Goal: Information Seeking & Learning: Learn about a topic

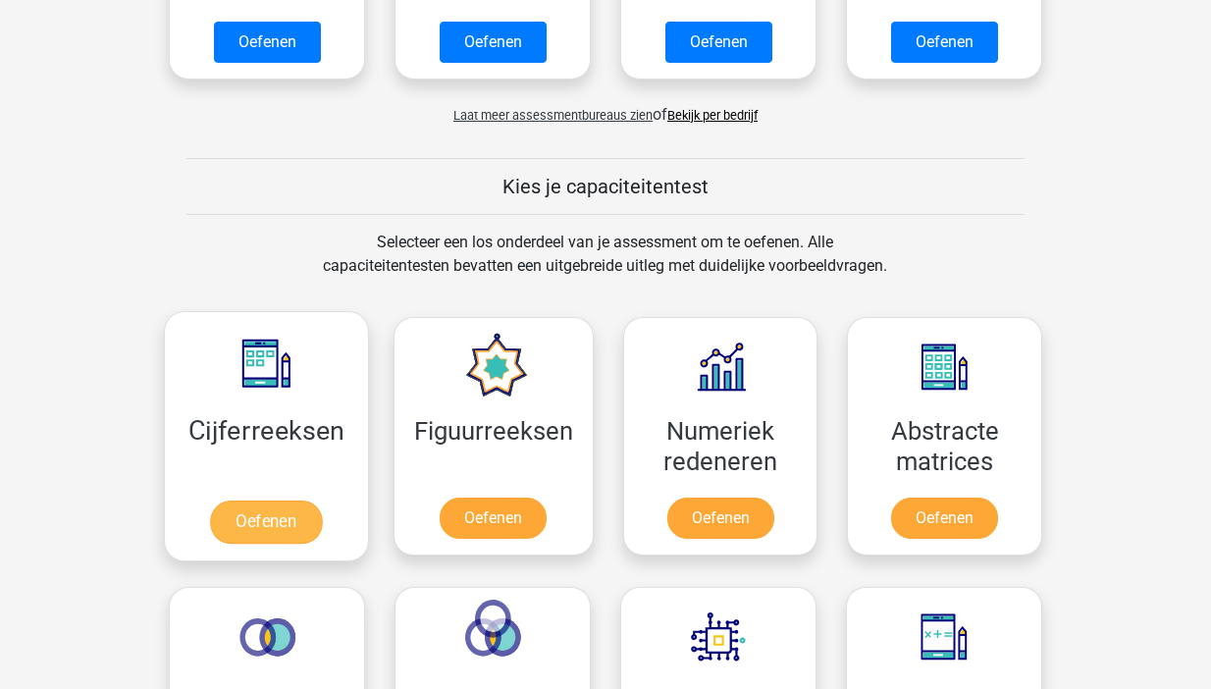
scroll to position [609, 0]
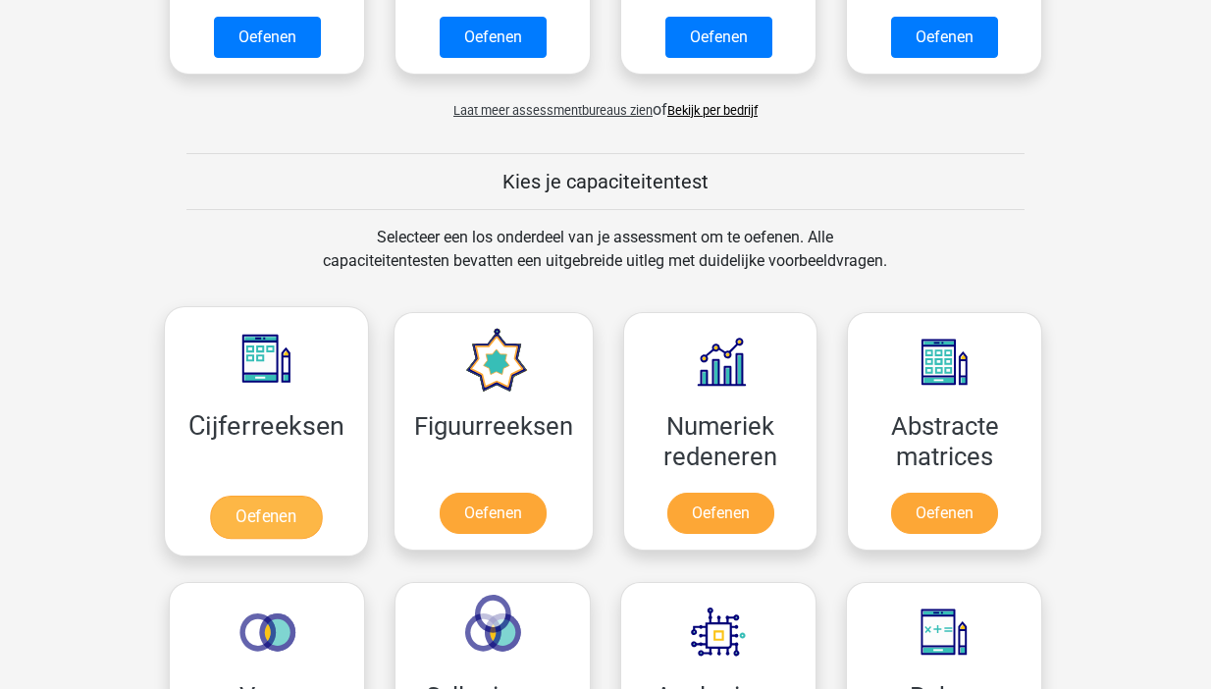
click at [271, 497] on link "Oefenen" at bounding box center [266, 517] width 112 height 43
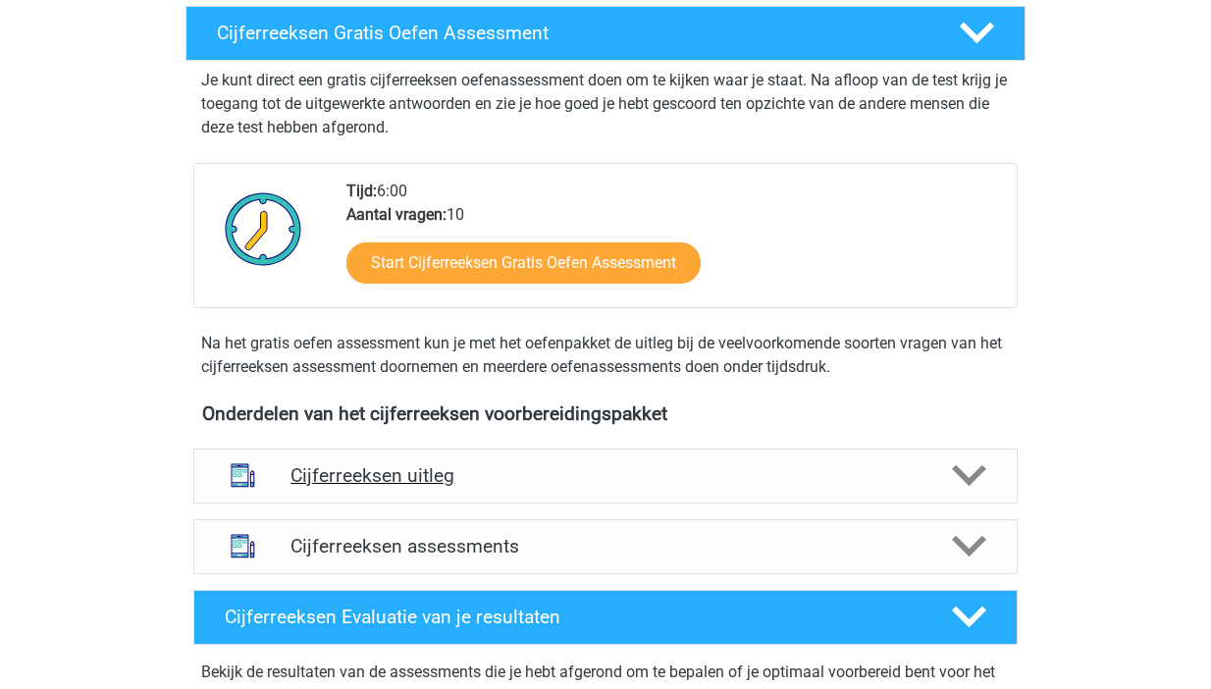
scroll to position [505, 0]
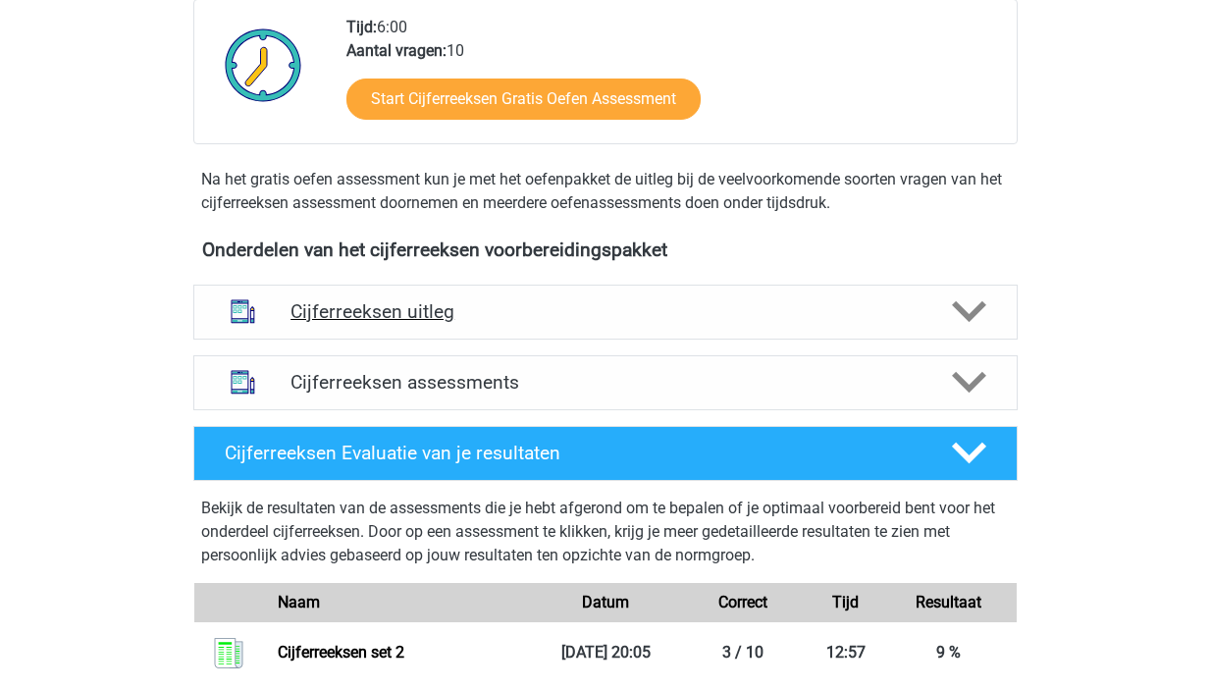
click at [692, 323] on h4 "Cijferreeksen uitleg" at bounding box center [606, 311] width 630 height 23
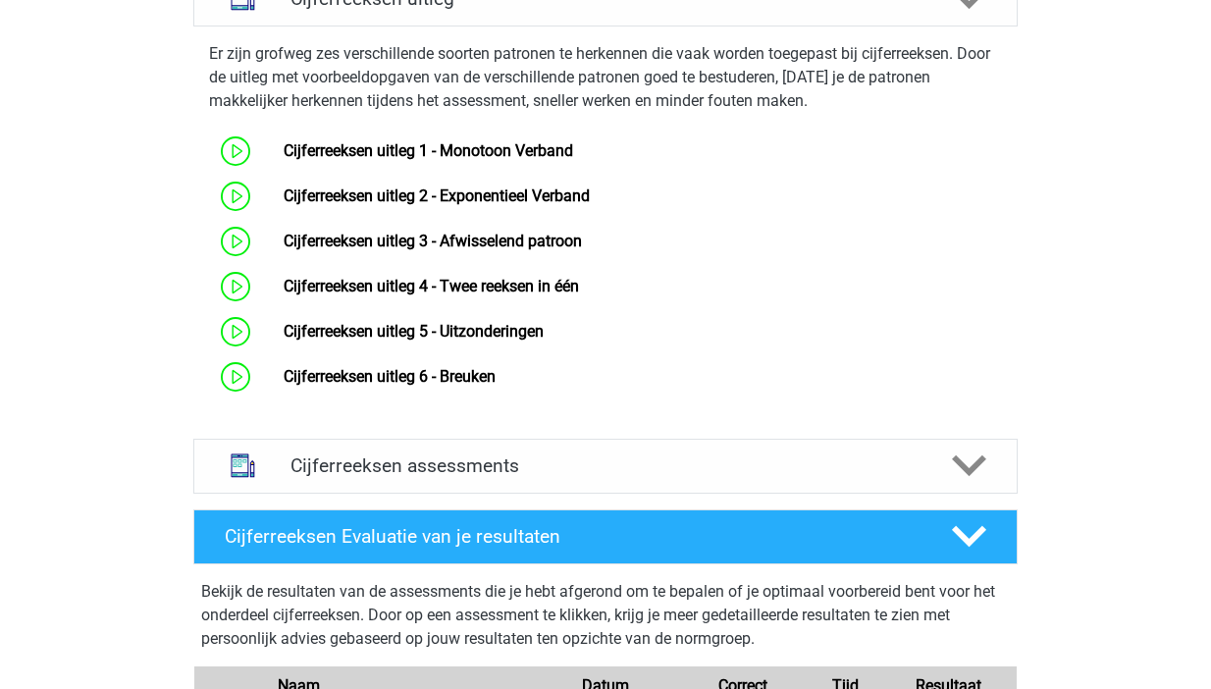
scroll to position [788, 0]
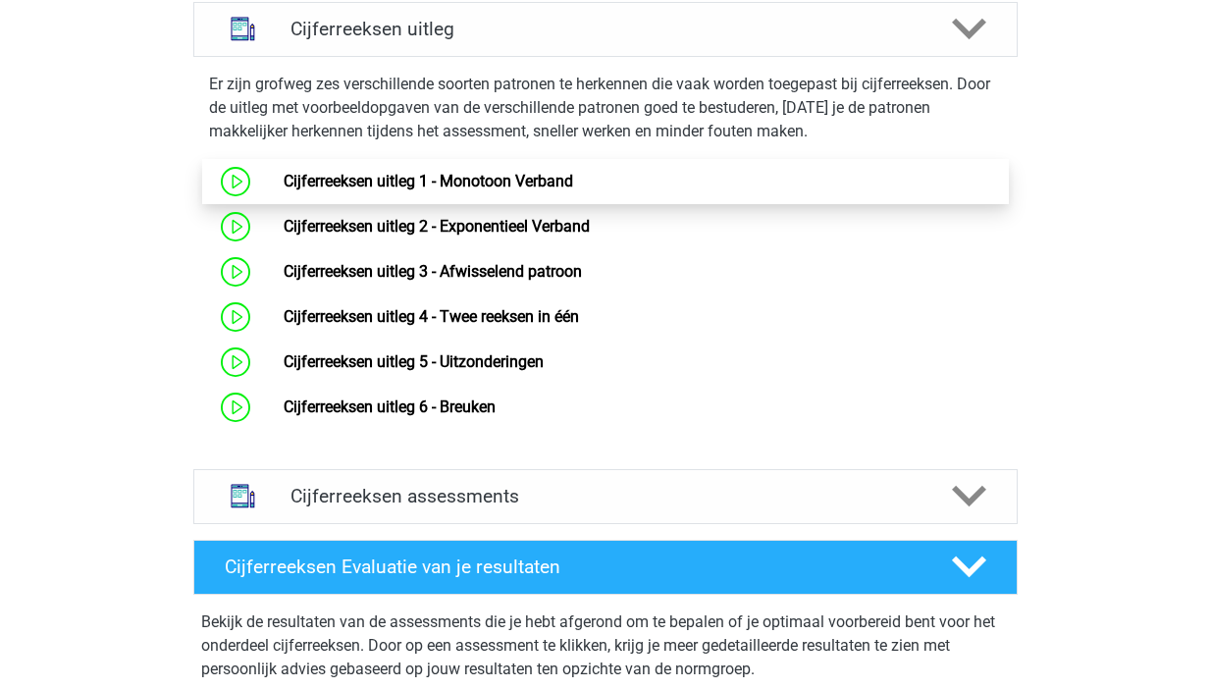
click at [284, 190] on link "Cijferreeksen uitleg 1 - Monotoon Verband" at bounding box center [429, 181] width 290 height 19
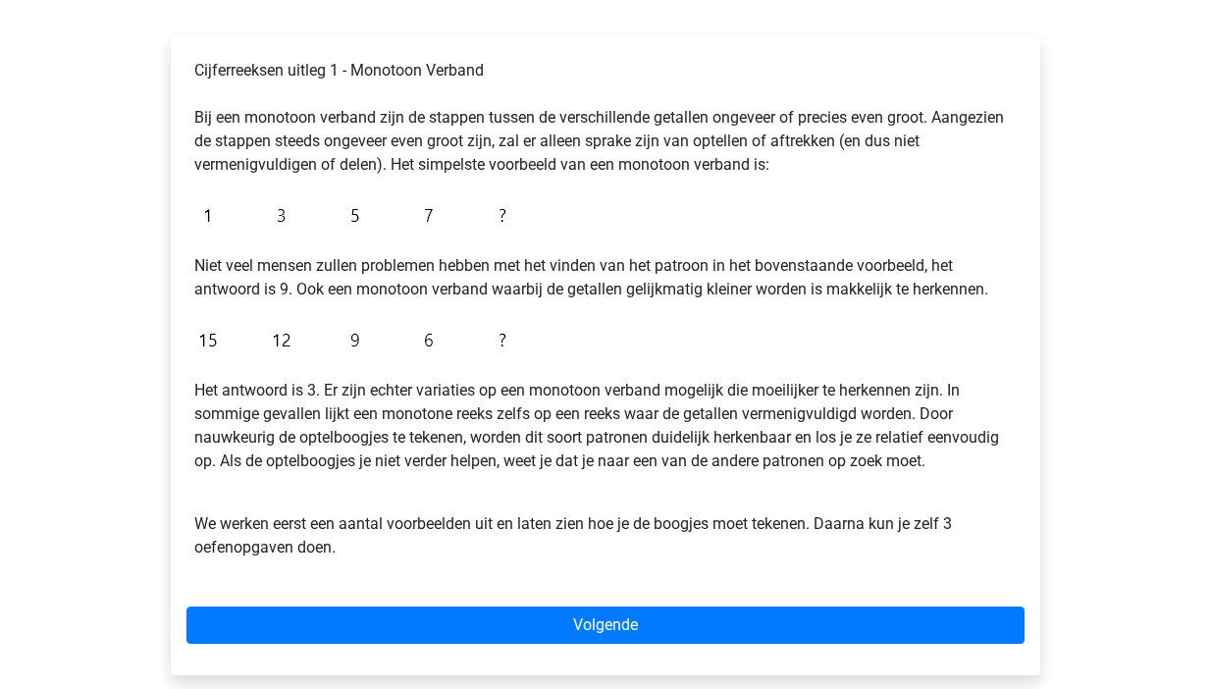
scroll to position [291, 0]
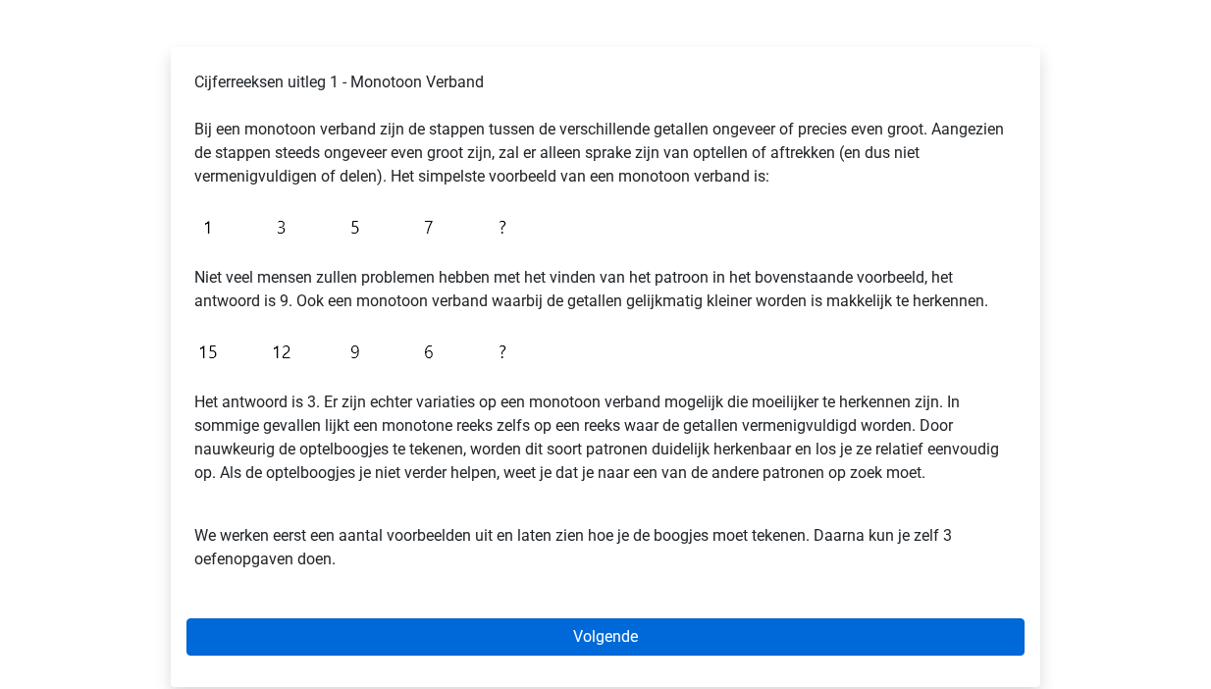
click at [568, 647] on link "Volgende" at bounding box center [605, 636] width 838 height 37
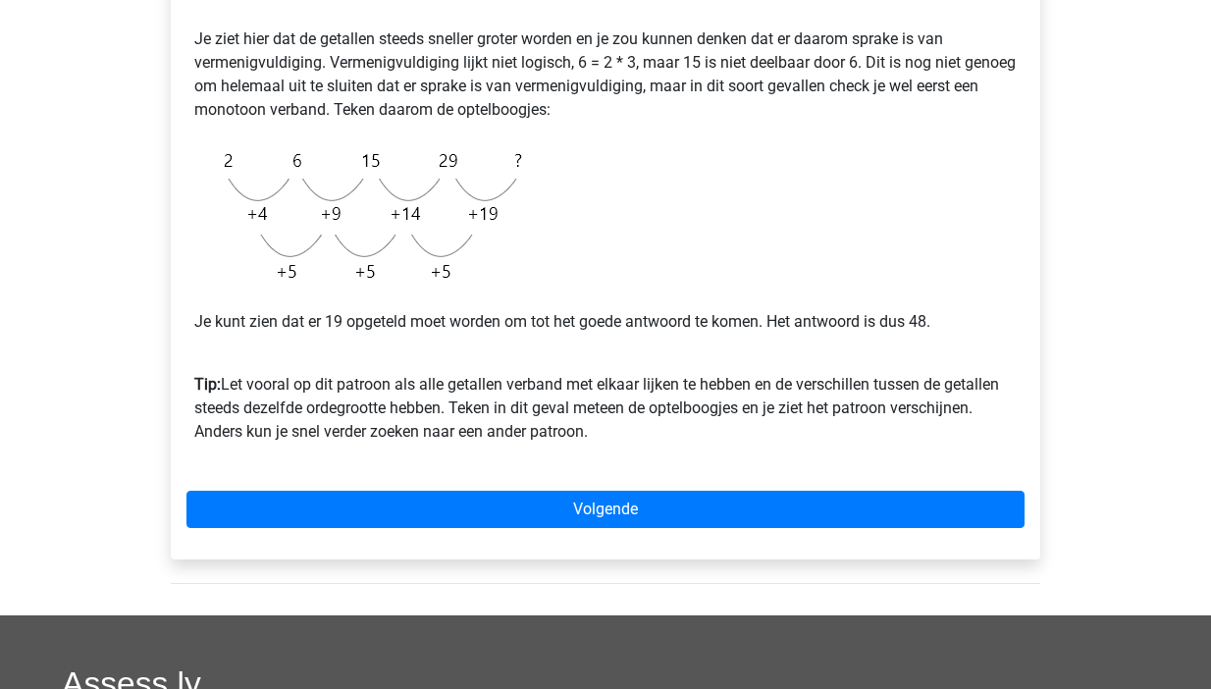
scroll to position [433, 0]
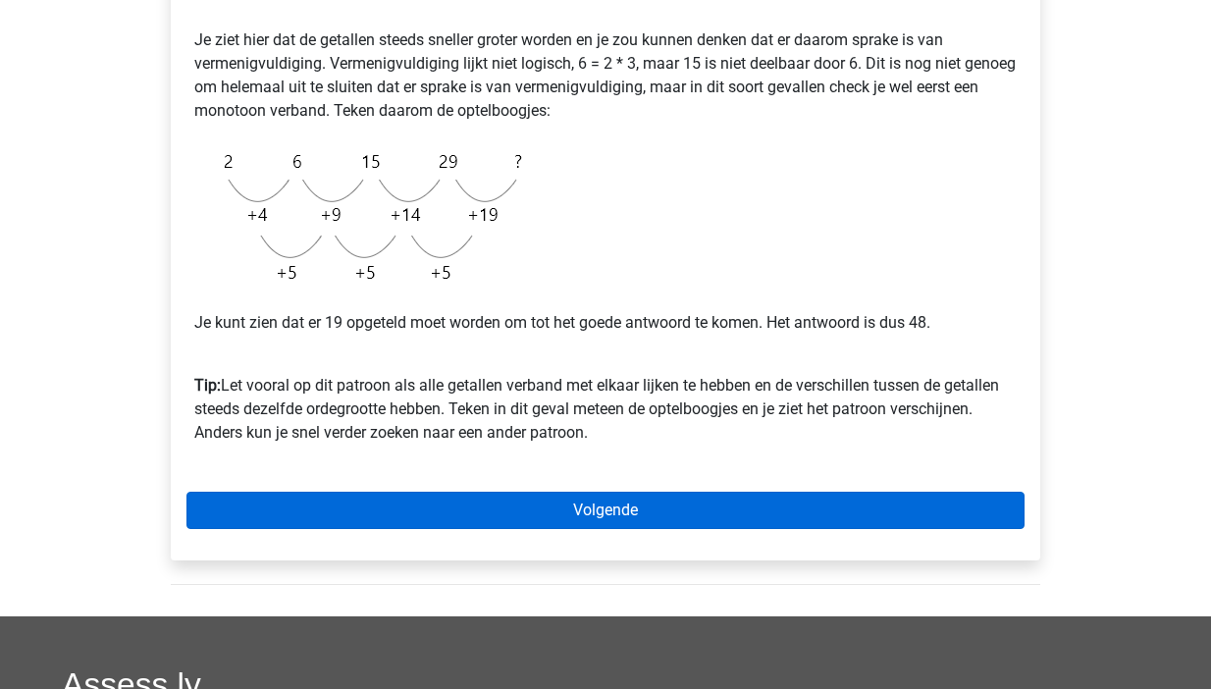
click at [608, 510] on link "Volgende" at bounding box center [605, 510] width 838 height 37
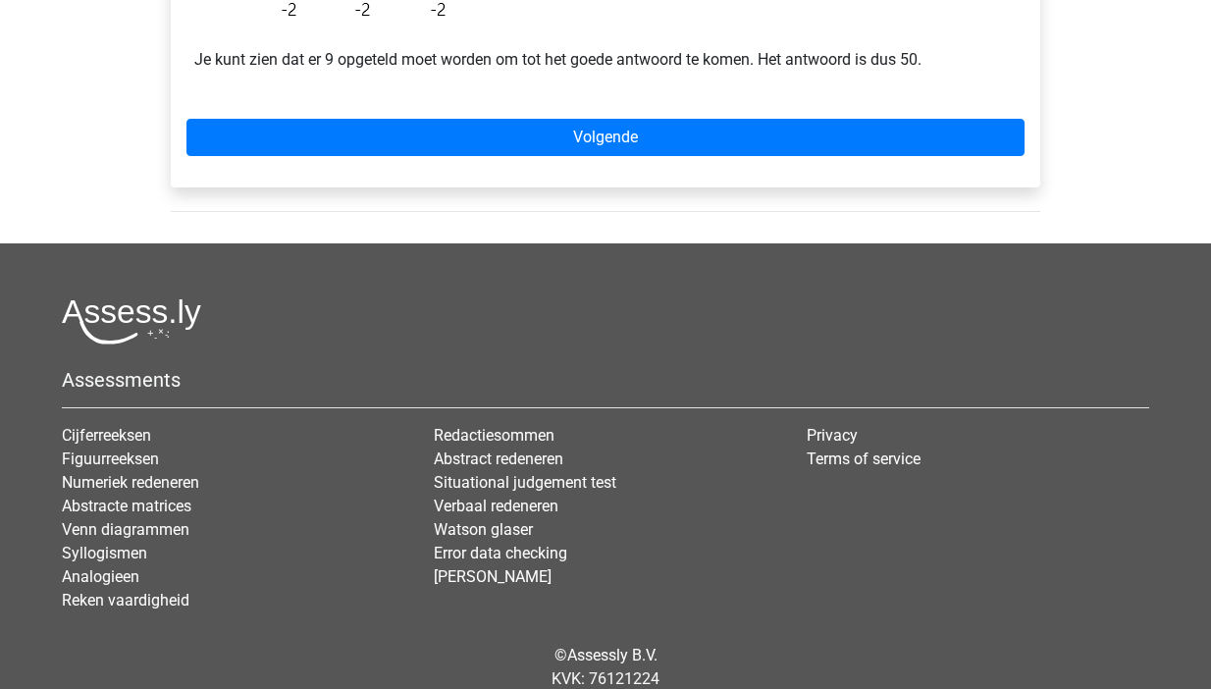
scroll to position [679, 0]
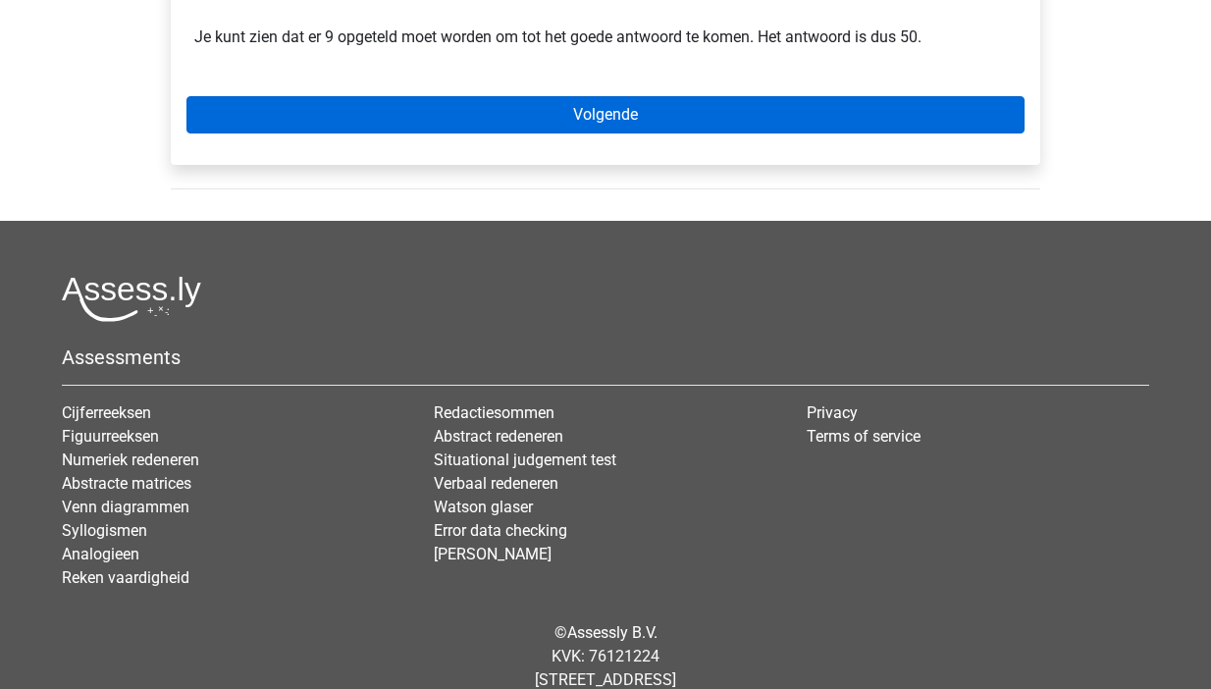
click at [597, 115] on link "Volgende" at bounding box center [605, 114] width 838 height 37
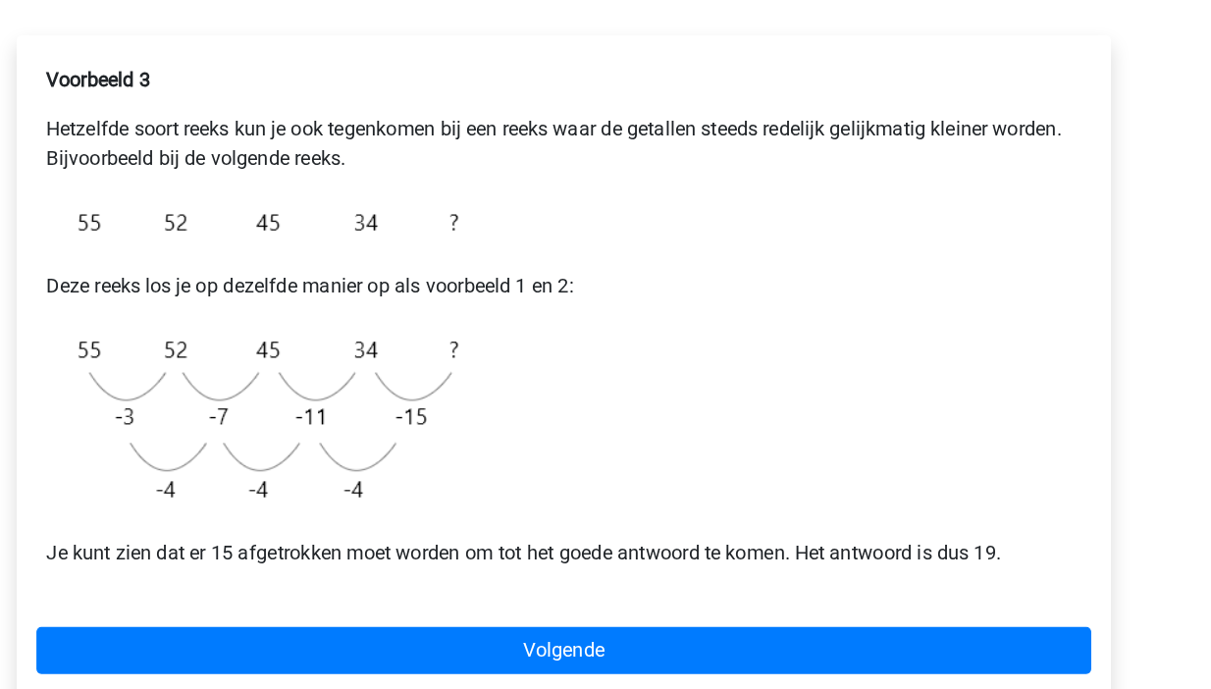
scroll to position [201, 0]
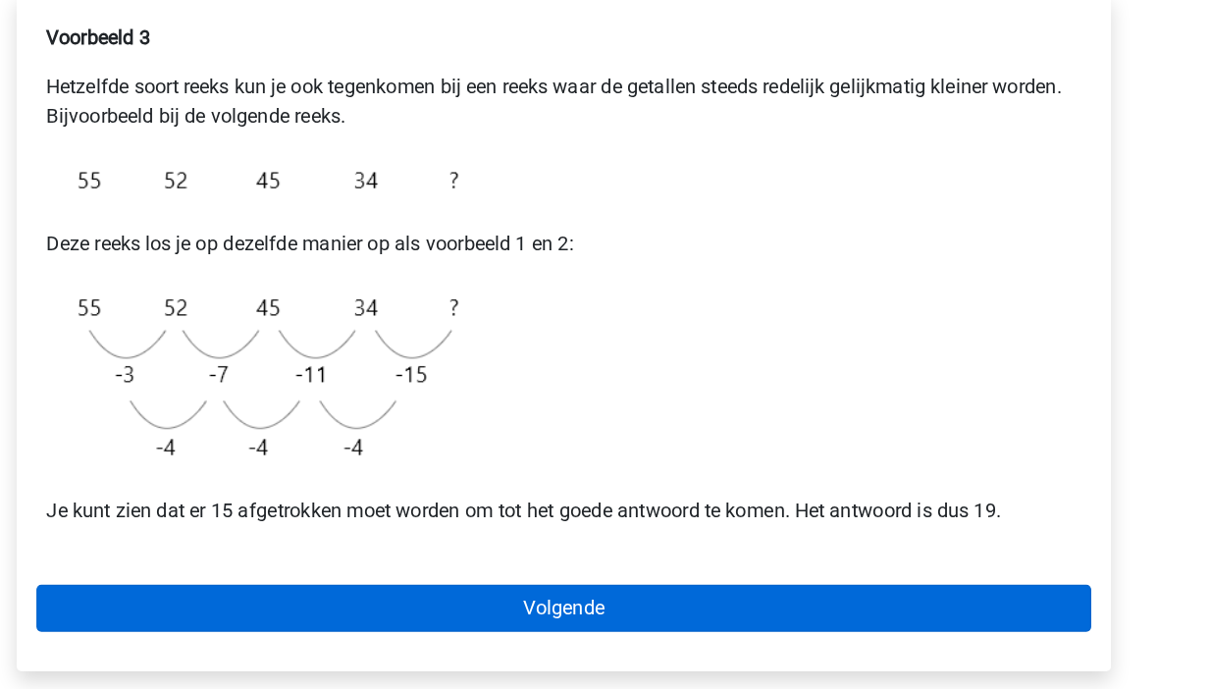
click at [561, 607] on link "Volgende" at bounding box center [605, 625] width 838 height 37
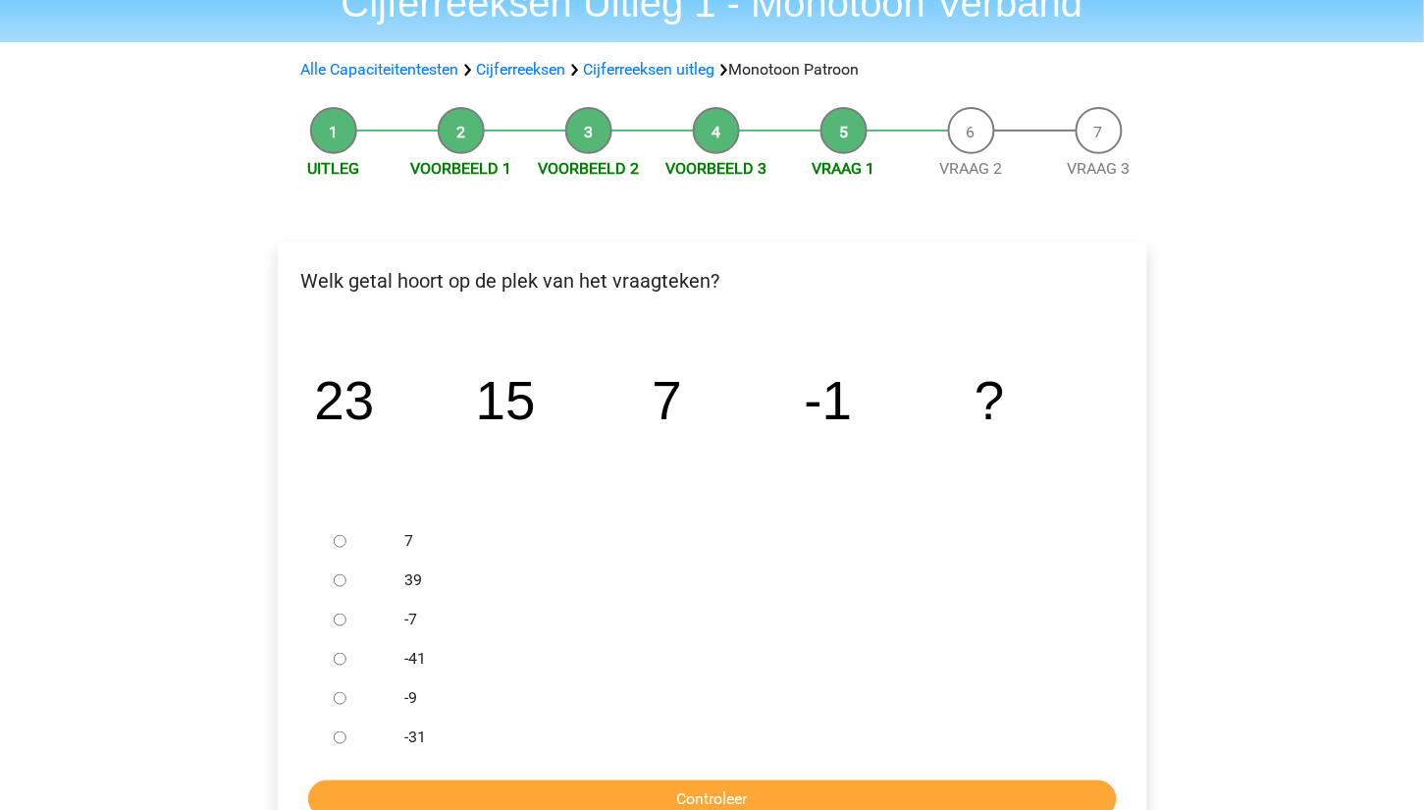
scroll to position [173, 0]
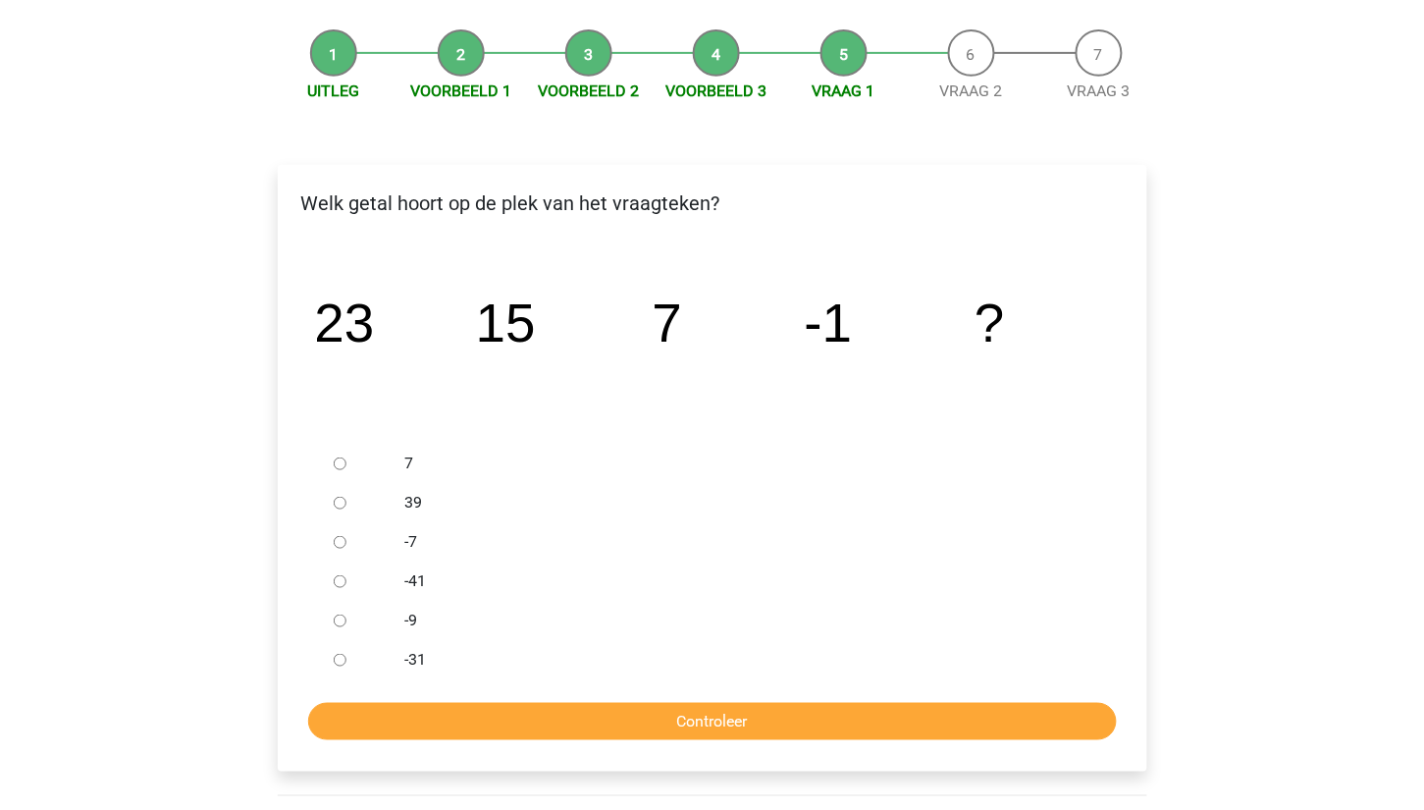
click at [336, 619] on input "-9" at bounding box center [340, 620] width 13 height 13
radio input "true"
click at [596, 688] on input "Controleer" at bounding box center [712, 721] width 809 height 37
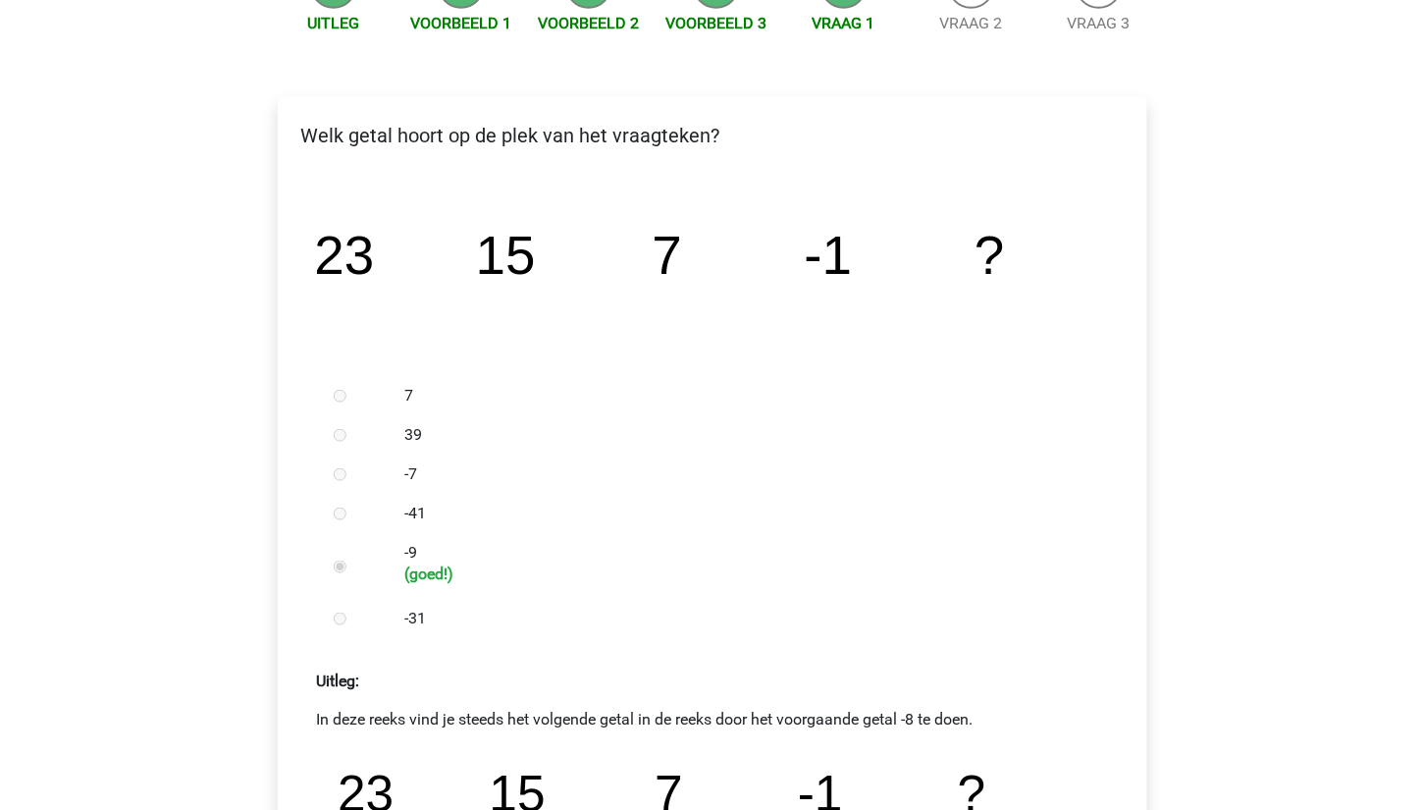
scroll to position [496, 0]
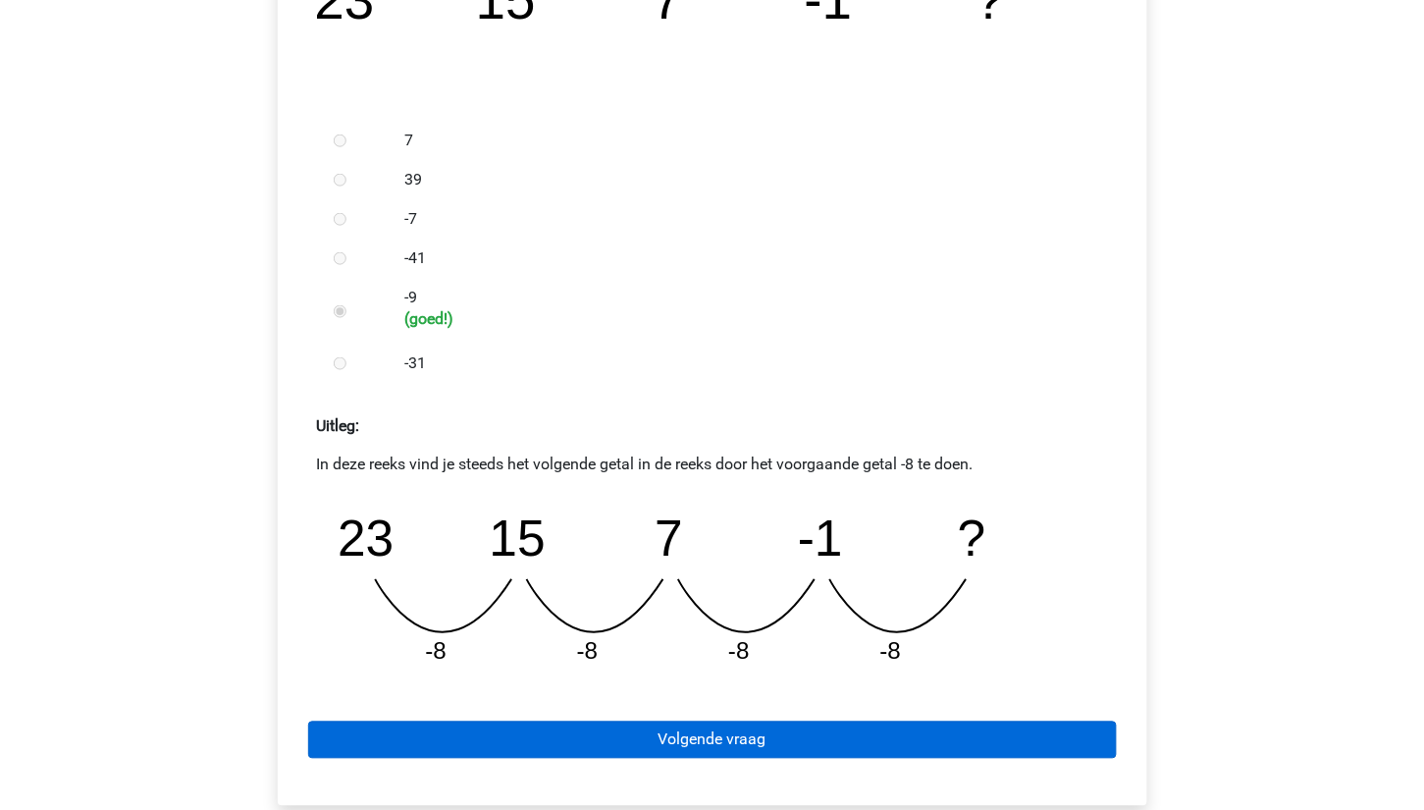
click at [721, 736] on link "Volgende vraag" at bounding box center [712, 739] width 809 height 37
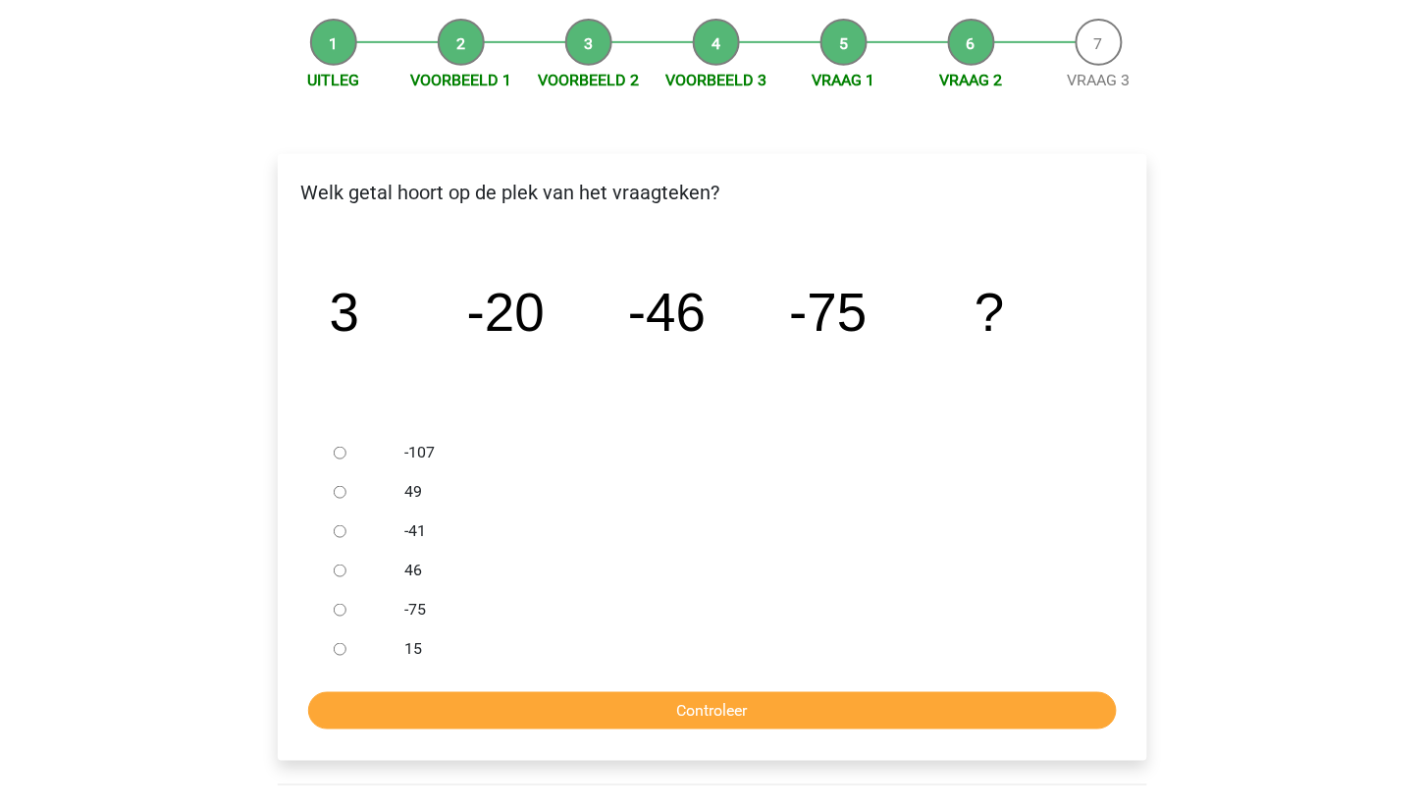
scroll to position [182, 0]
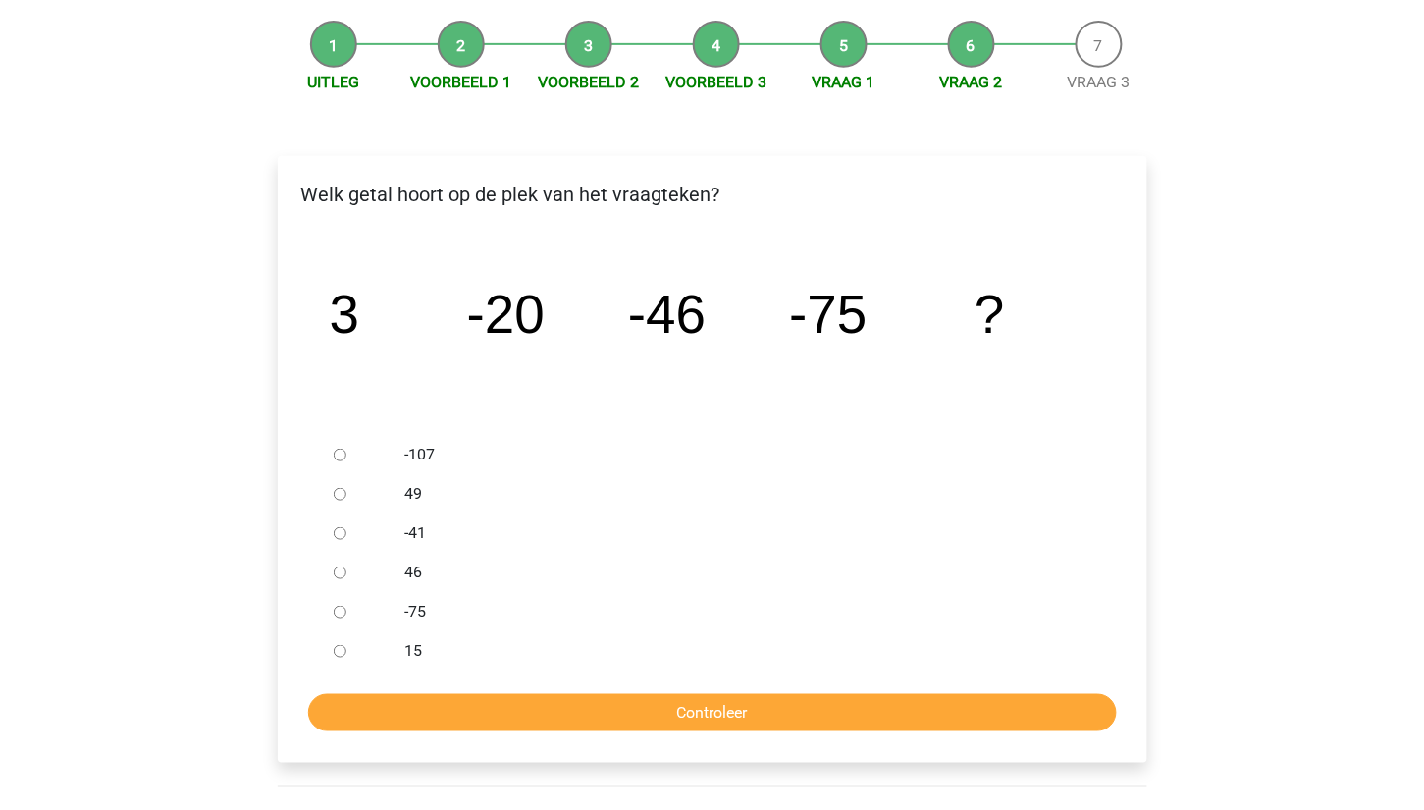
click at [339, 450] on input "-107" at bounding box center [340, 455] width 13 height 13
radio input "true"
click at [525, 704] on input "Controleer" at bounding box center [712, 712] width 809 height 37
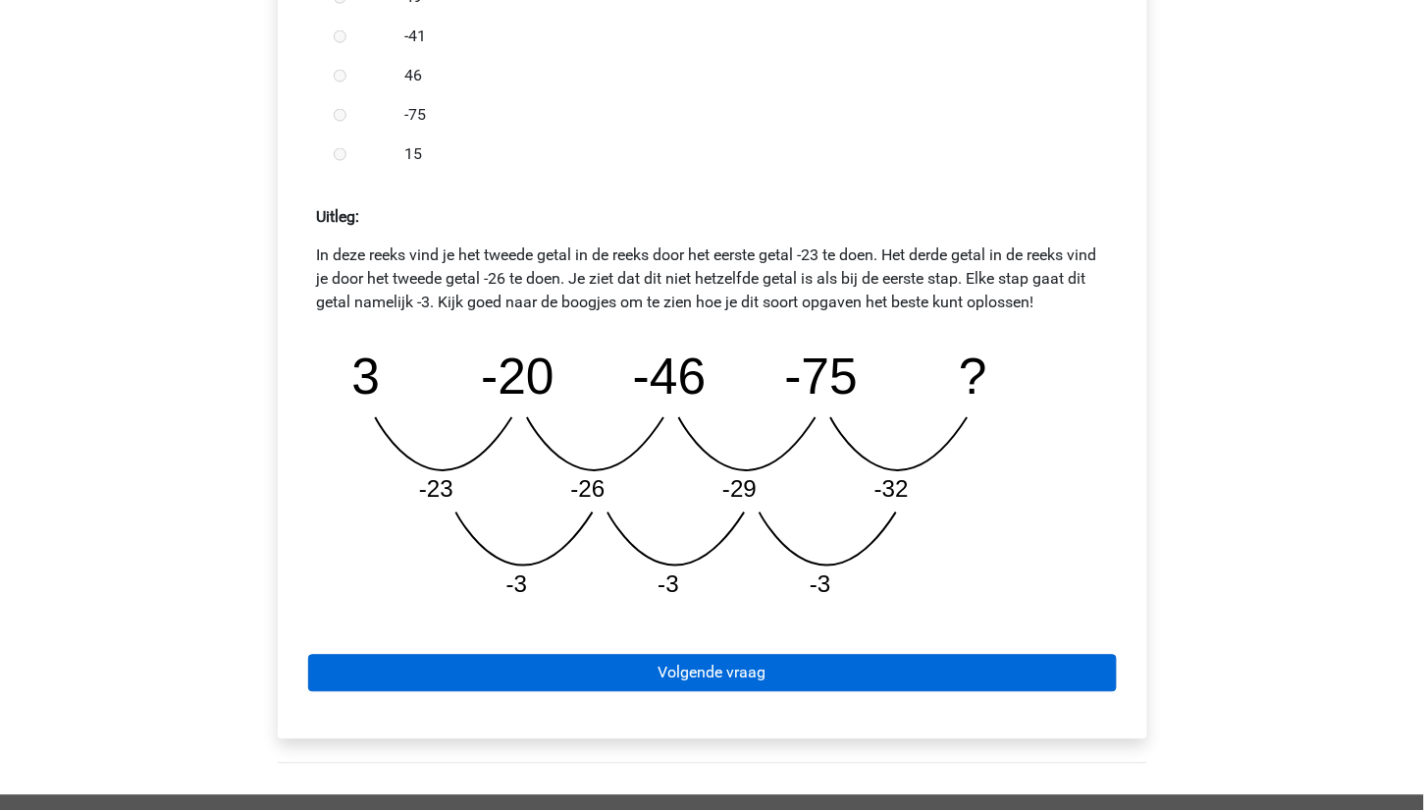
scroll to position [708, 0]
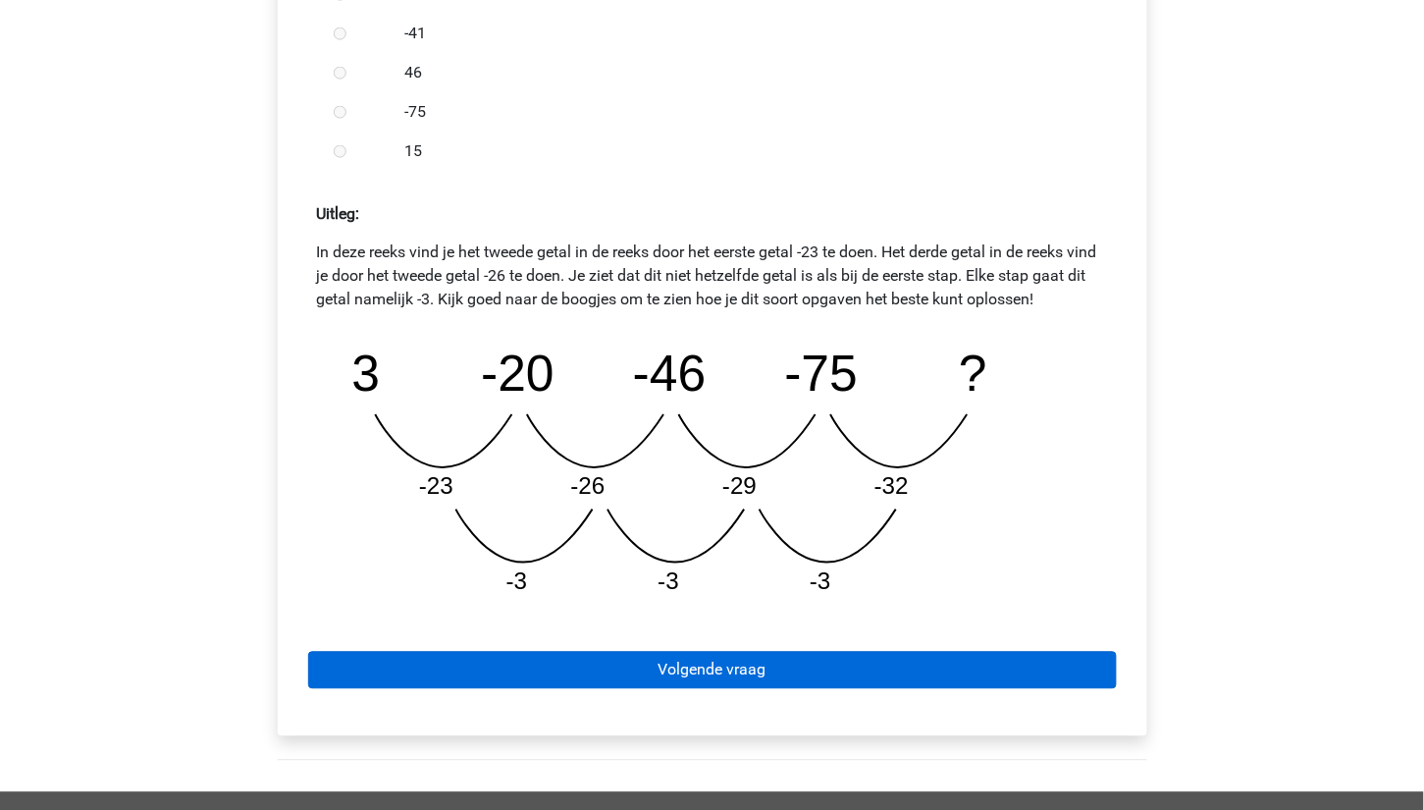
click at [769, 662] on link "Volgende vraag" at bounding box center [712, 670] width 809 height 37
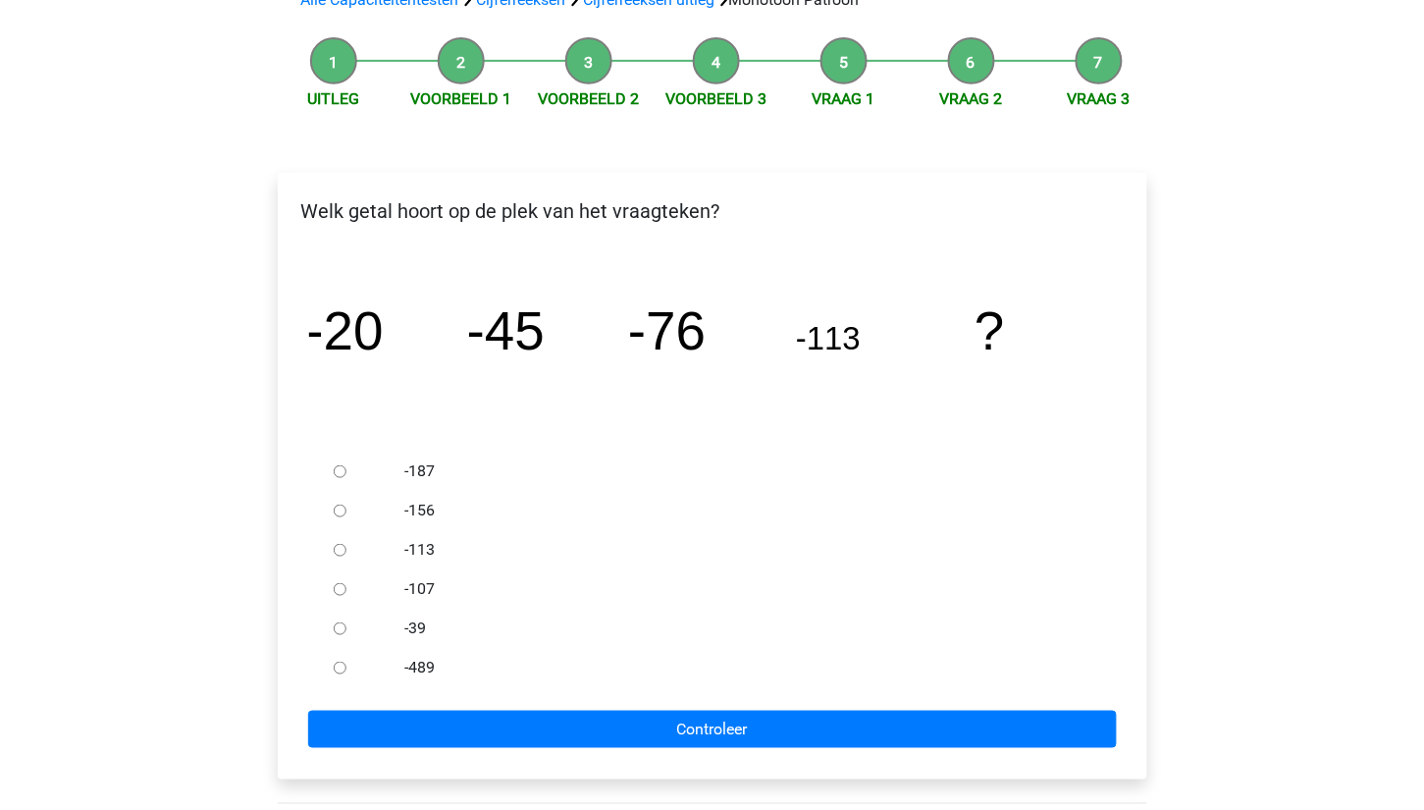
scroll to position [165, 0]
drag, startPoint x: 338, startPoint y: 507, endPoint x: 377, endPoint y: 552, distance: 59.1
click at [339, 507] on input "-156" at bounding box center [340, 510] width 13 height 13
radio input "true"
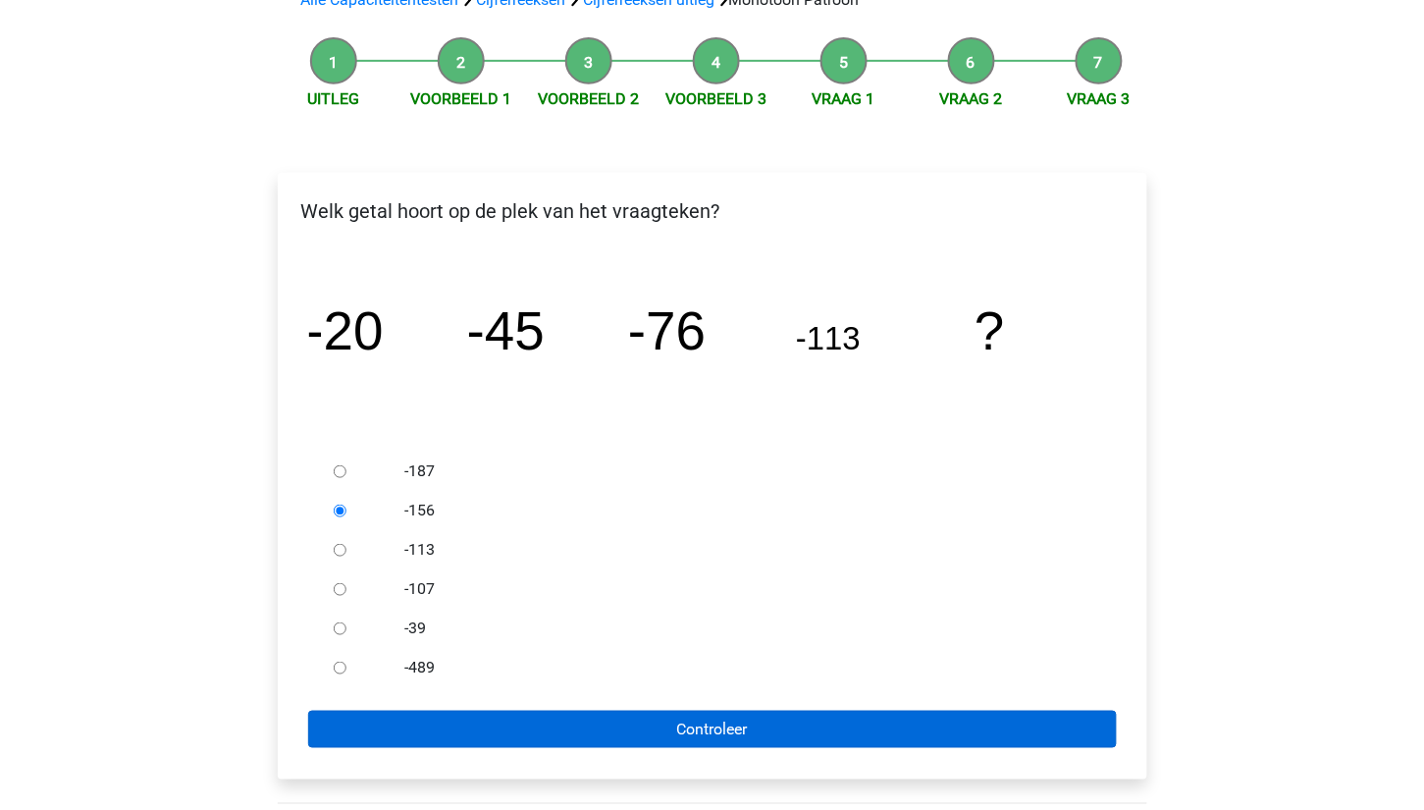
click at [528, 711] on input "Controleer" at bounding box center [712, 729] width 809 height 37
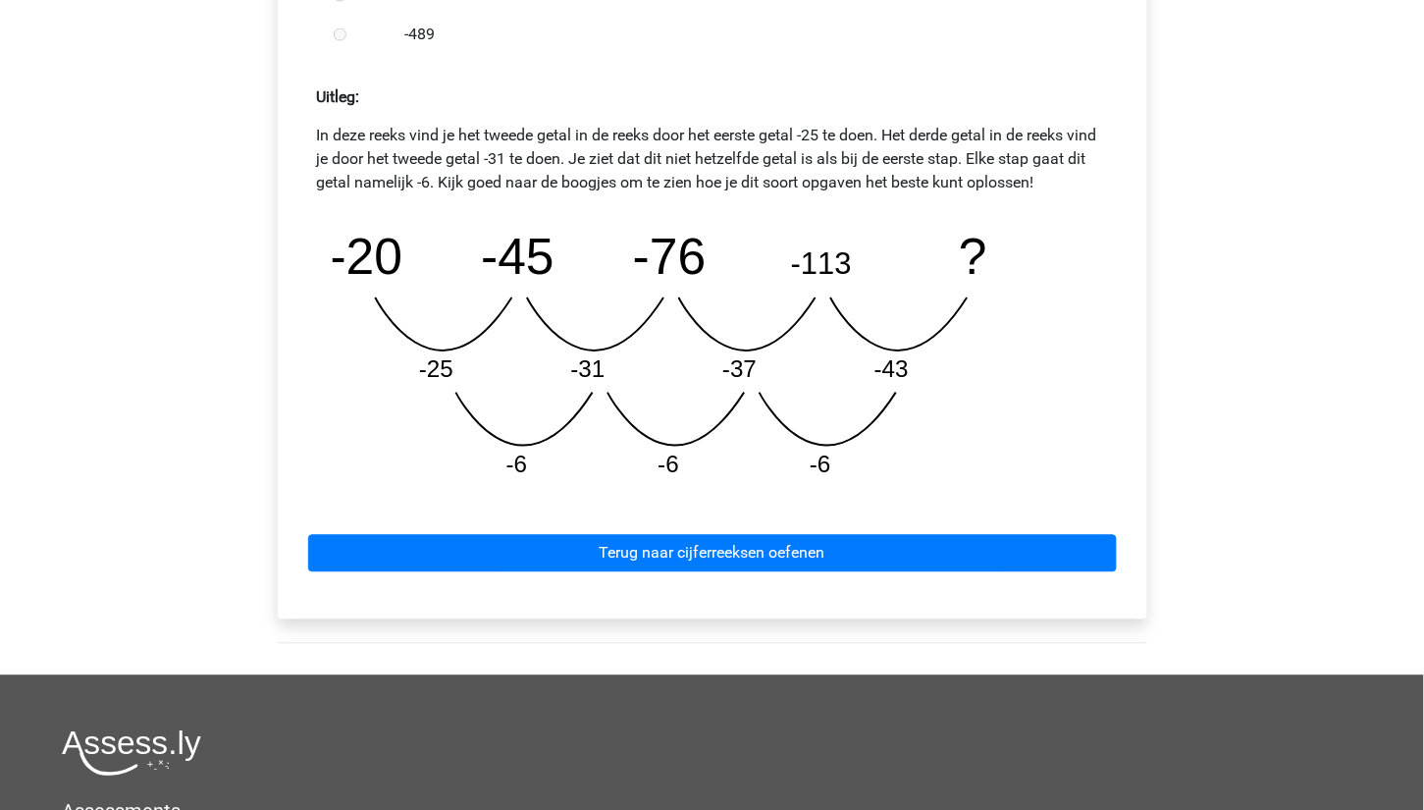
scroll to position [851, 0]
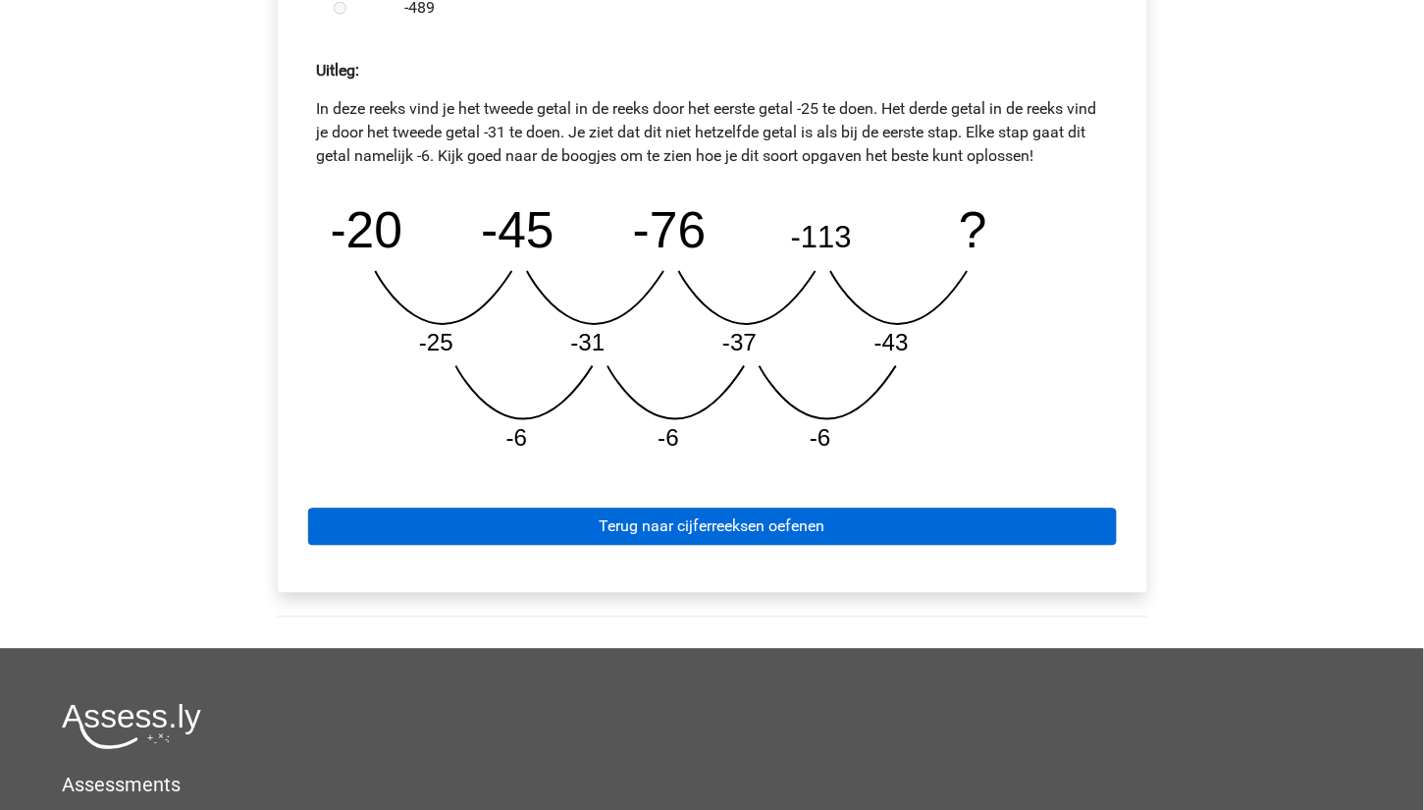
click at [810, 513] on link "Terug naar cijferreeksen oefenen" at bounding box center [712, 526] width 809 height 37
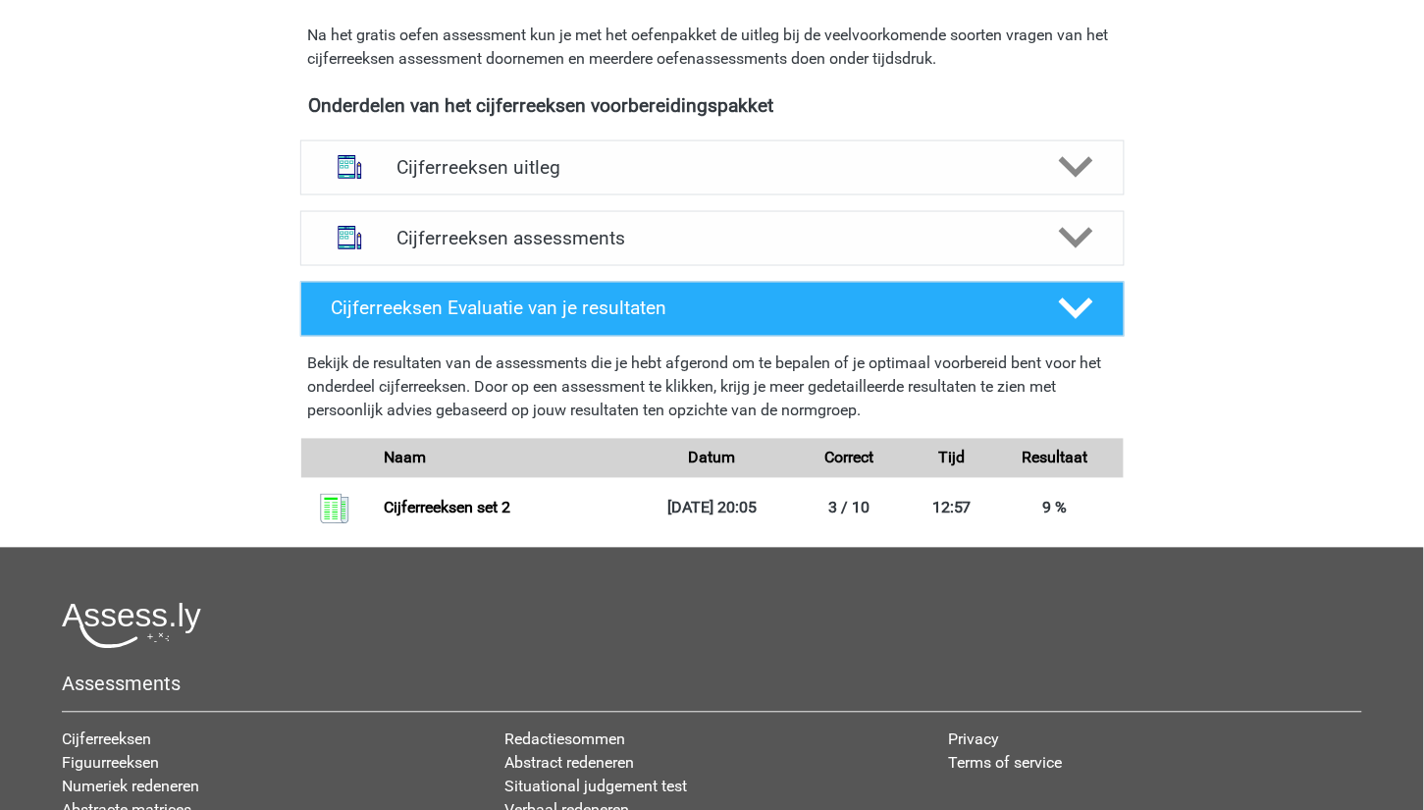
scroll to position [682, 0]
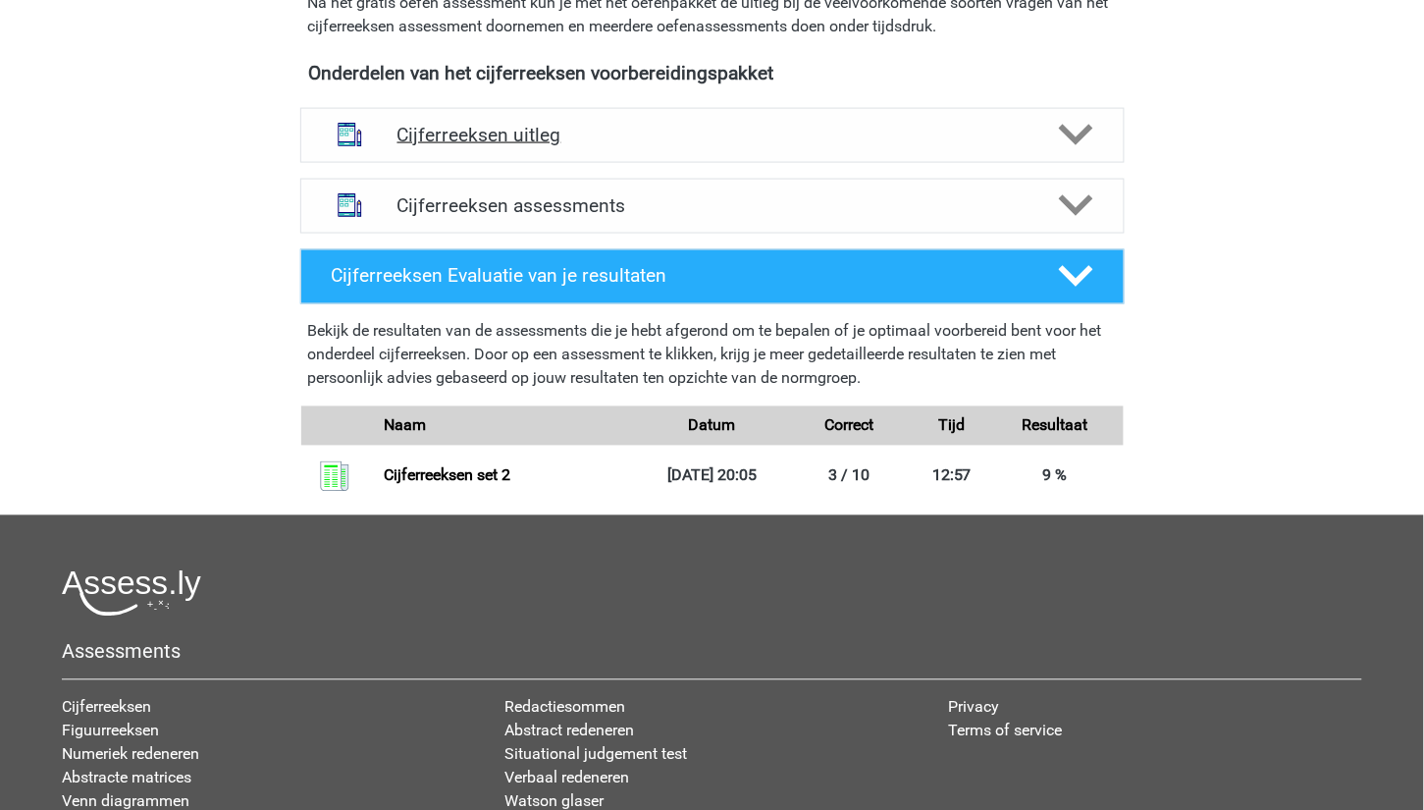
drag, startPoint x: 1081, startPoint y: 146, endPoint x: 1074, endPoint y: 162, distance: 17.1
click at [1081, 146] on icon at bounding box center [1076, 135] width 34 height 34
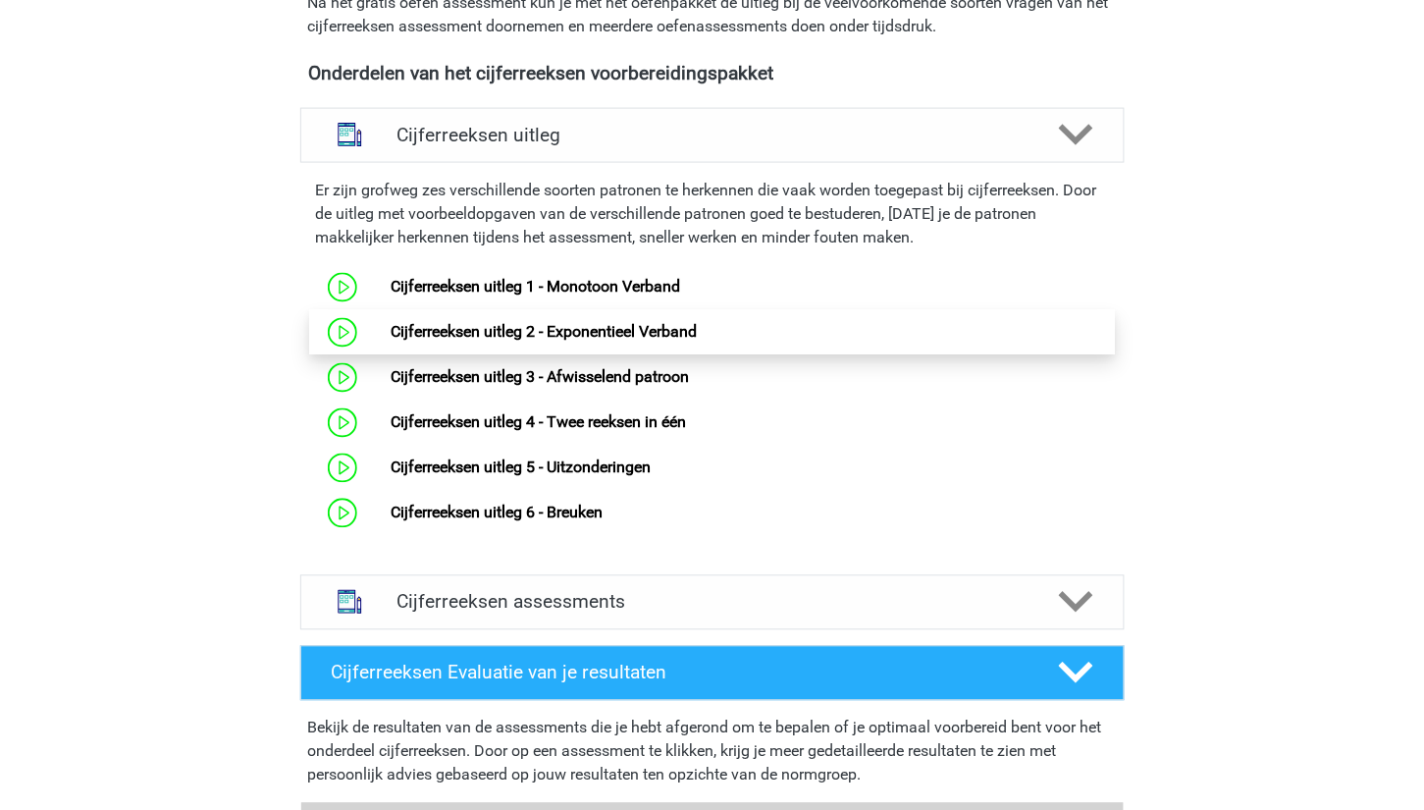
click at [391, 342] on link "Cijferreeksen uitleg 2 - Exponentieel Verband" at bounding box center [544, 332] width 306 height 19
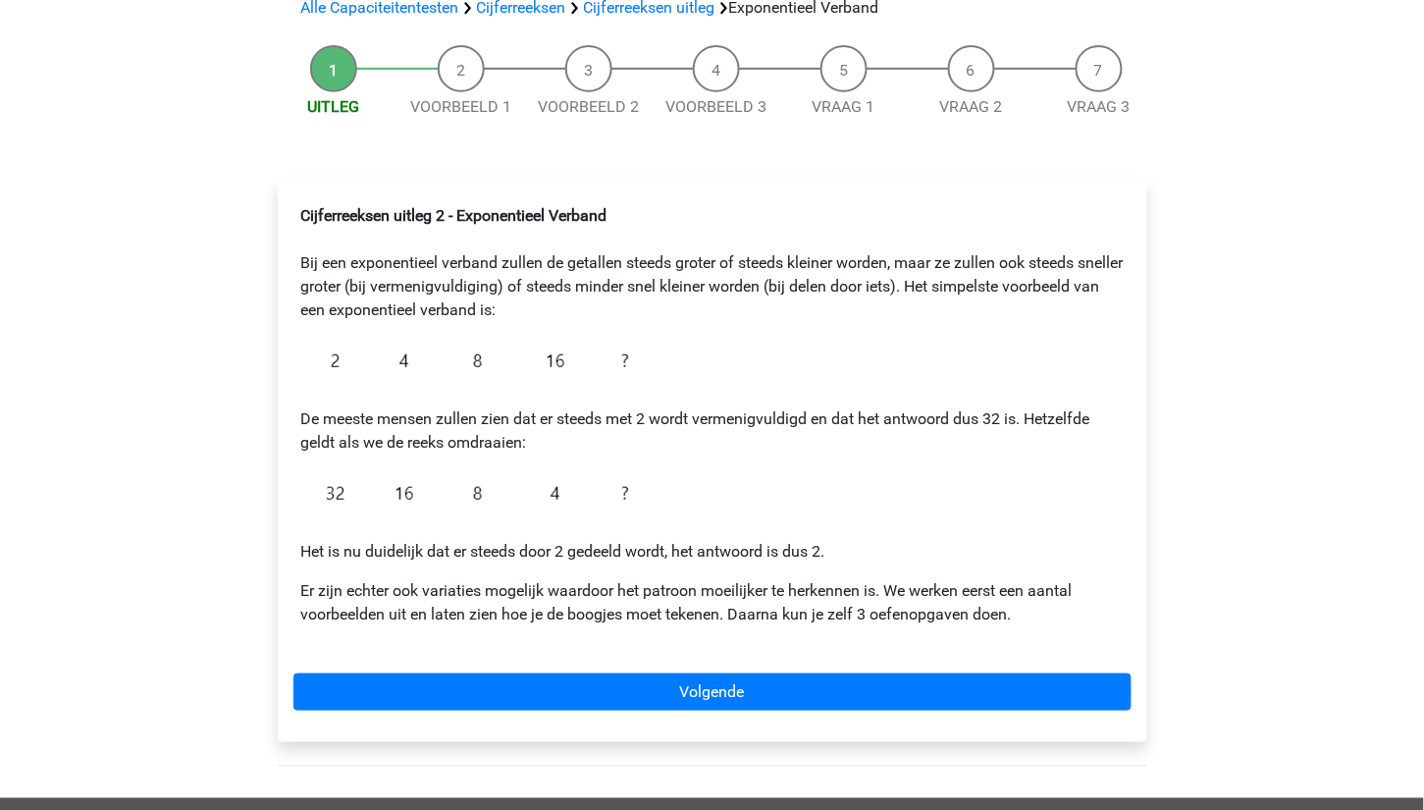
scroll to position [154, 0]
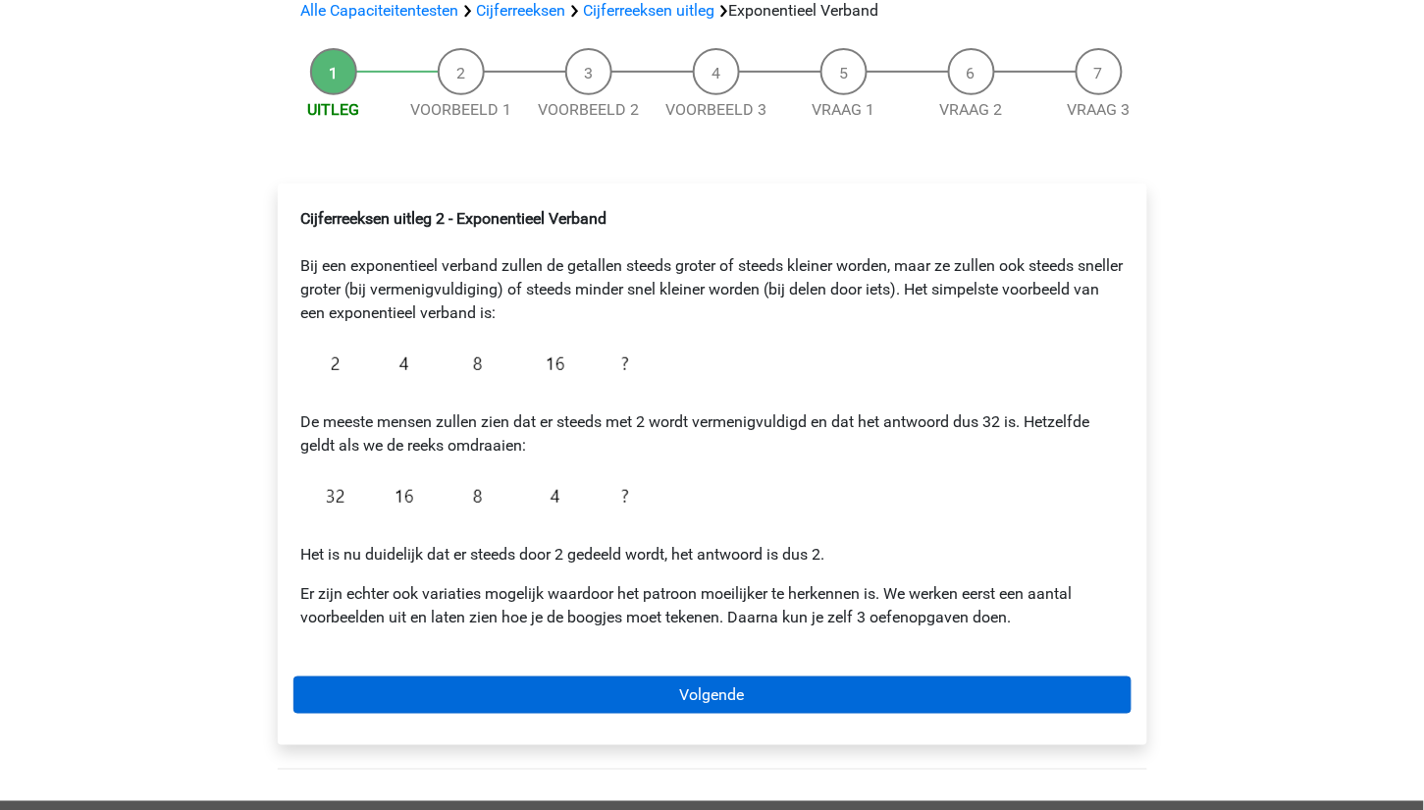
drag, startPoint x: 689, startPoint y: 694, endPoint x: 692, endPoint y: 682, distance: 12.1
click at [694, 688] on link "Volgende" at bounding box center [712, 694] width 838 height 37
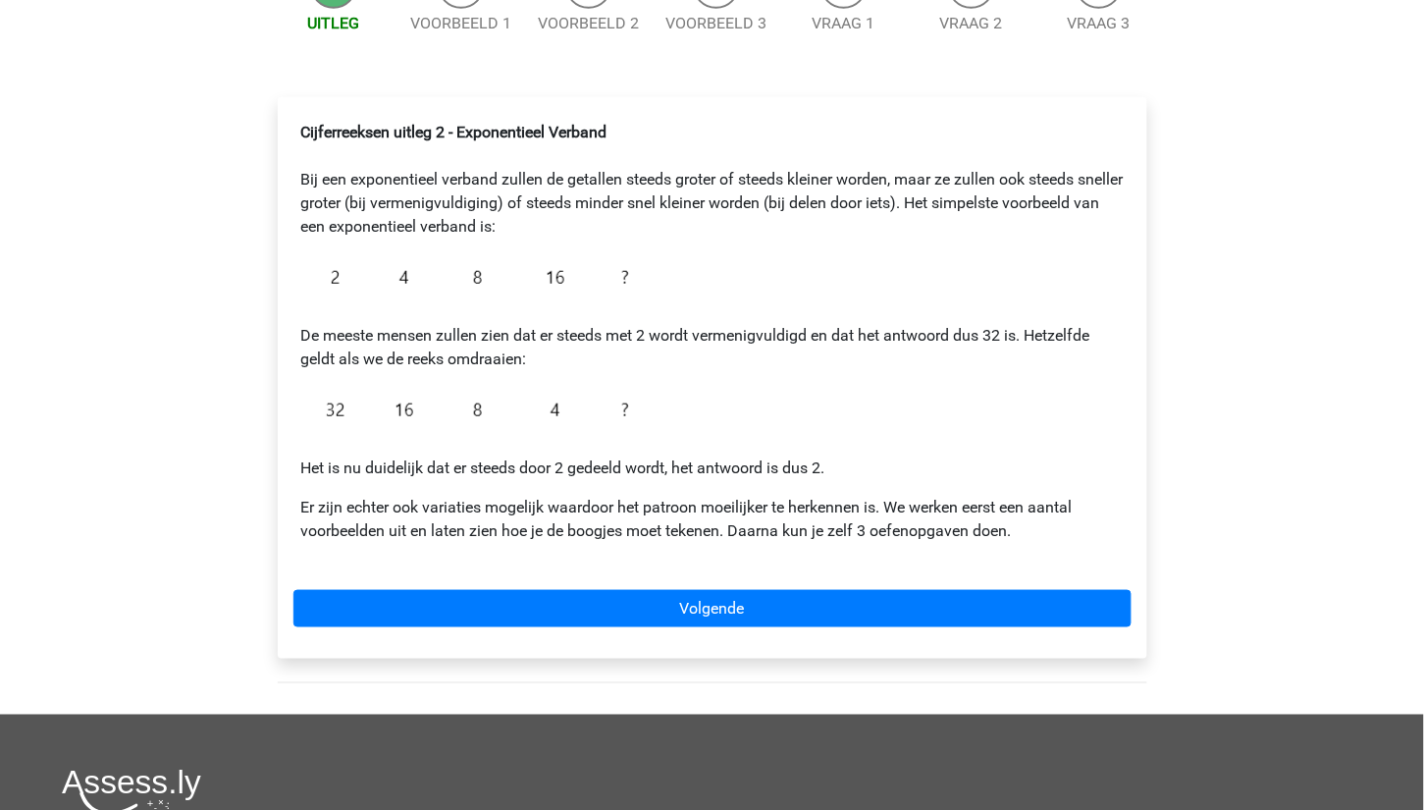
scroll to position [239, 0]
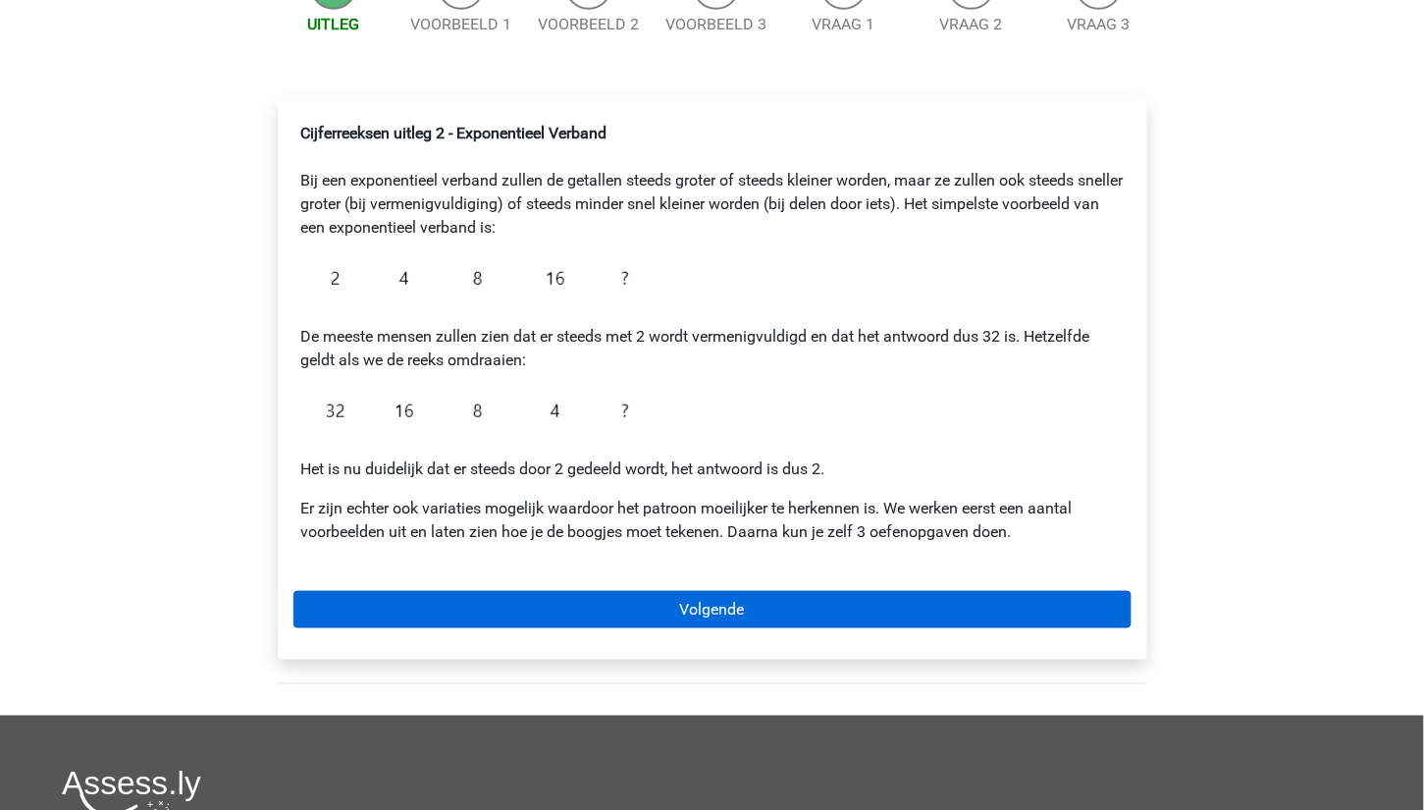
click at [618, 600] on link "Volgende" at bounding box center [712, 609] width 838 height 37
click at [605, 591] on link "Volgende" at bounding box center [712, 609] width 838 height 37
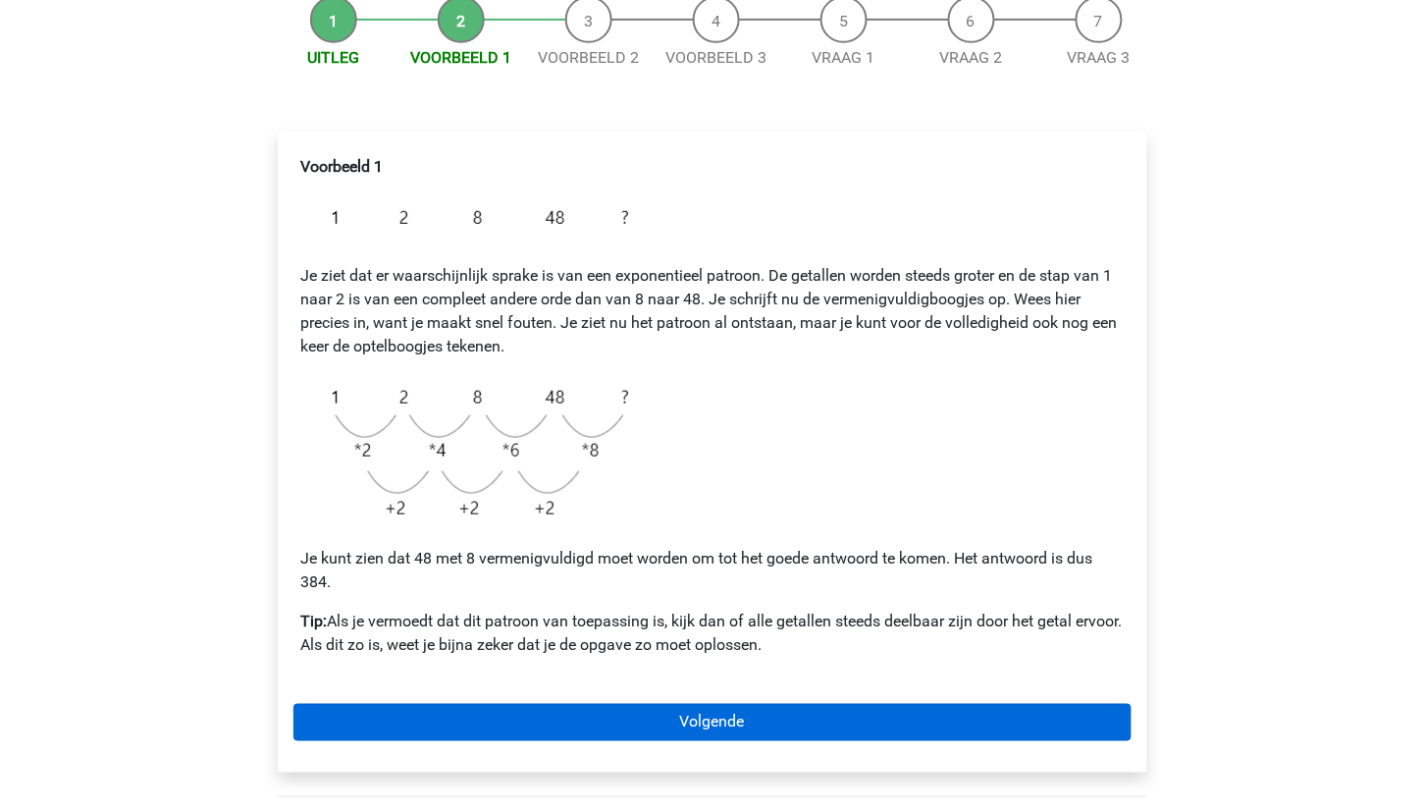
scroll to position [182, 0]
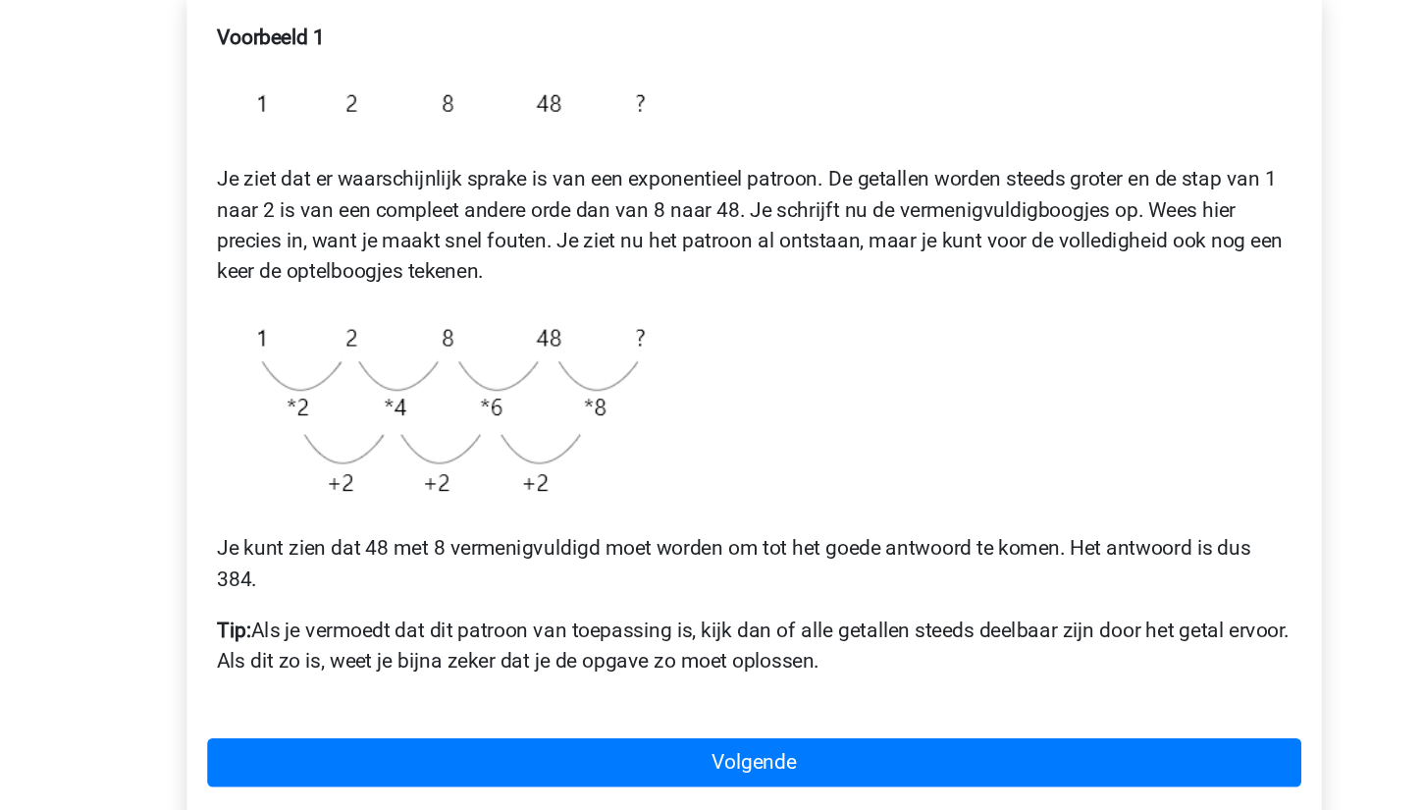
scroll to position [203, 0]
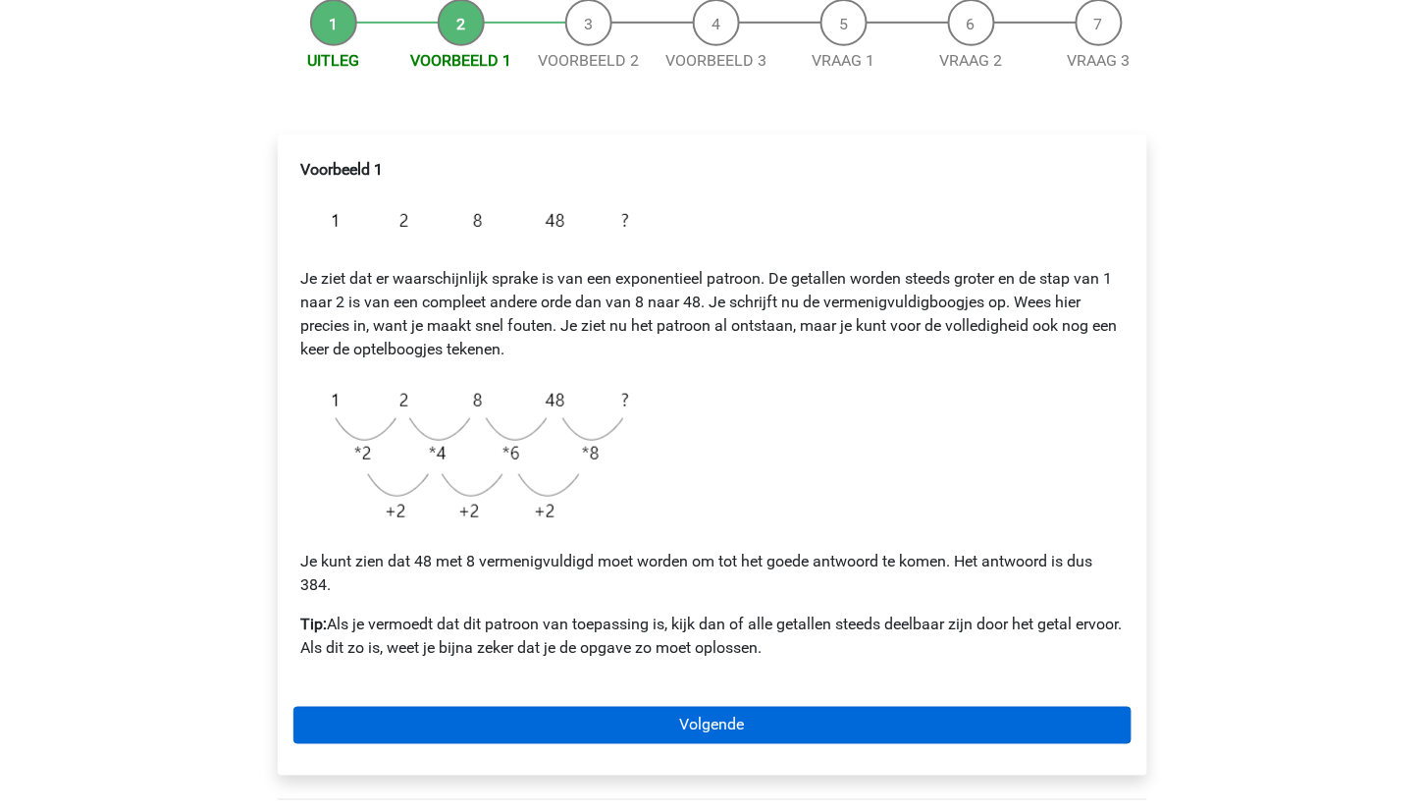
click at [781, 714] on link "Volgende" at bounding box center [712, 725] width 838 height 37
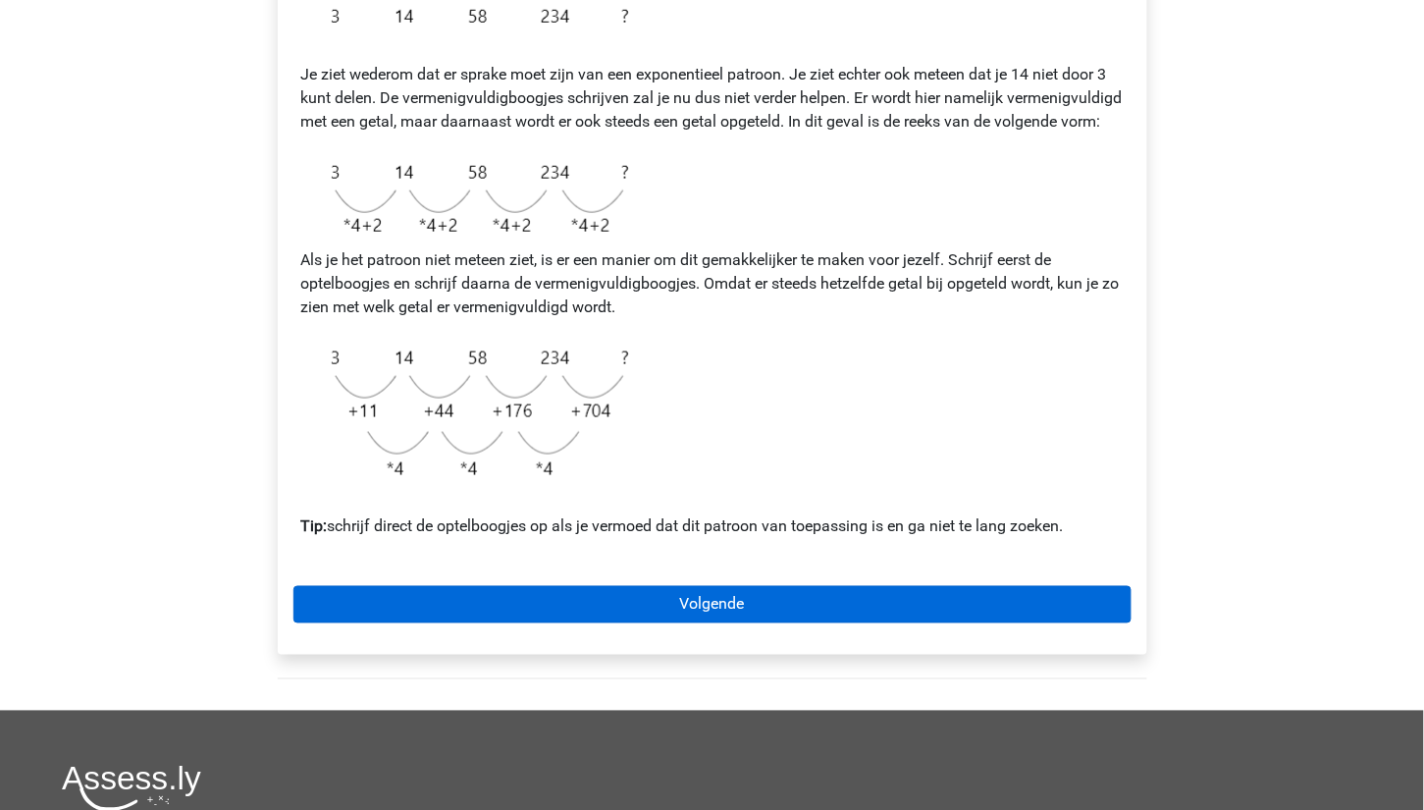
scroll to position [439, 0]
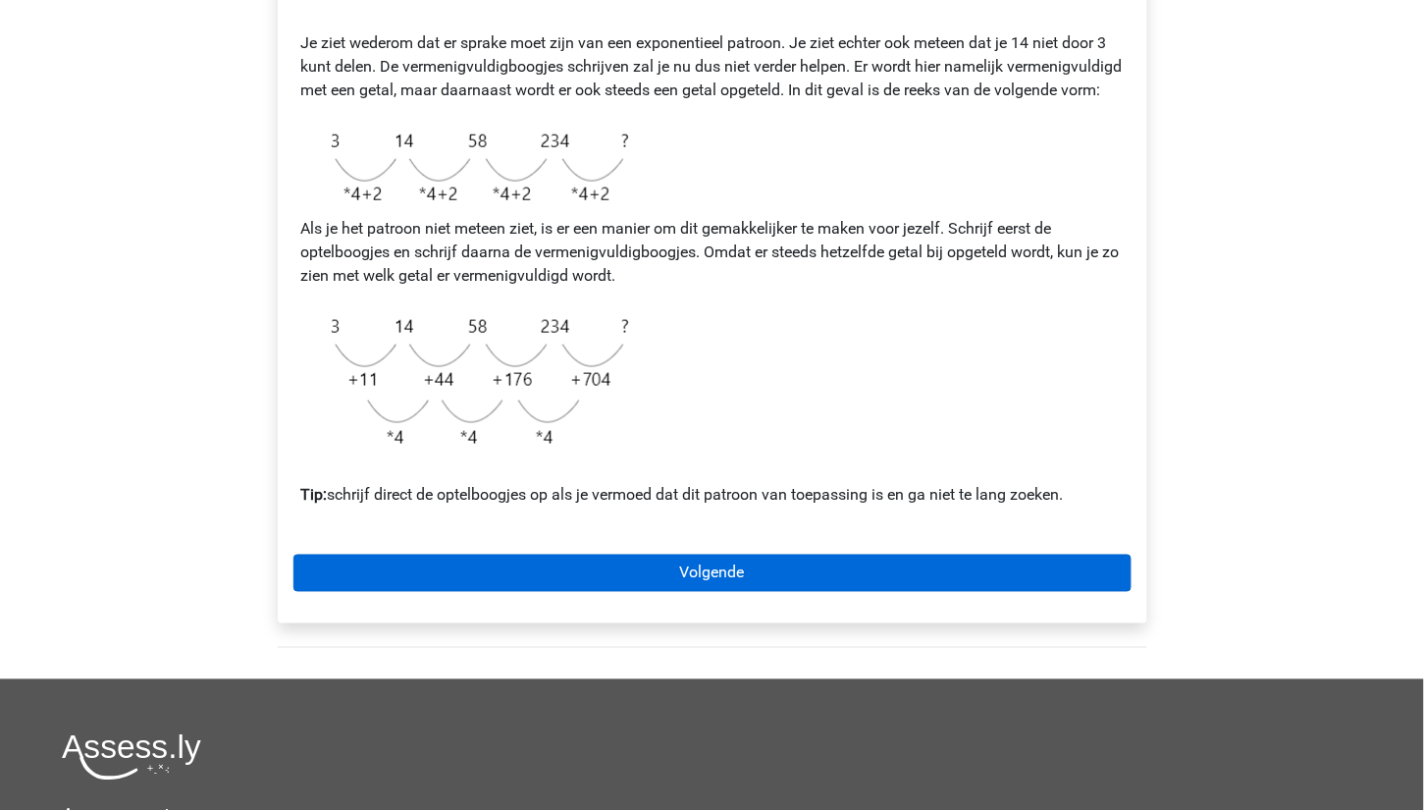
click at [784, 583] on link "Volgende" at bounding box center [712, 573] width 838 height 37
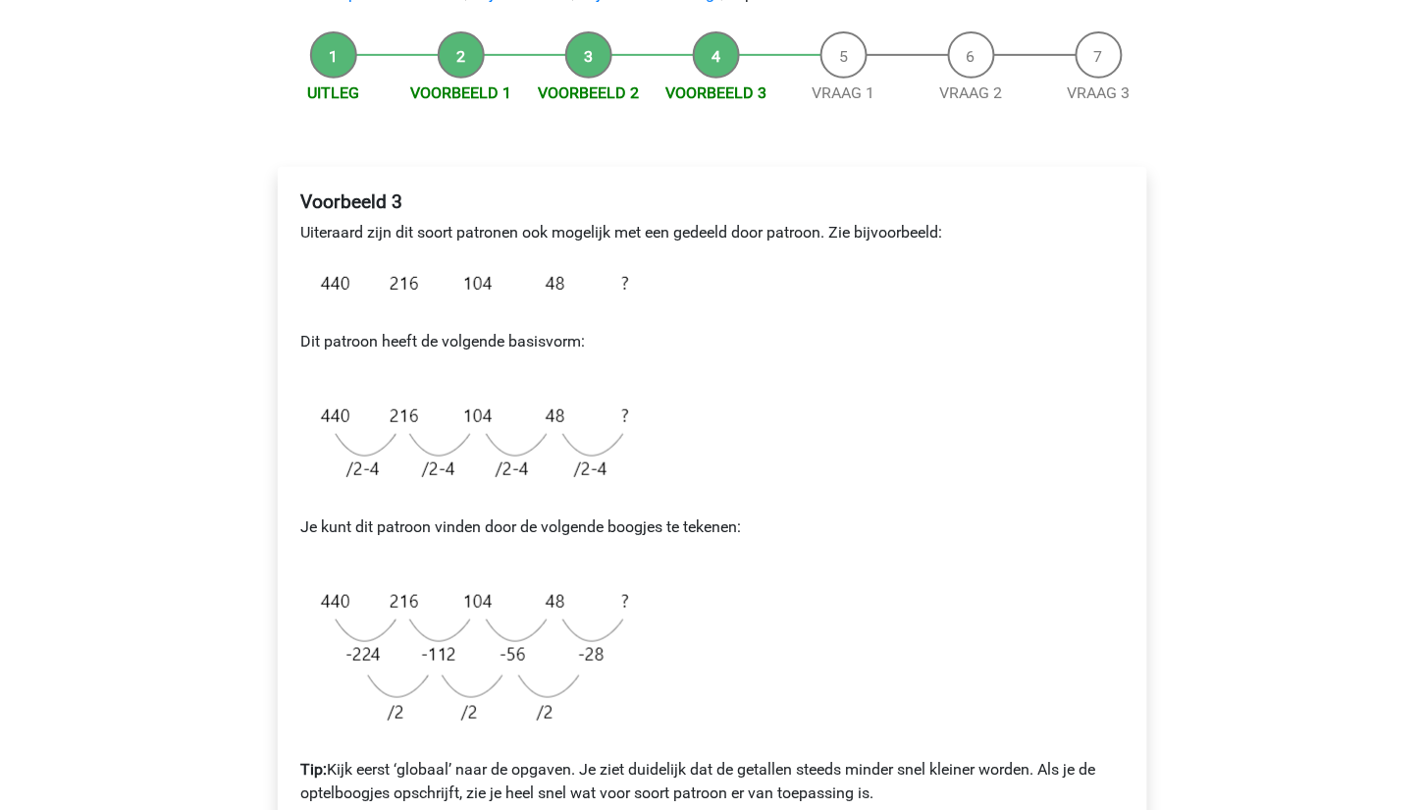
scroll to position [435, 0]
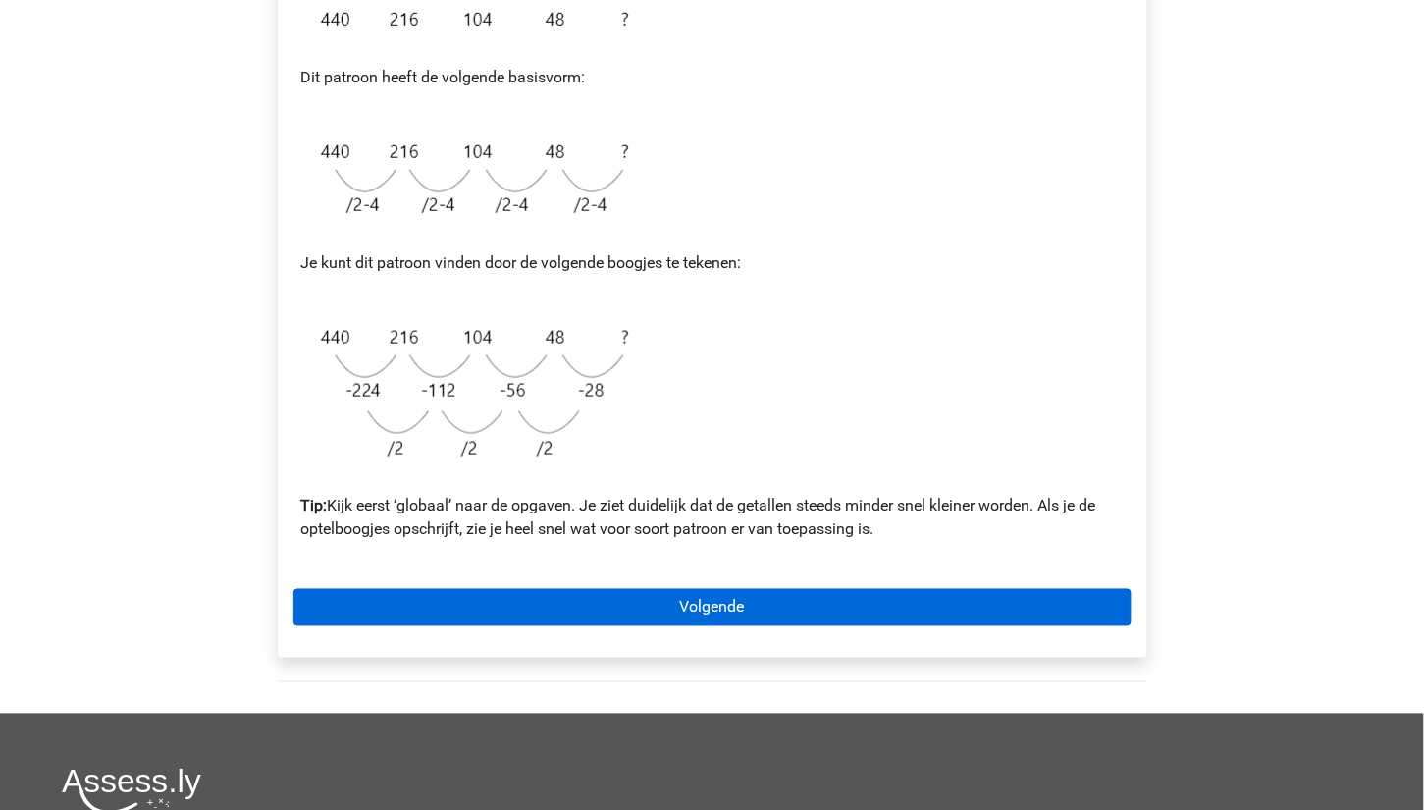
click at [702, 589] on link "Volgende" at bounding box center [712, 607] width 838 height 37
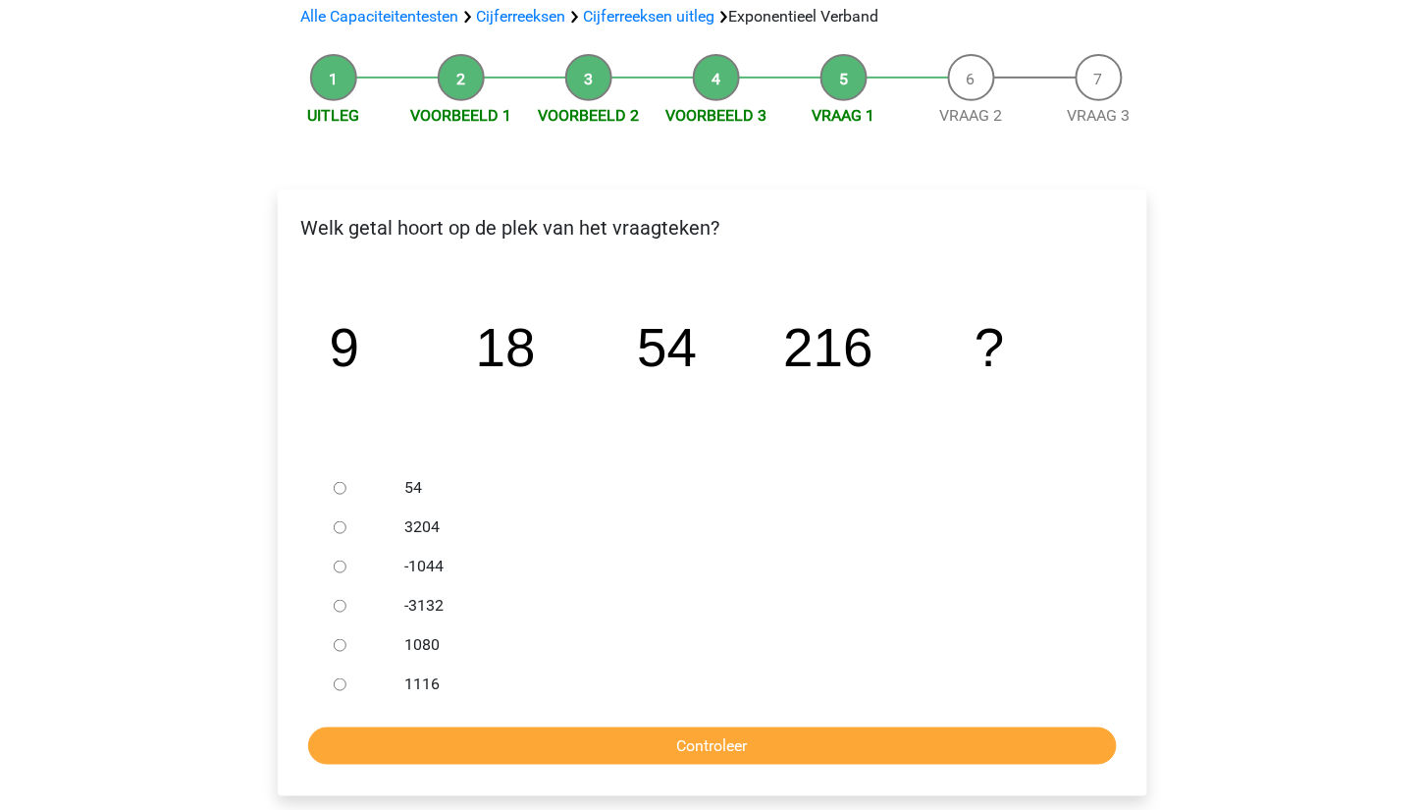
scroll to position [165, 0]
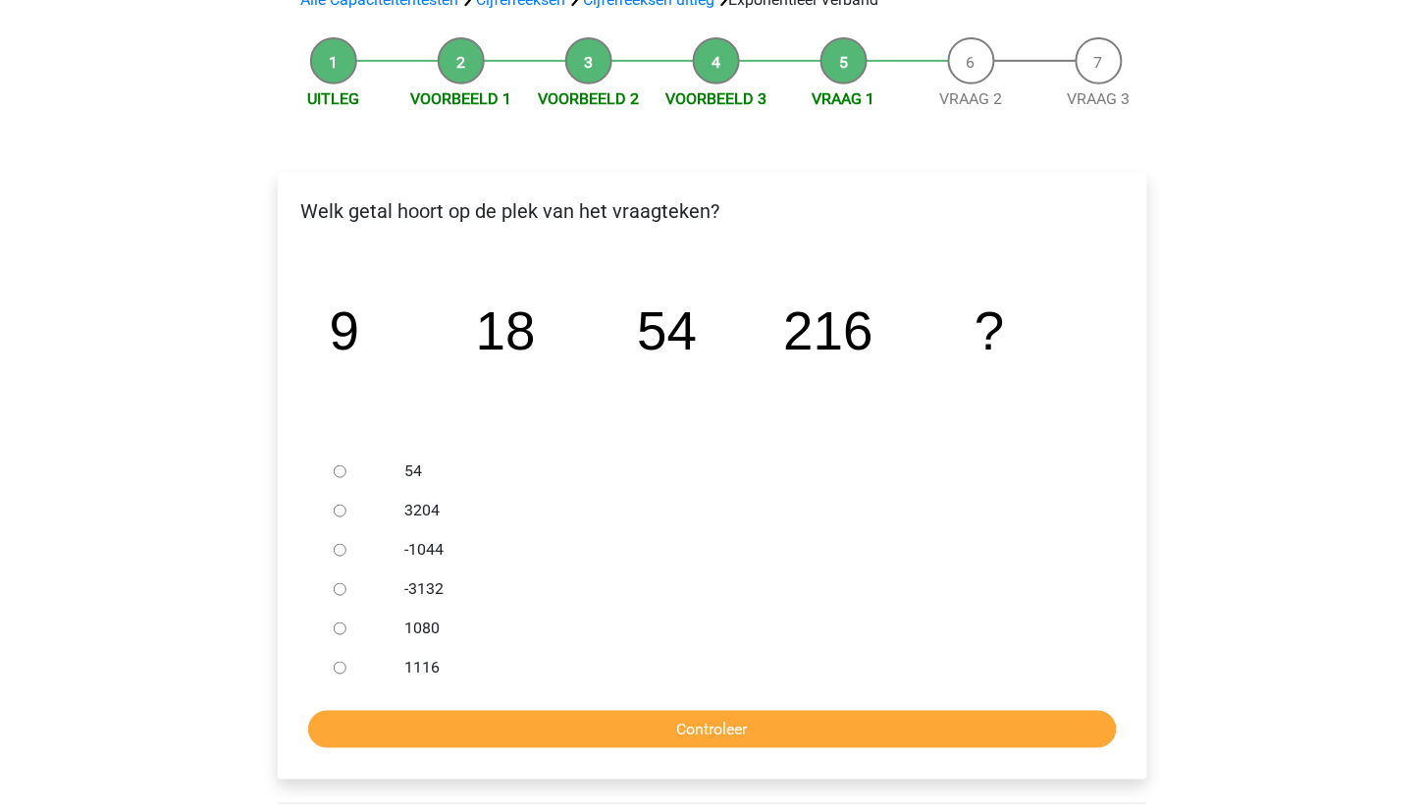
click at [338, 626] on input "1080" at bounding box center [340, 628] width 13 height 13
radio input "true"
click at [570, 718] on input "Controleer" at bounding box center [712, 729] width 809 height 37
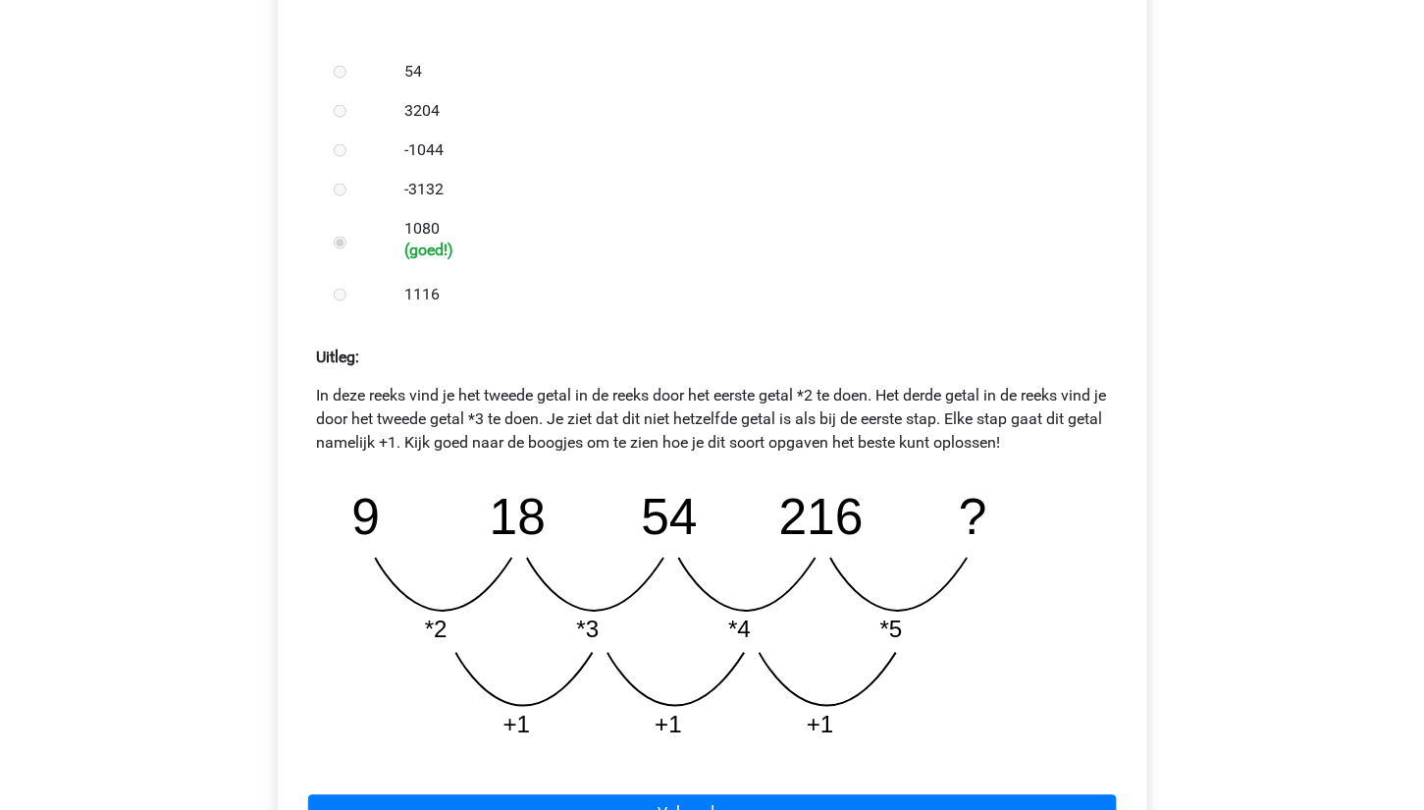
scroll to position [675, 0]
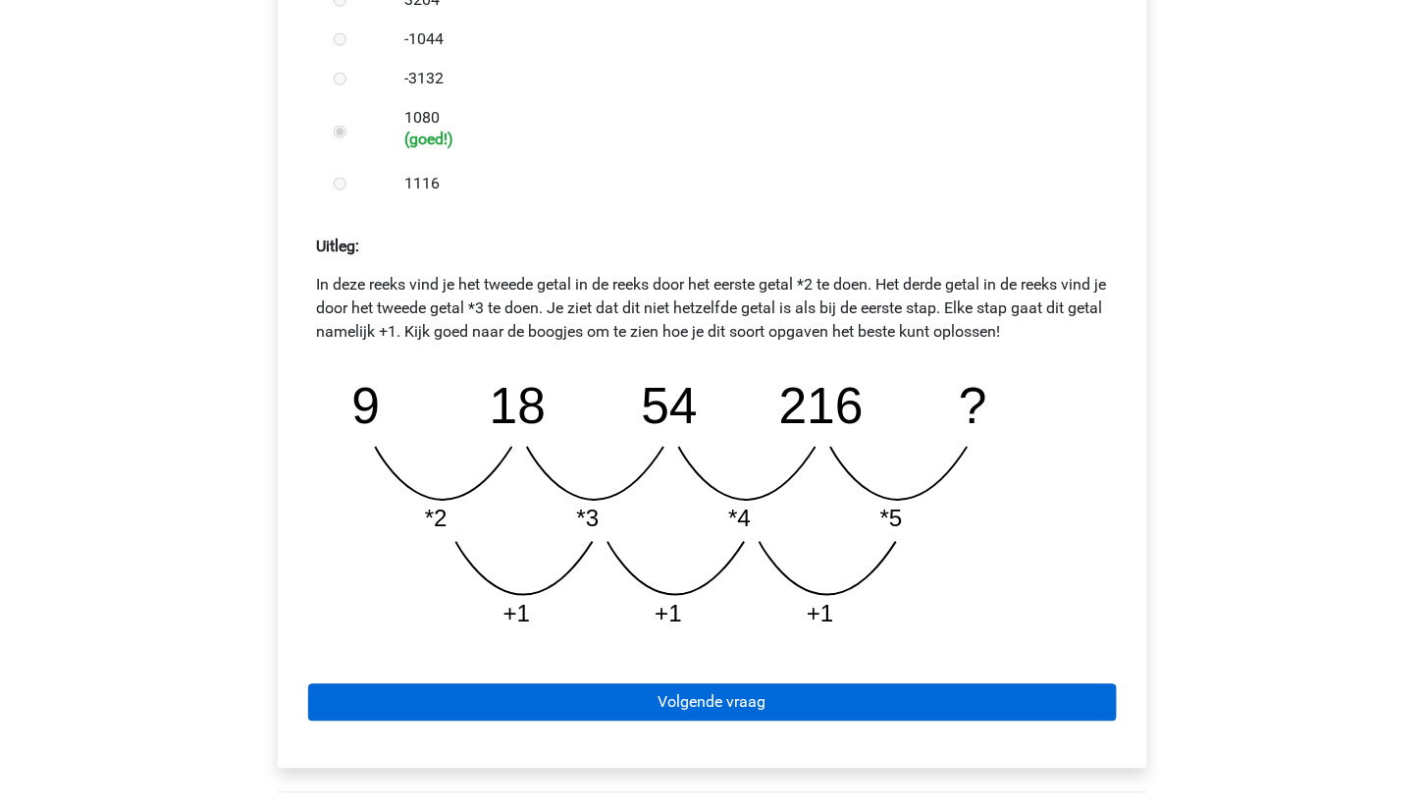
click at [708, 691] on link "Volgende vraag" at bounding box center [712, 702] width 809 height 37
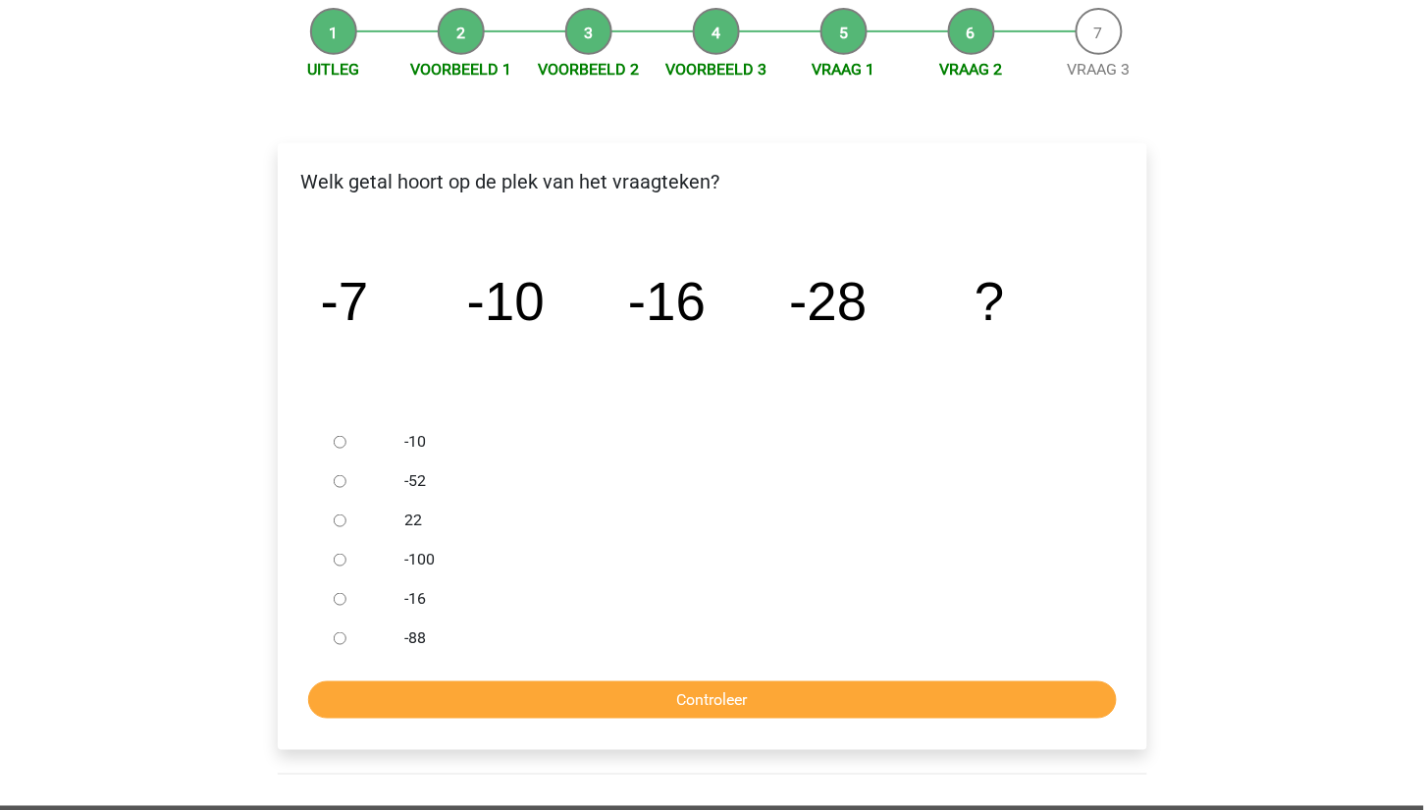
scroll to position [201, 0]
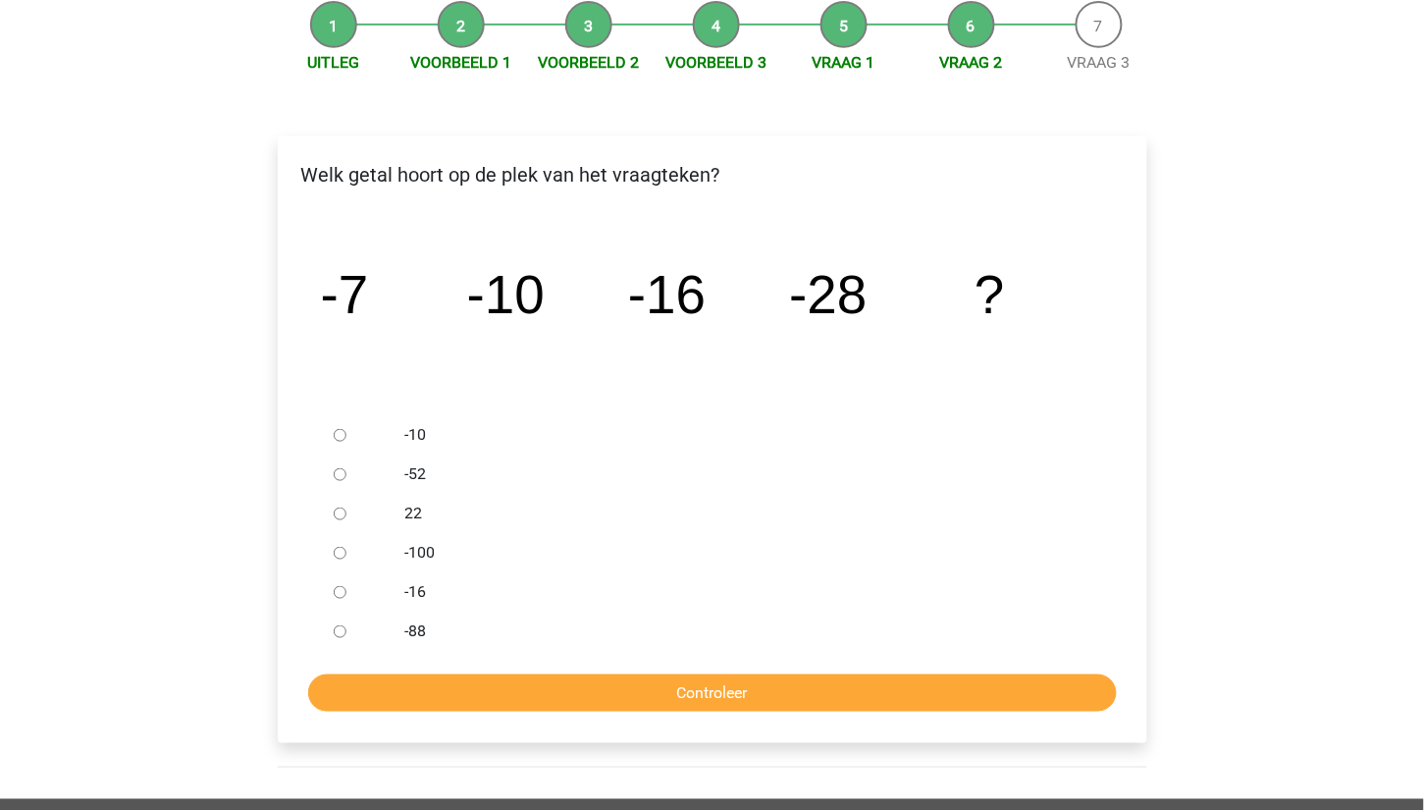
click at [336, 468] on input "-52" at bounding box center [340, 474] width 13 height 13
radio input "true"
click at [524, 677] on input "Controleer" at bounding box center [712, 692] width 809 height 37
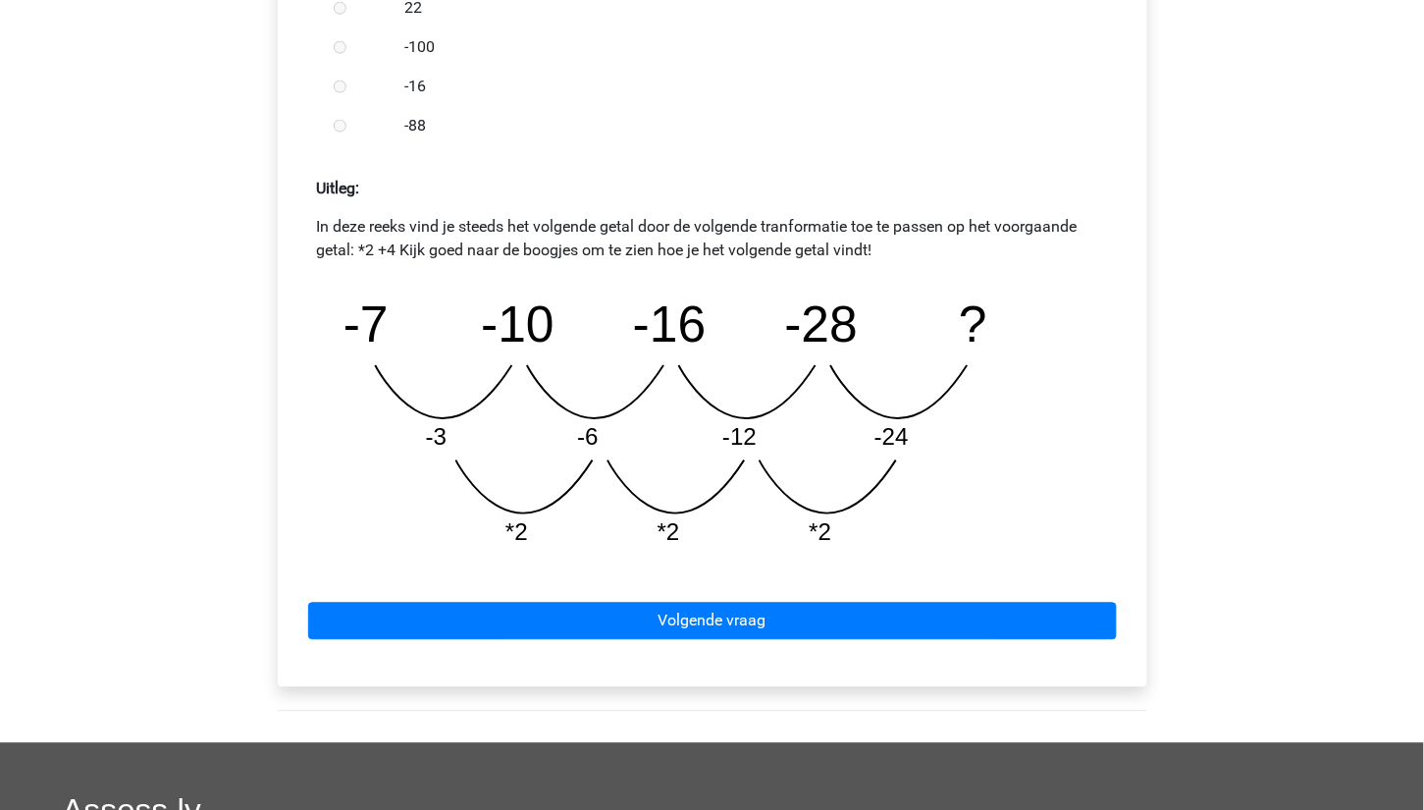
scroll to position [733, 0]
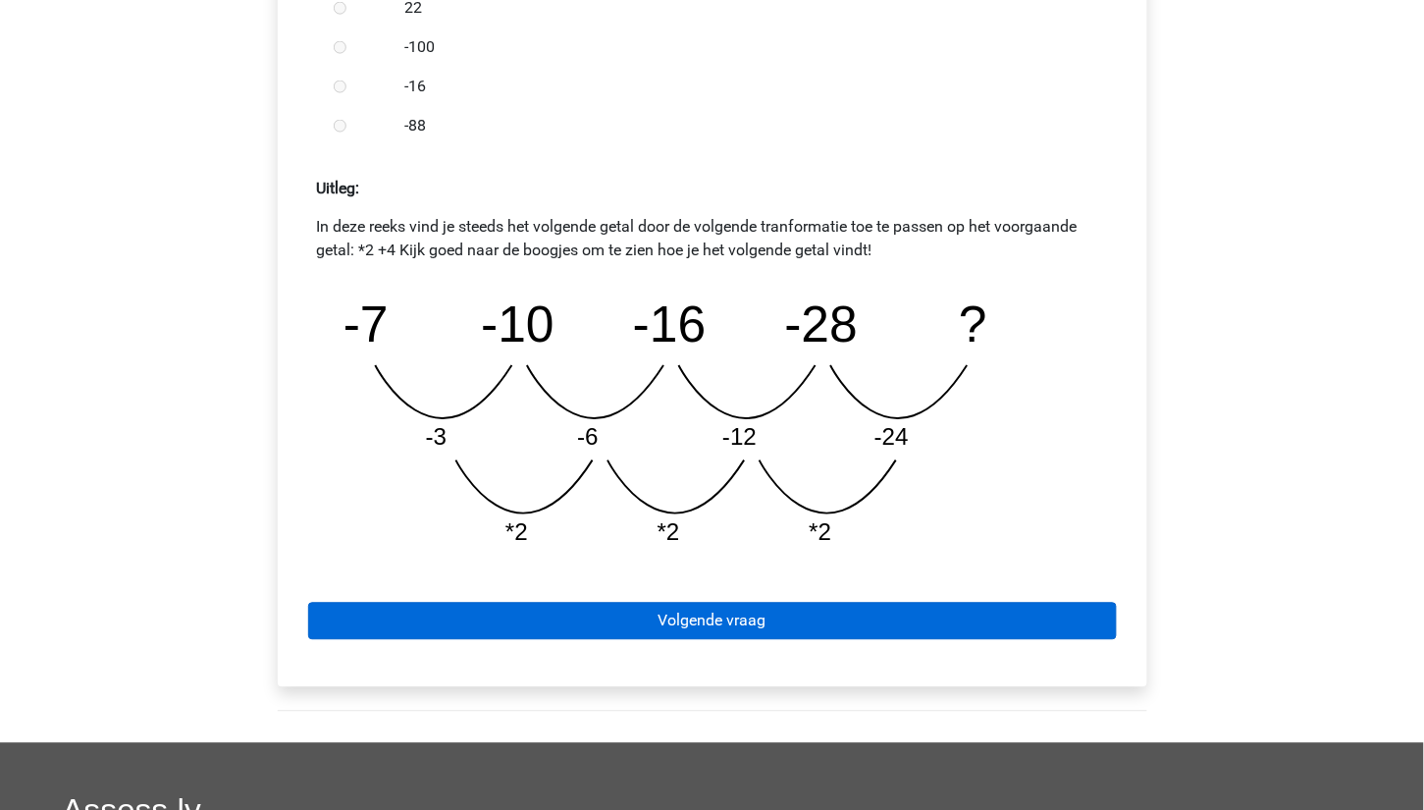
click at [738, 606] on link "Volgende vraag" at bounding box center [712, 621] width 809 height 37
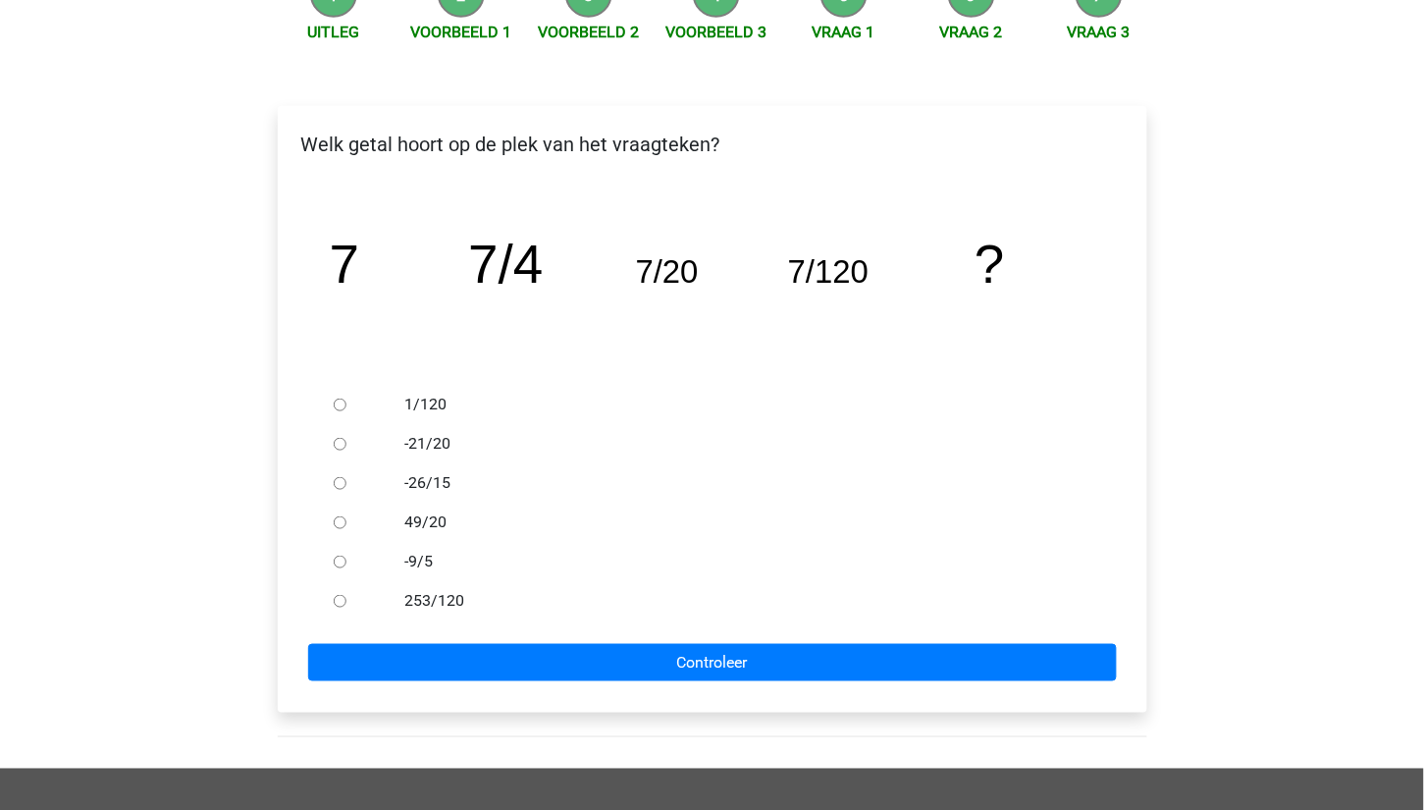
scroll to position [232, 0]
click at [336, 401] on input "1/120" at bounding box center [340, 404] width 13 height 13
radio input "true"
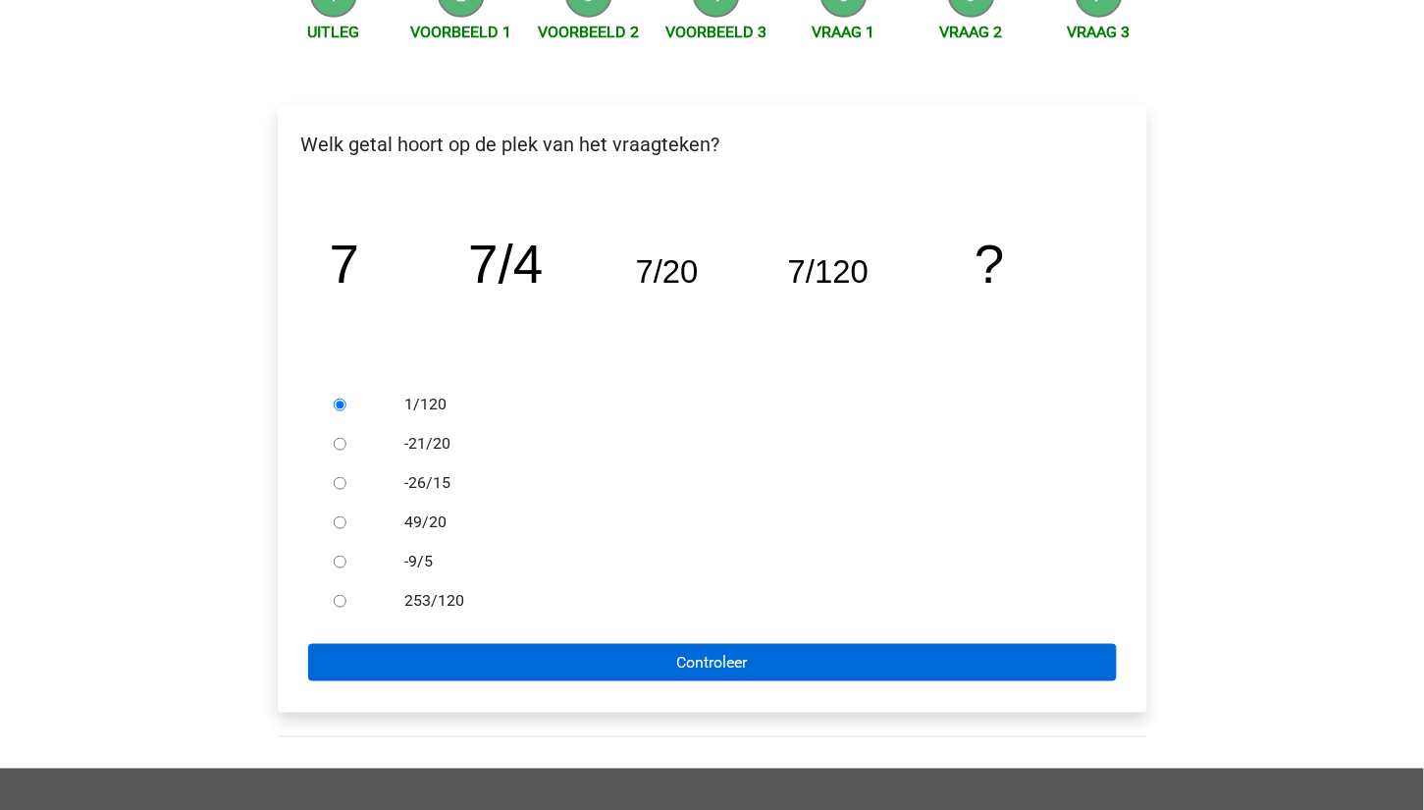
click at [604, 659] on input "Controleer" at bounding box center [712, 662] width 809 height 37
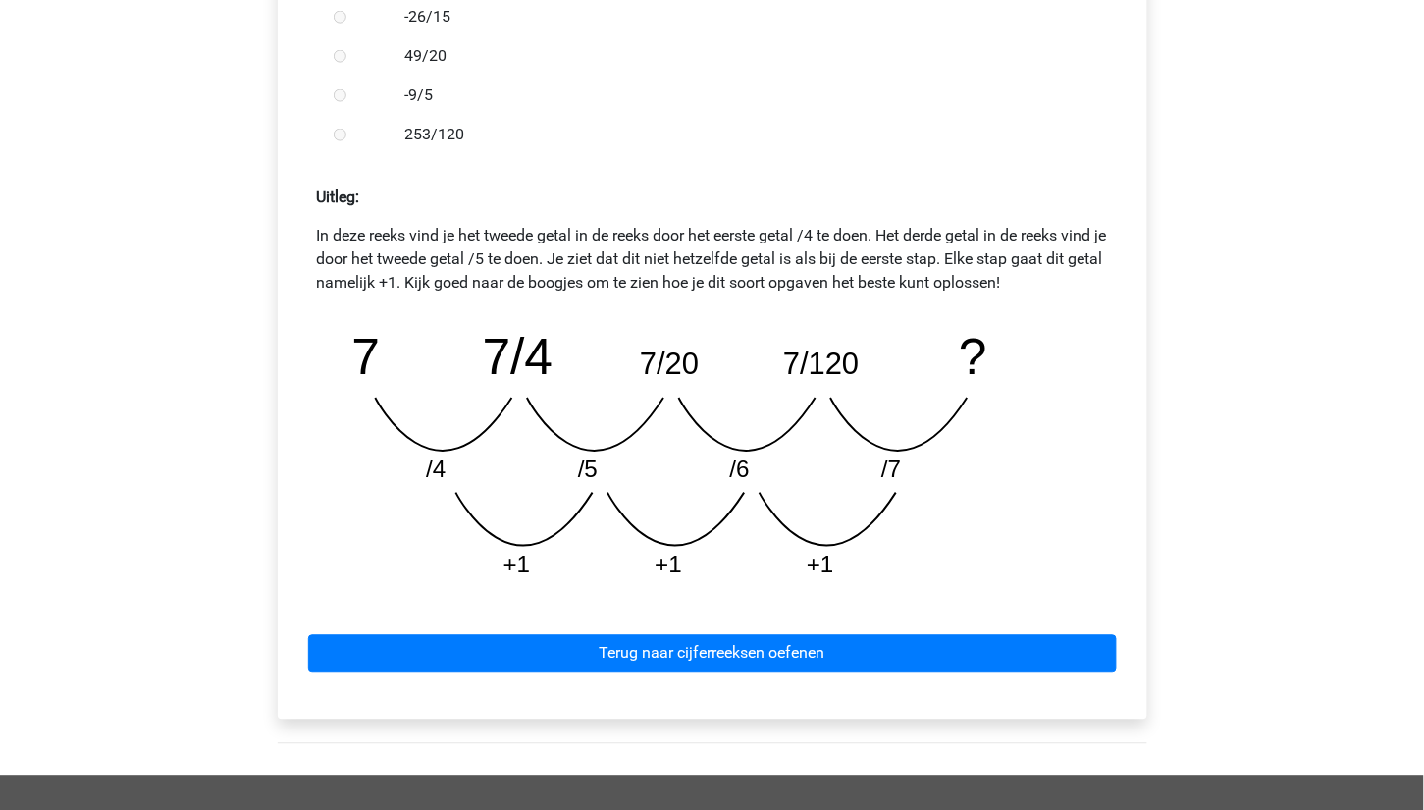
scroll to position [781, 0]
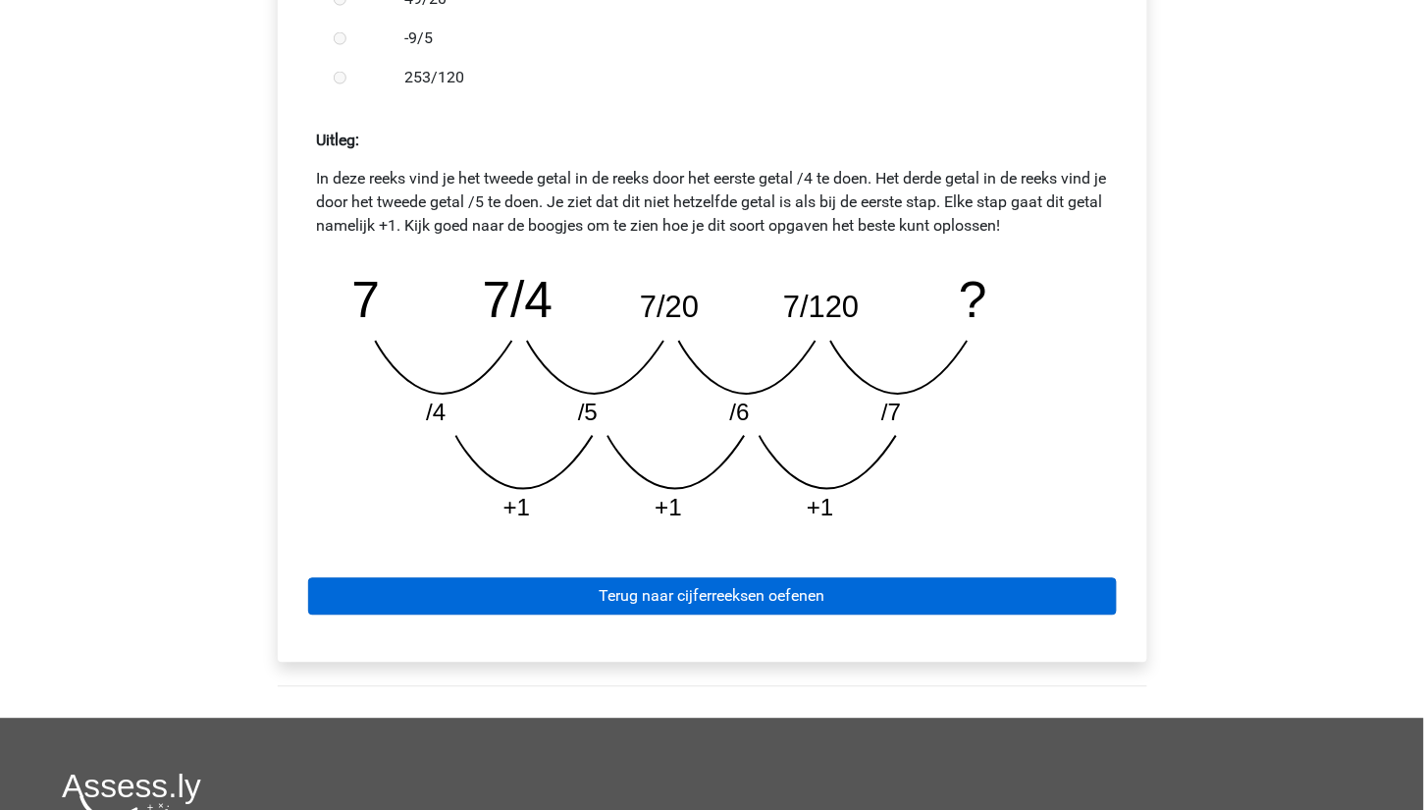
click at [806, 588] on link "Terug naar cijferreeksen oefenen" at bounding box center [712, 596] width 809 height 37
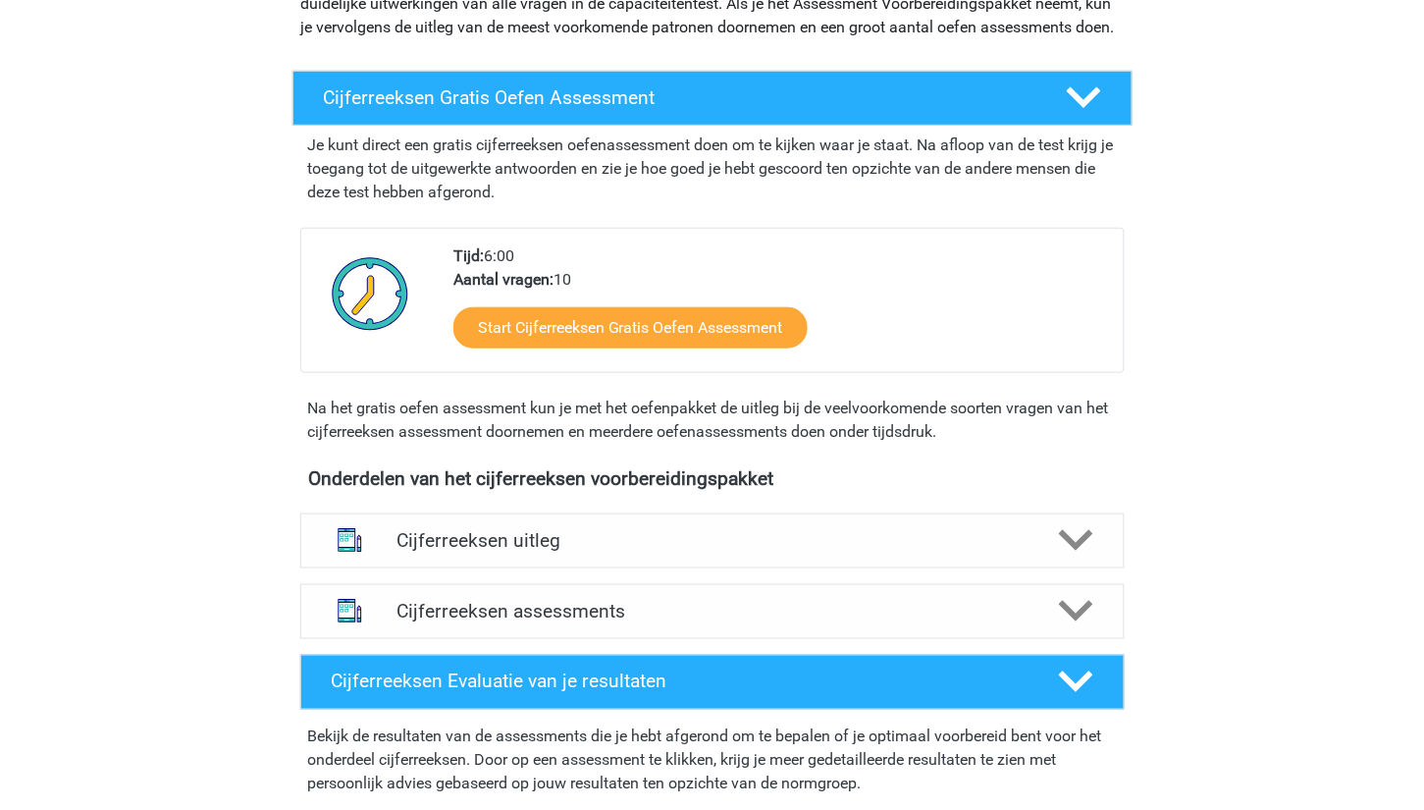
scroll to position [278, 0]
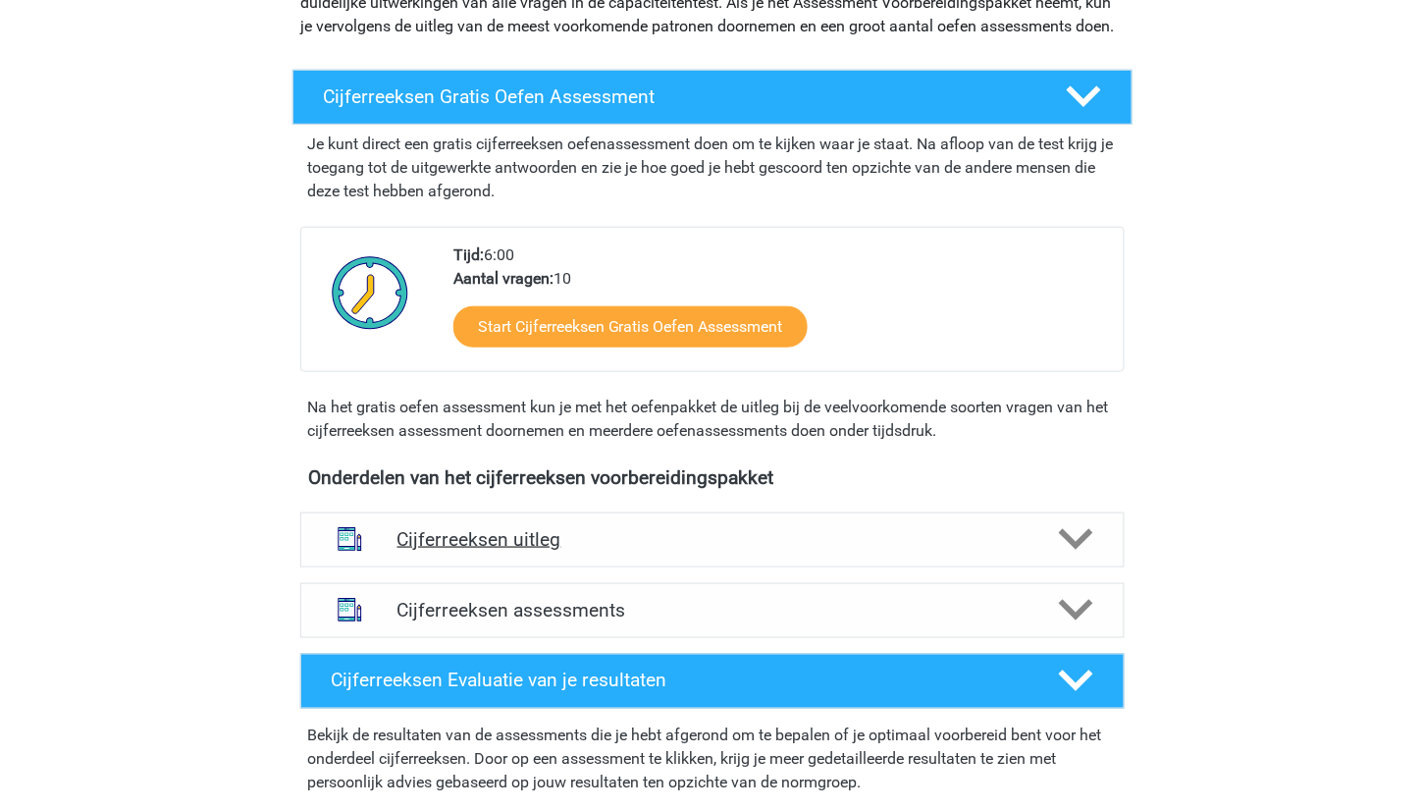
click at [1084, 549] on icon at bounding box center [1076, 539] width 34 height 34
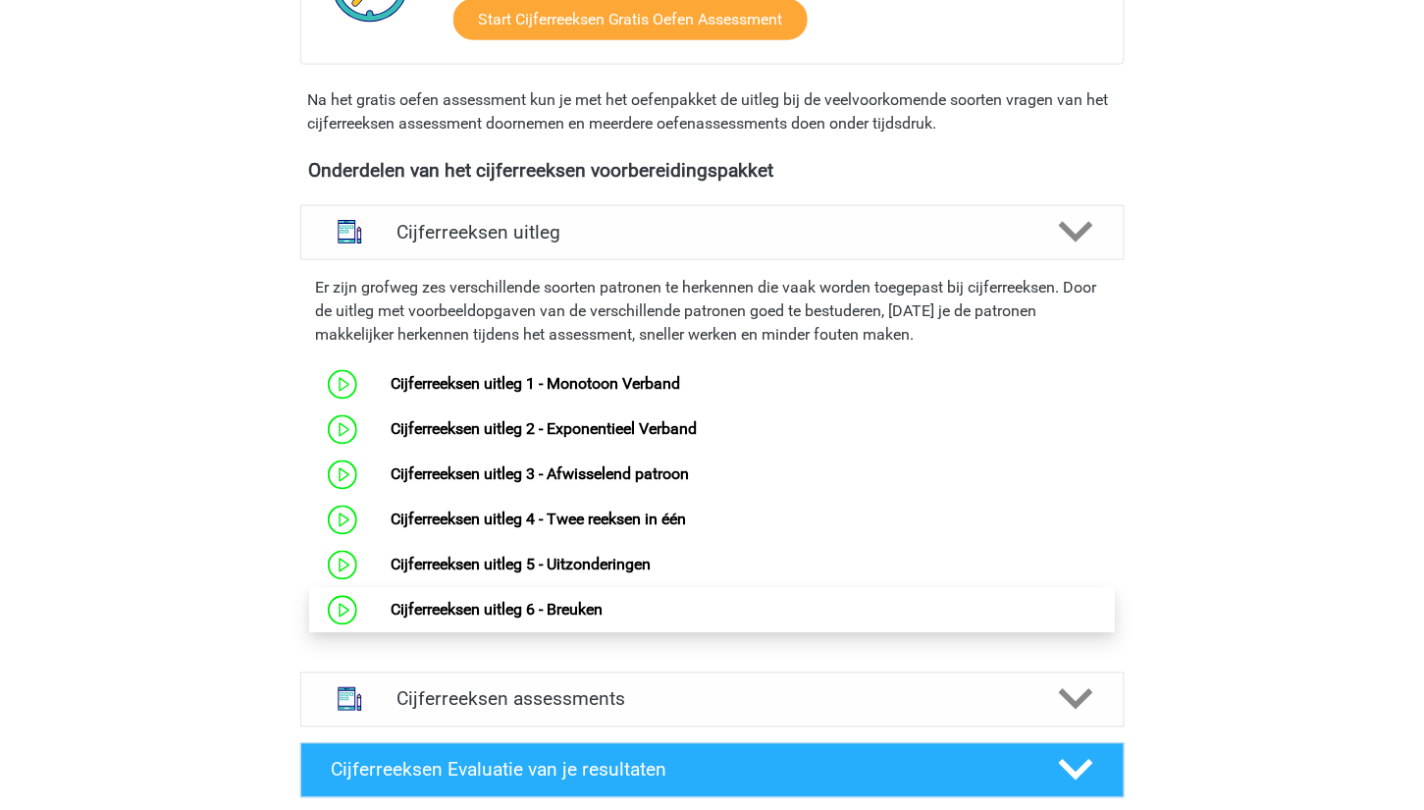
scroll to position [663, 0]
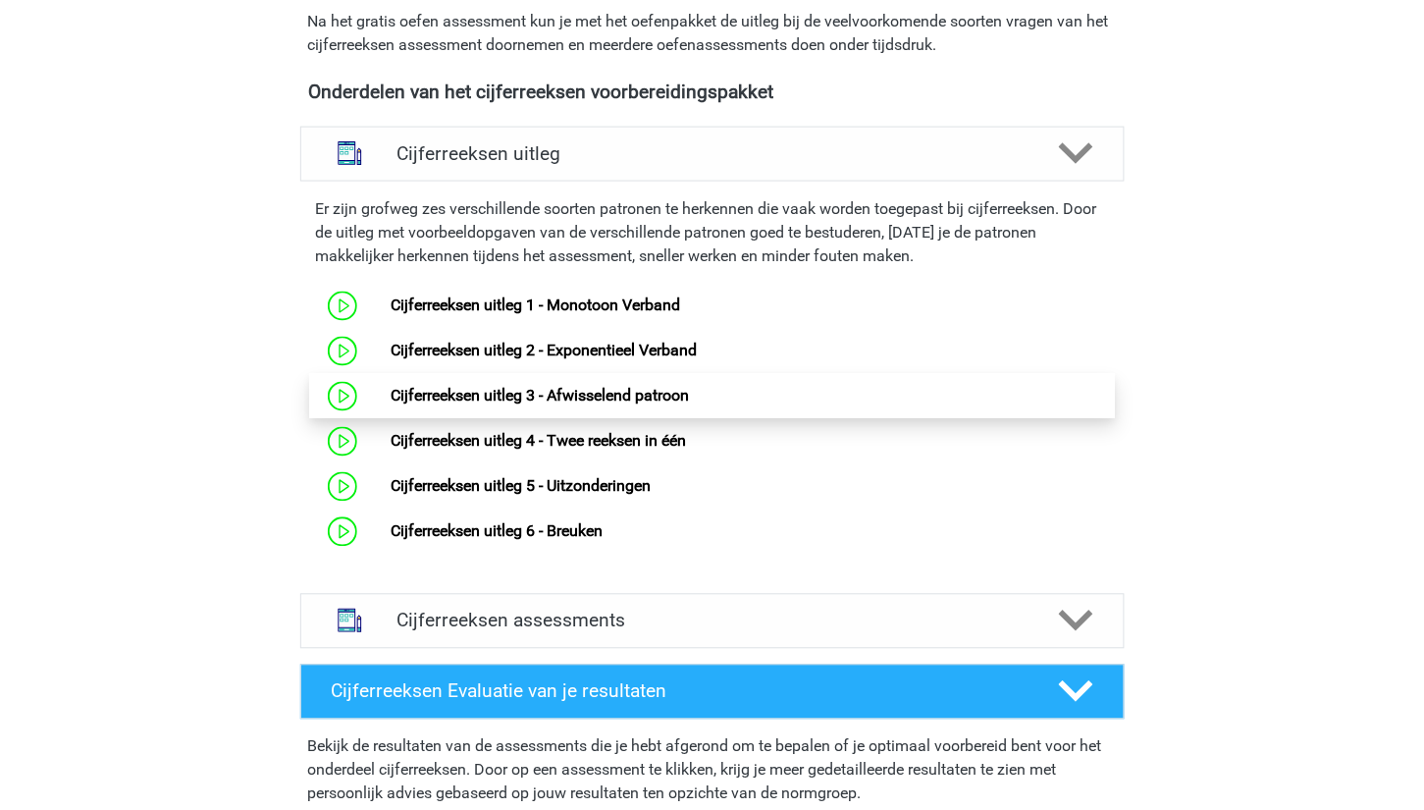
click at [391, 405] on link "Cijferreeksen uitleg 3 - Afwisselend patroon" at bounding box center [540, 396] width 298 height 19
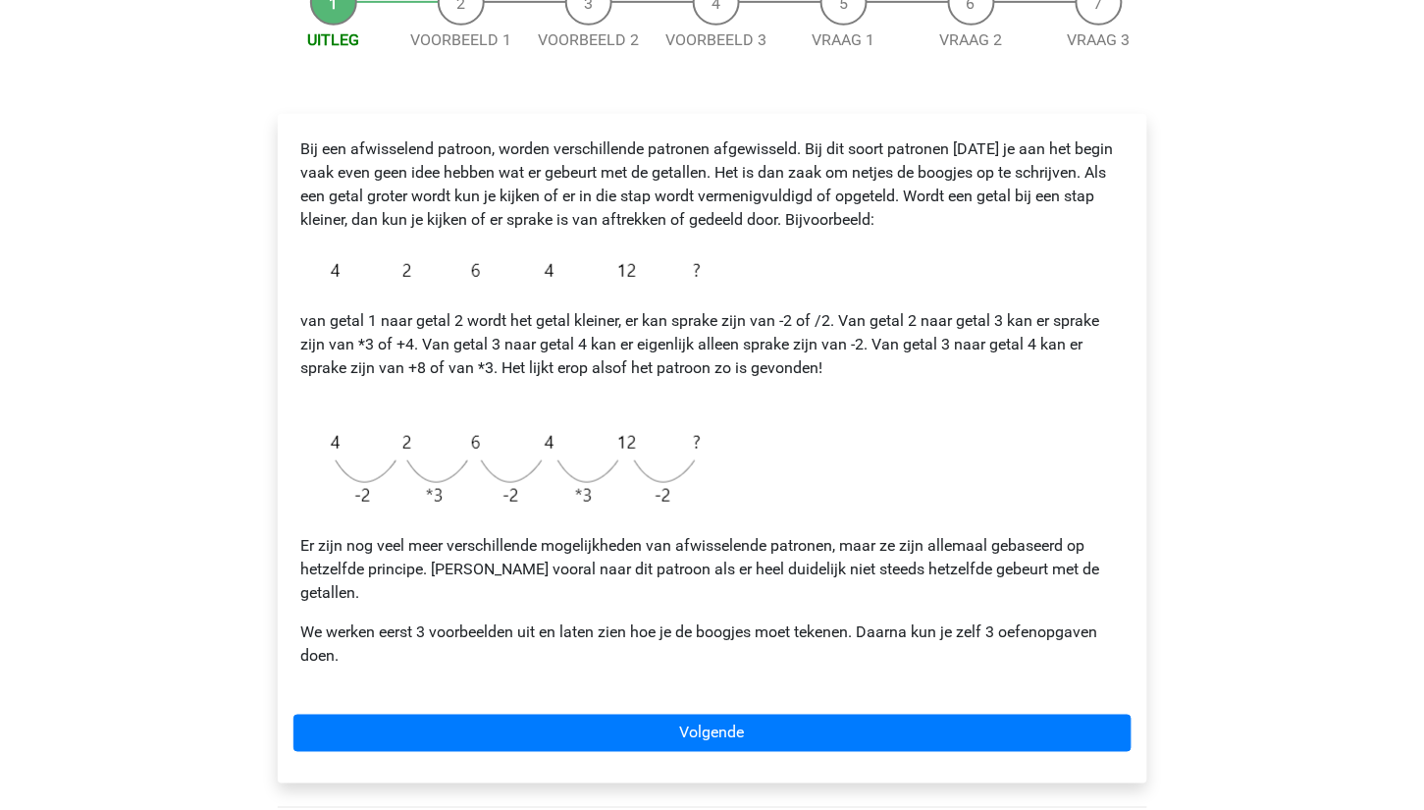
scroll to position [242, 0]
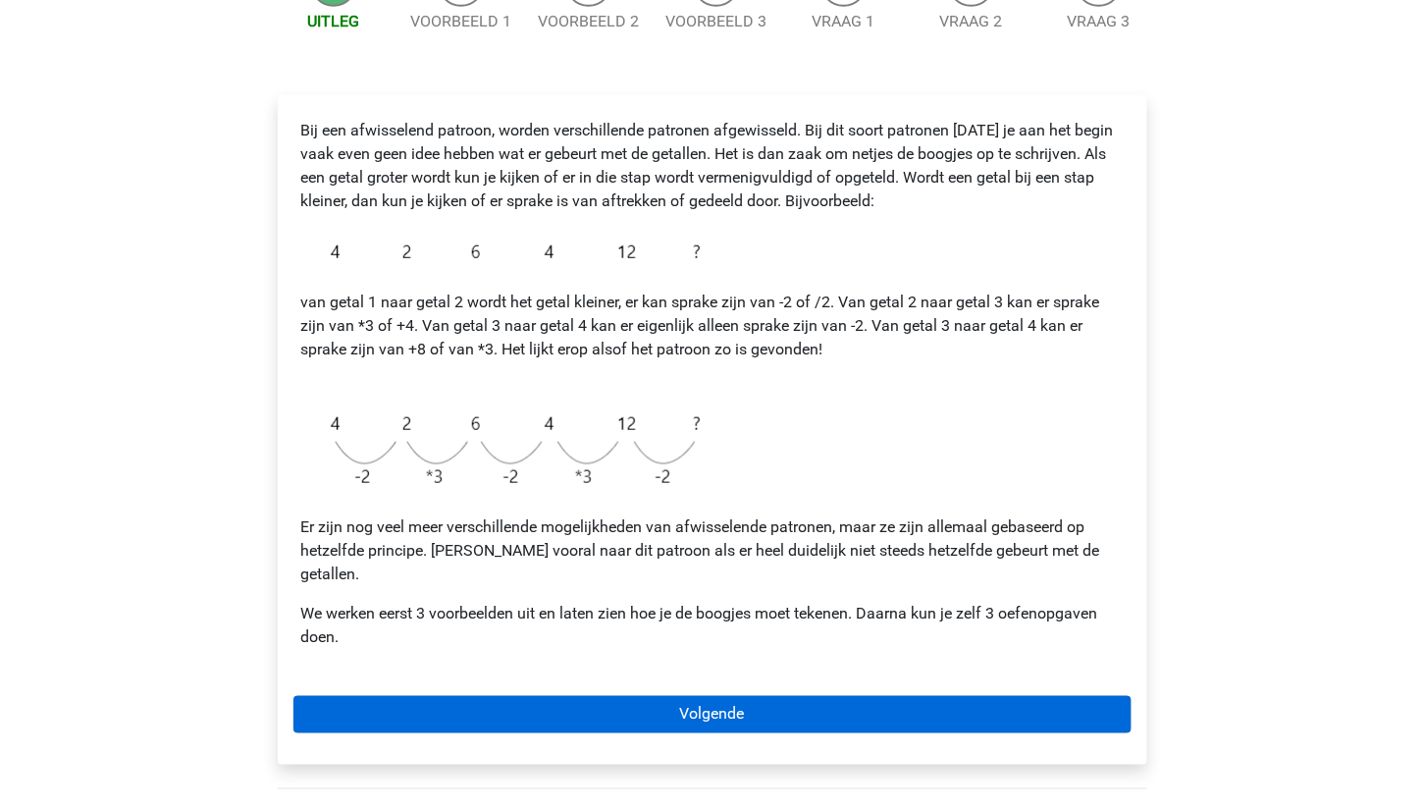
click at [716, 696] on link "Volgende" at bounding box center [712, 714] width 838 height 37
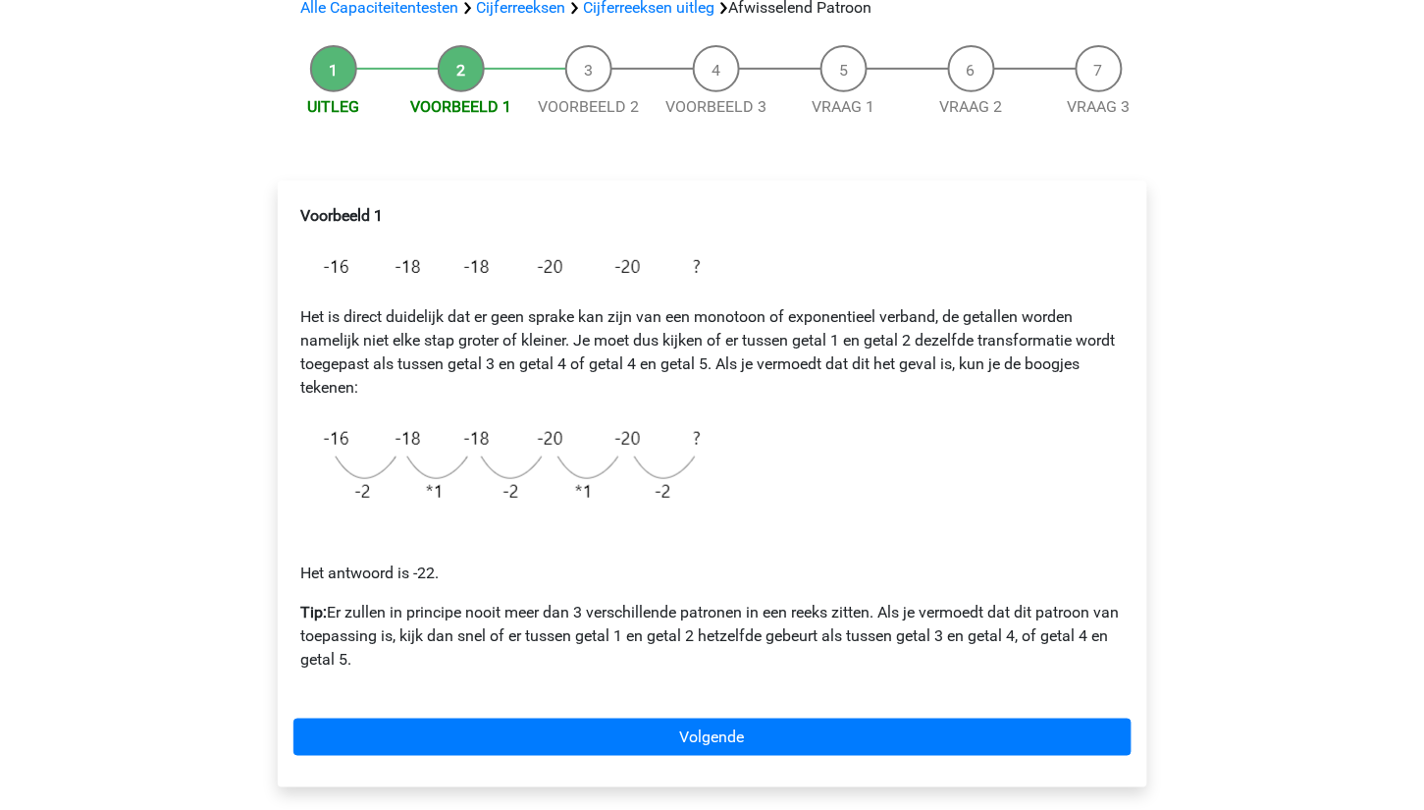
scroll to position [157, 0]
click at [326, 69] on li "Uitleg" at bounding box center [334, 82] width 128 height 74
click at [336, 97] on link "Uitleg" at bounding box center [333, 106] width 52 height 19
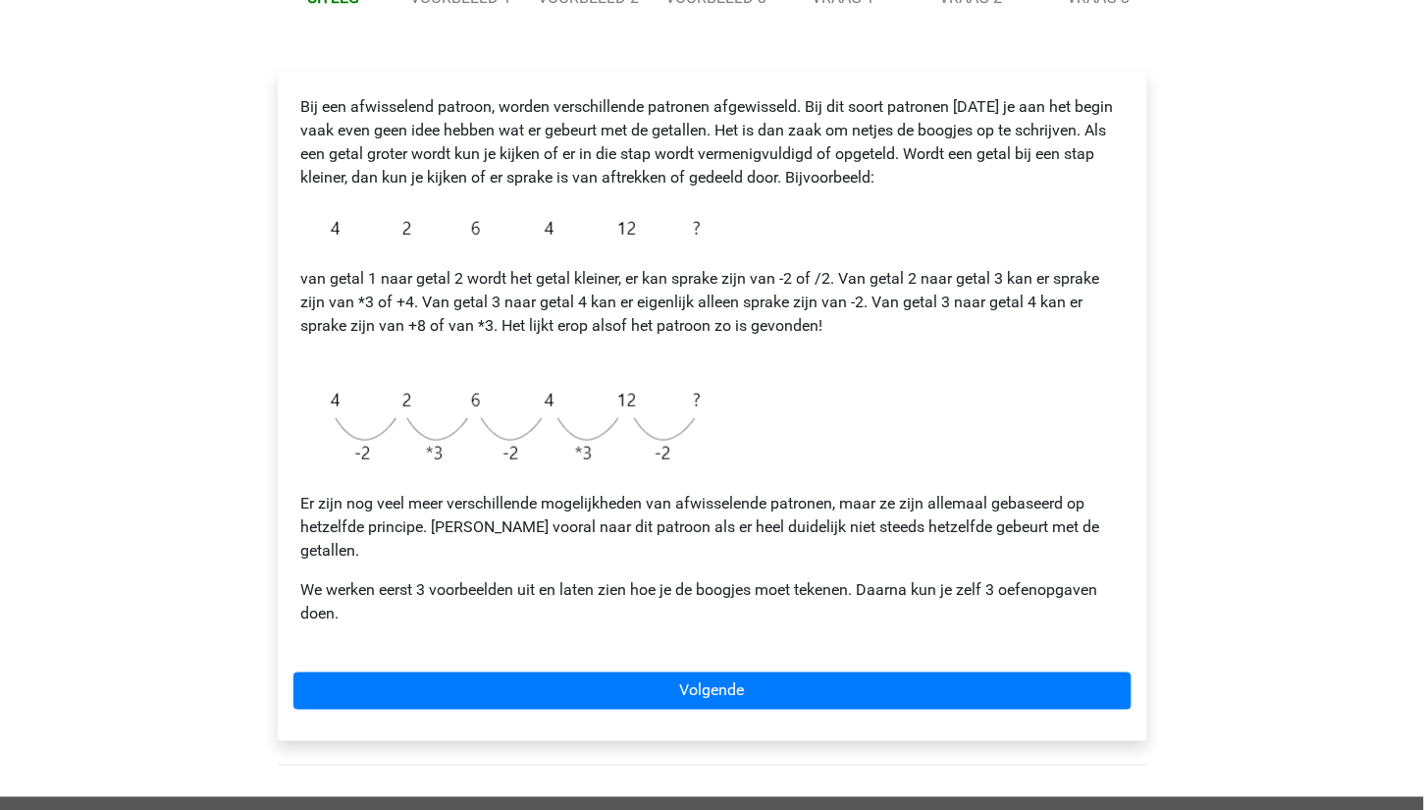
scroll to position [287, 0]
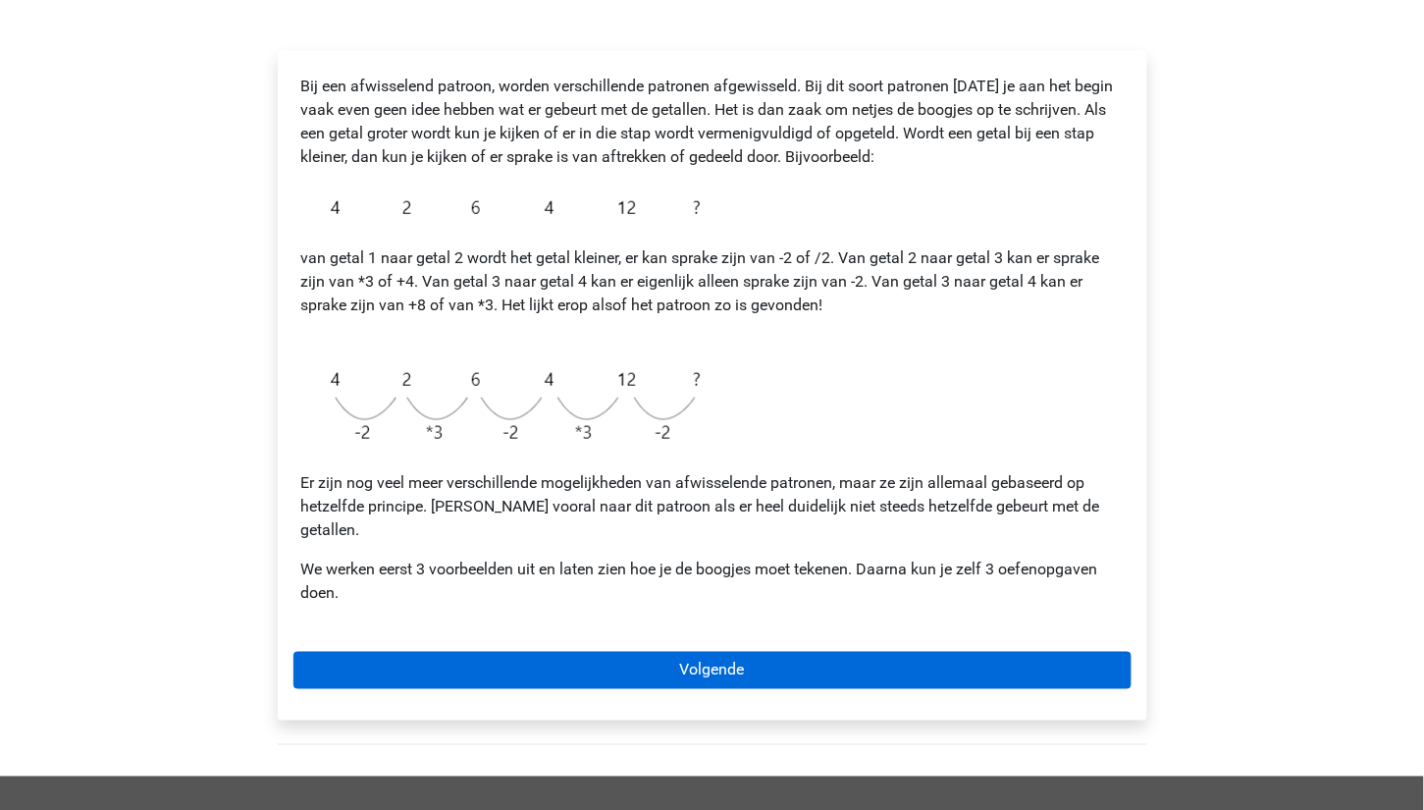
click at [529, 652] on link "Volgende" at bounding box center [712, 670] width 838 height 37
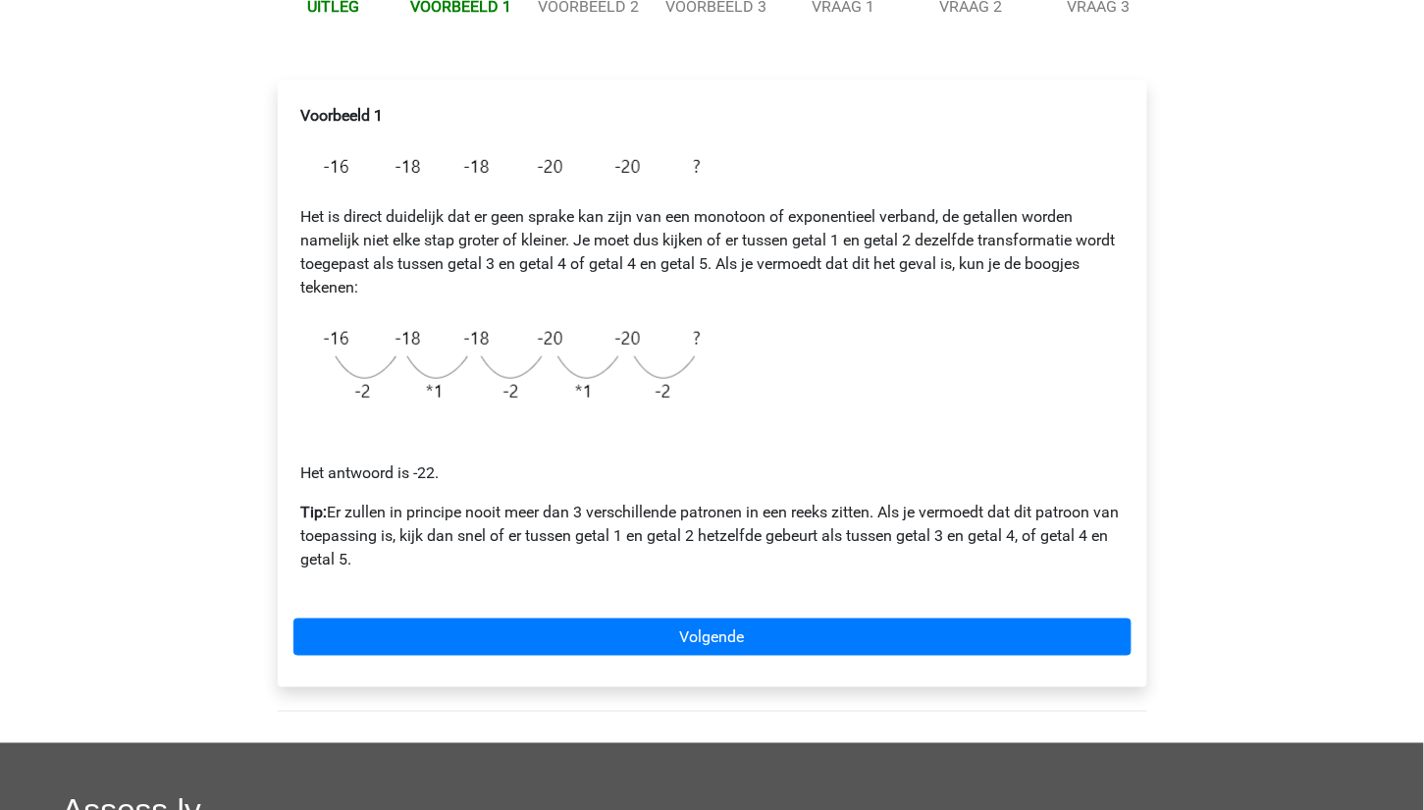
scroll to position [277, 0]
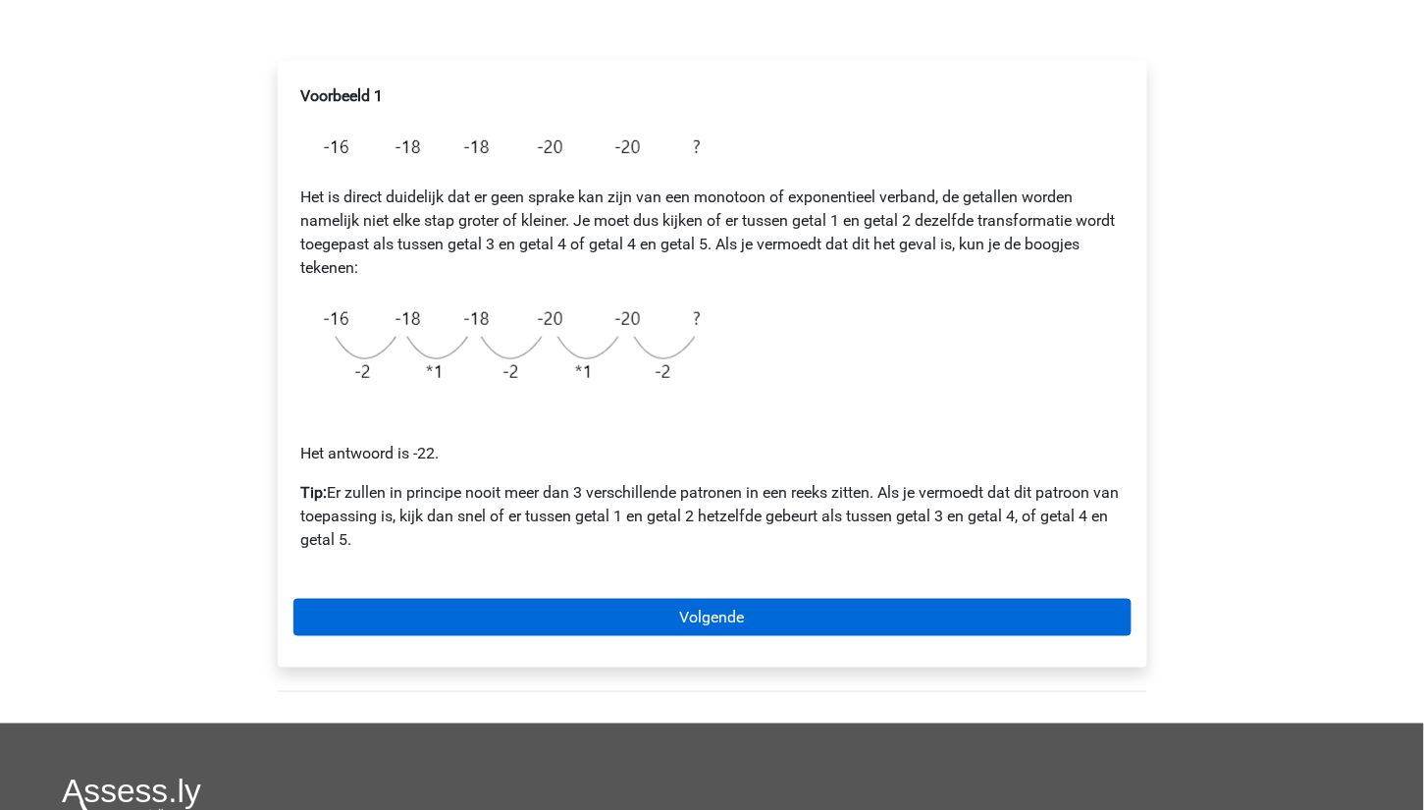
click at [590, 601] on link "Volgende" at bounding box center [712, 617] width 838 height 37
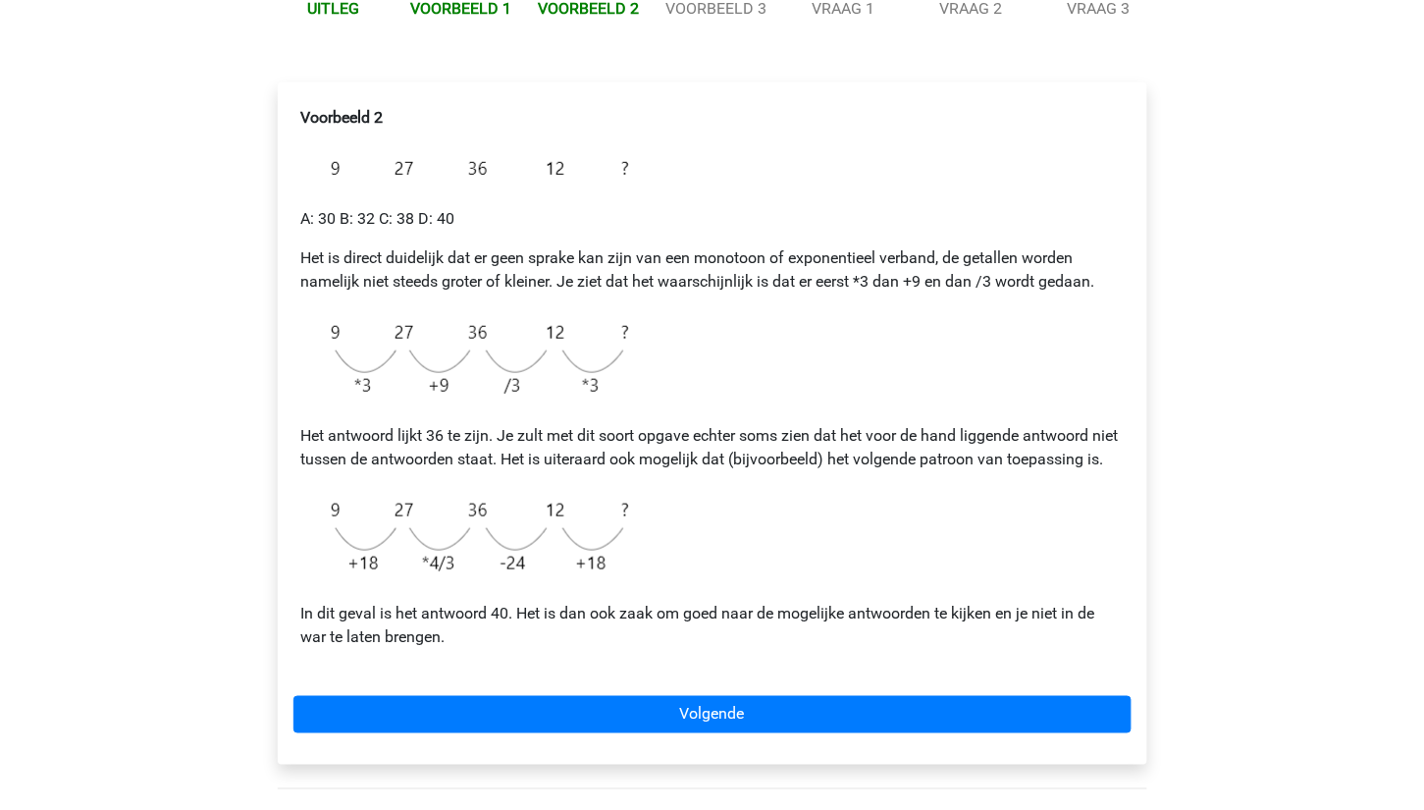
scroll to position [255, 0]
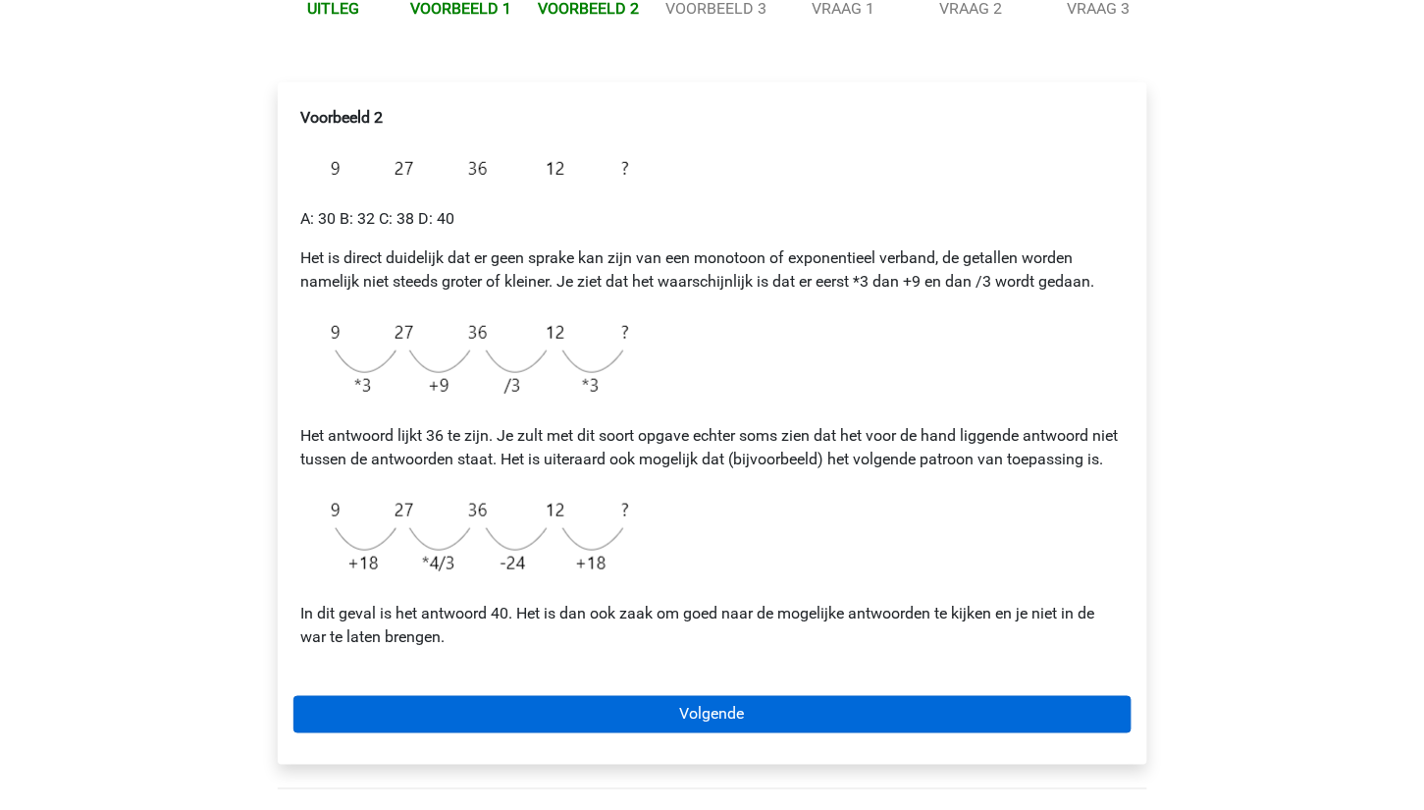
click at [711, 733] on link "Volgende" at bounding box center [712, 714] width 838 height 37
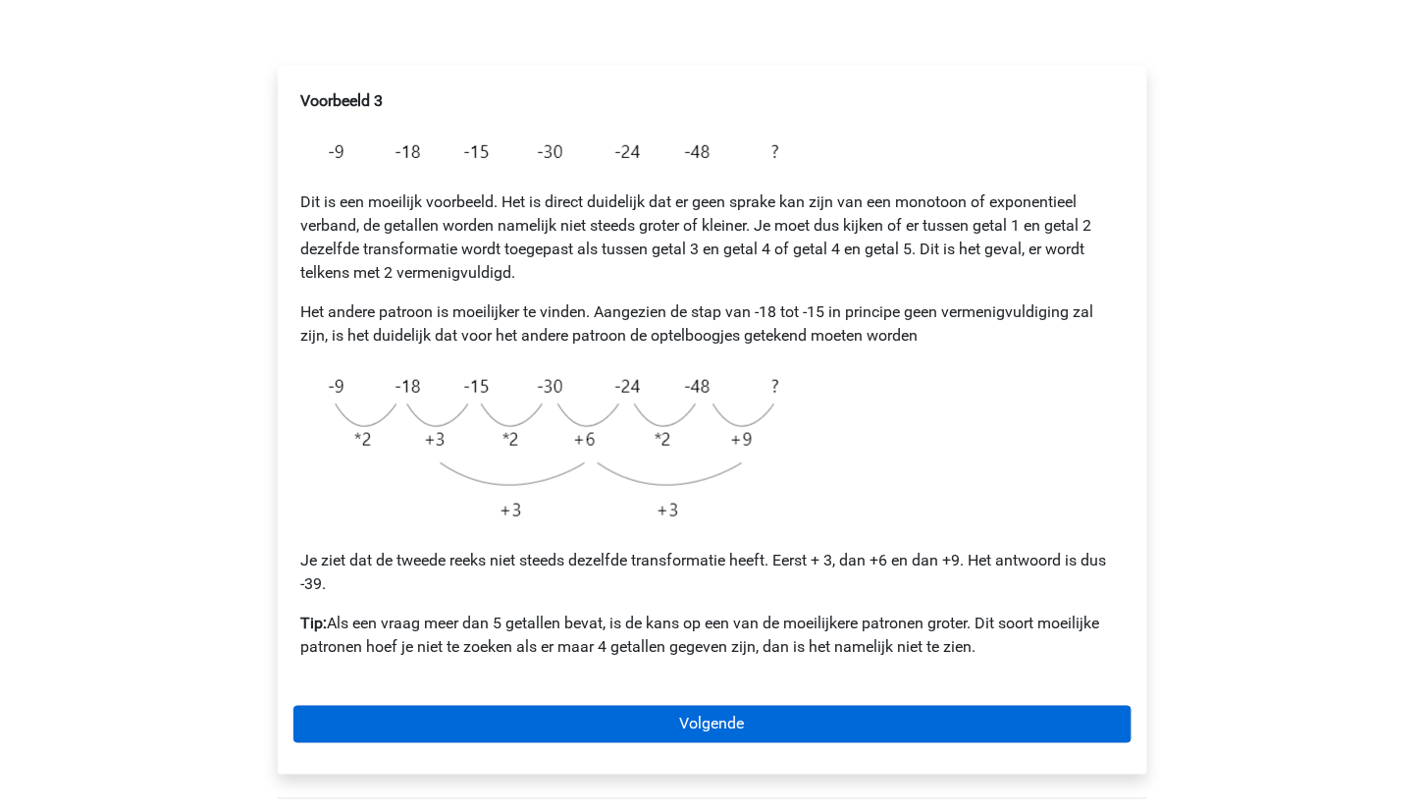
scroll to position [264, 0]
